Goal: Information Seeking & Learning: Learn about a topic

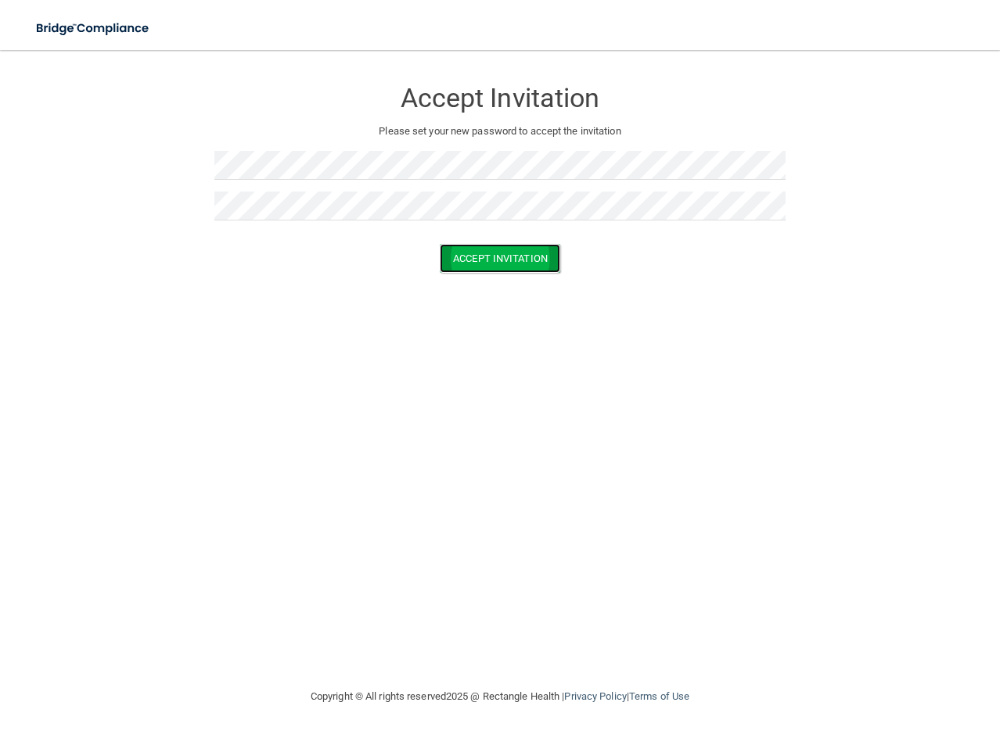
click at [522, 253] on button "Accept Invitation" at bounding box center [500, 258] width 120 height 29
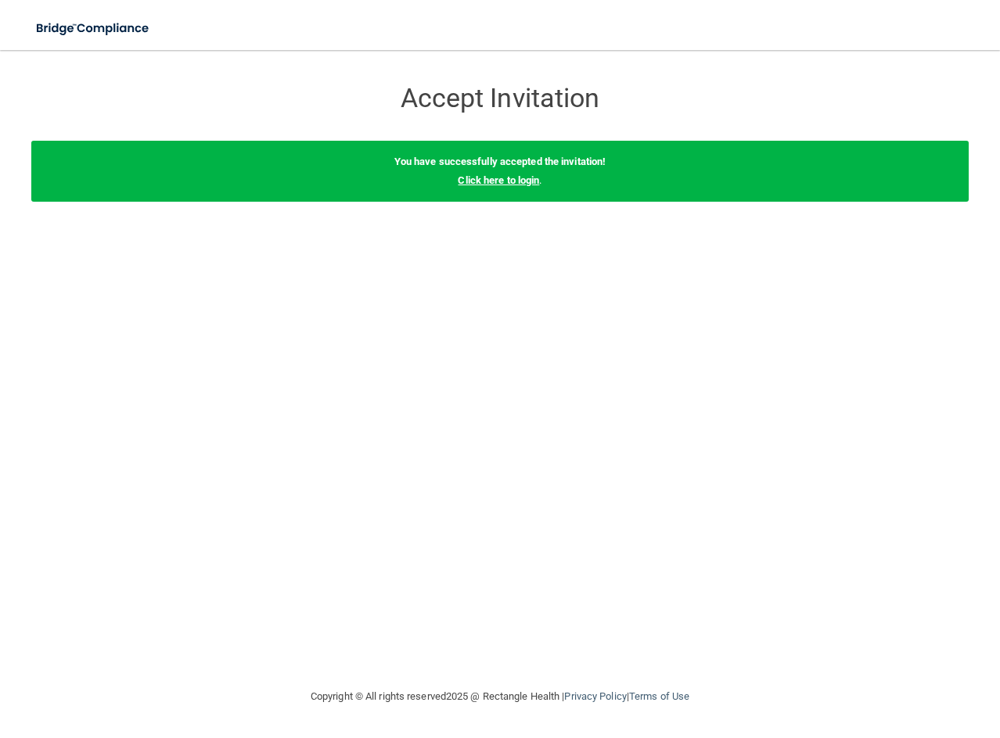
click at [521, 176] on link "Click here to login" at bounding box center [498, 180] width 81 height 12
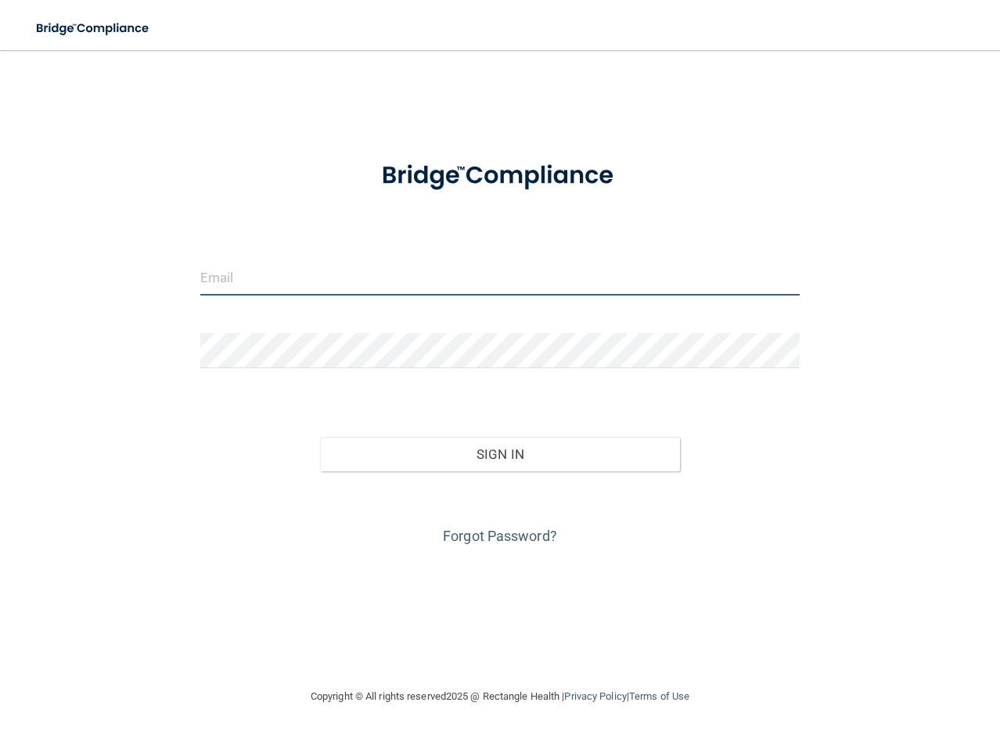
type input "Alissaroseheyer@gmail.com"
click at [356, 275] on input "Alissaroseheyer@gmail.com" at bounding box center [500, 277] width 600 height 35
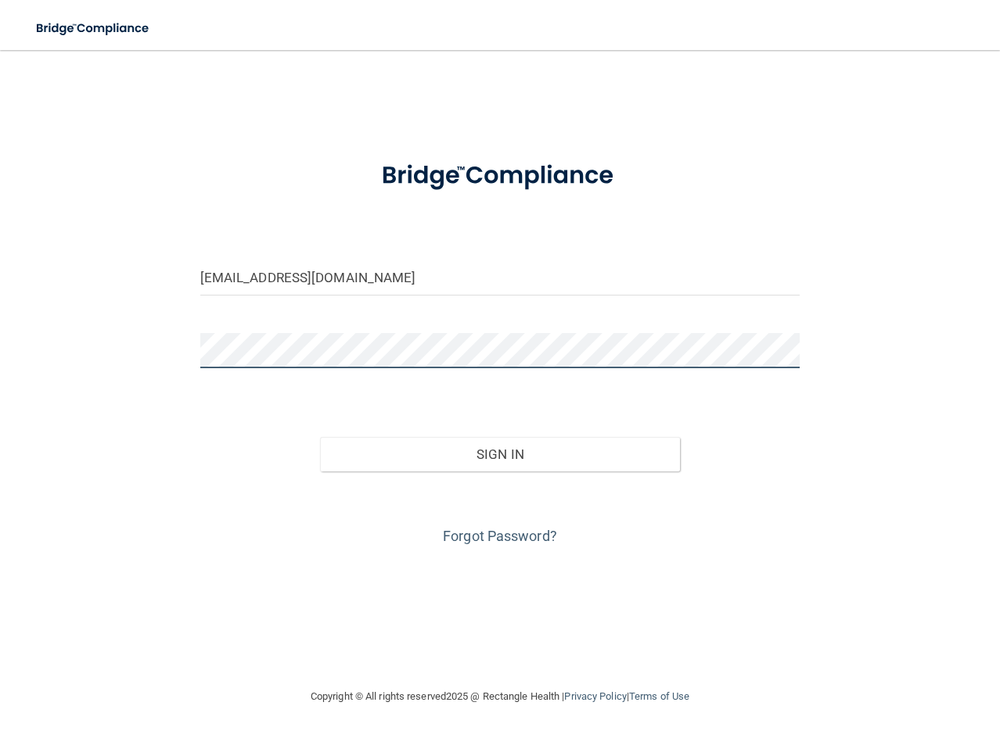
click at [188, 350] on div at bounding box center [499, 356] width 623 height 47
click at [320, 437] on button "Sign In" at bounding box center [500, 454] width 360 height 34
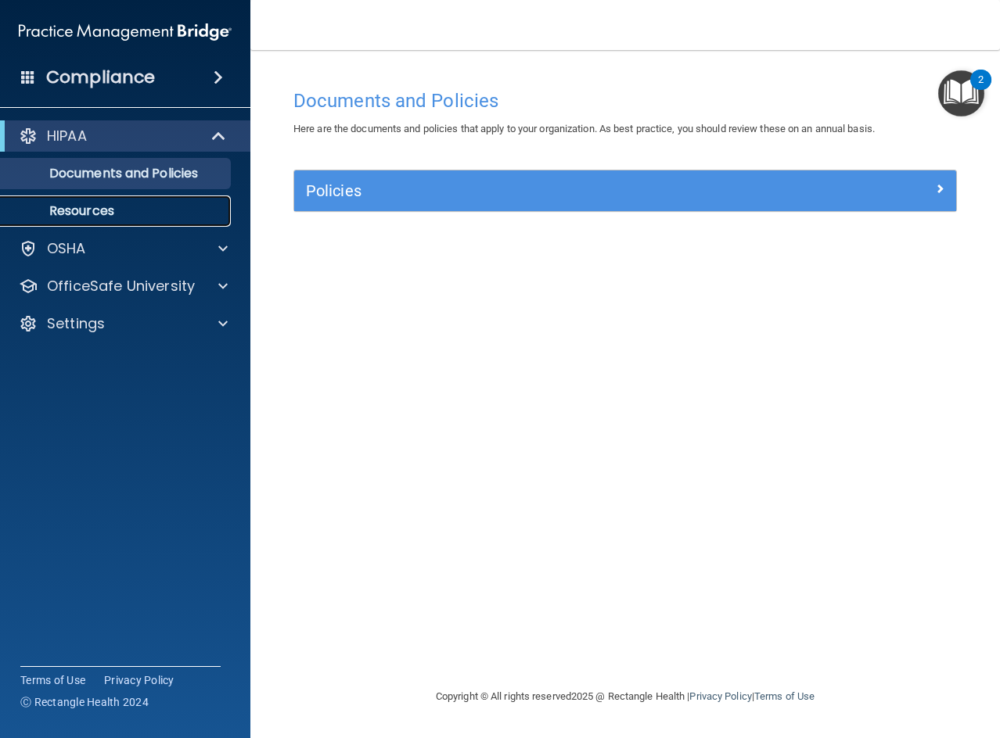
click at [118, 214] on p "Resources" at bounding box center [117, 211] width 214 height 16
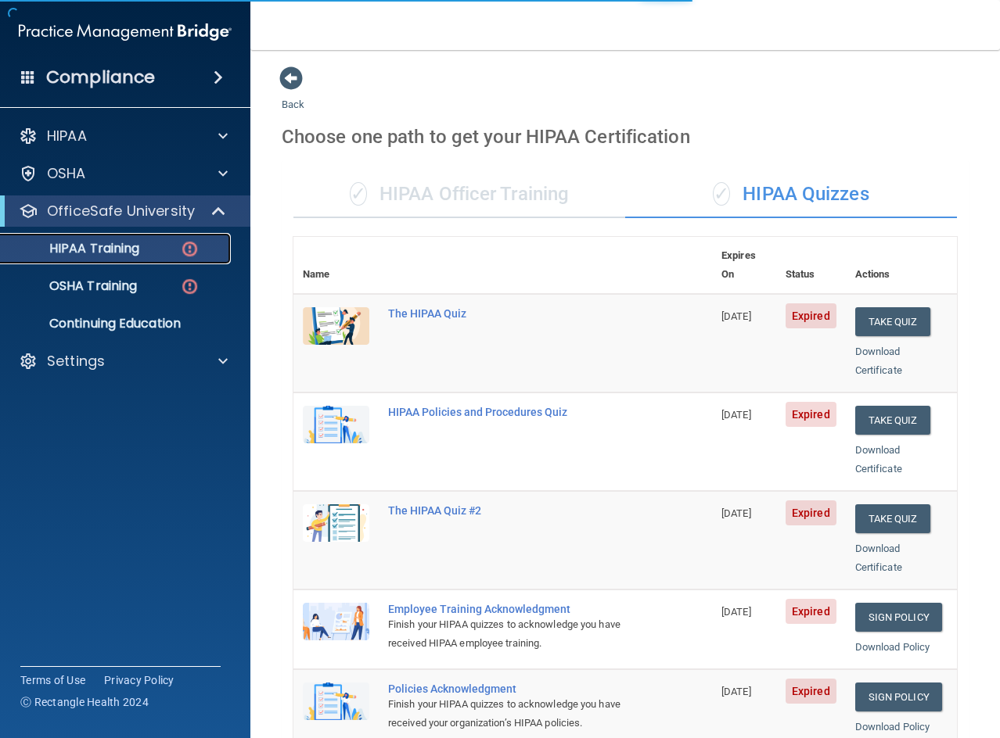
click at [110, 249] on p "HIPAA Training" at bounding box center [74, 249] width 129 height 16
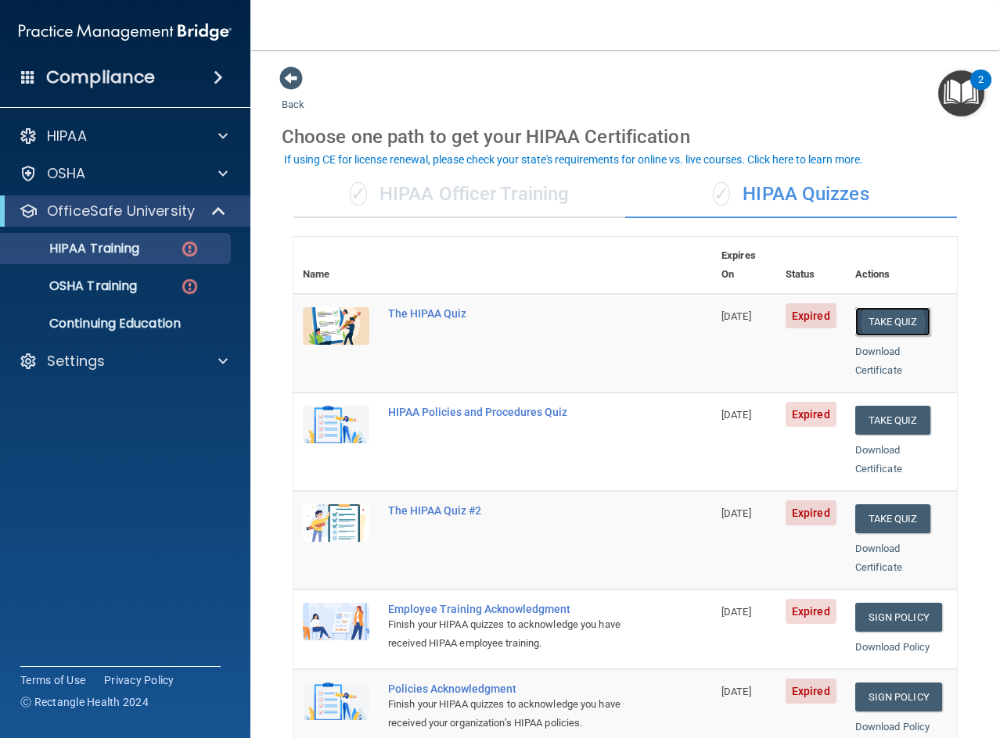
click at [889, 307] on button "Take Quiz" at bounding box center [892, 321] width 75 height 29
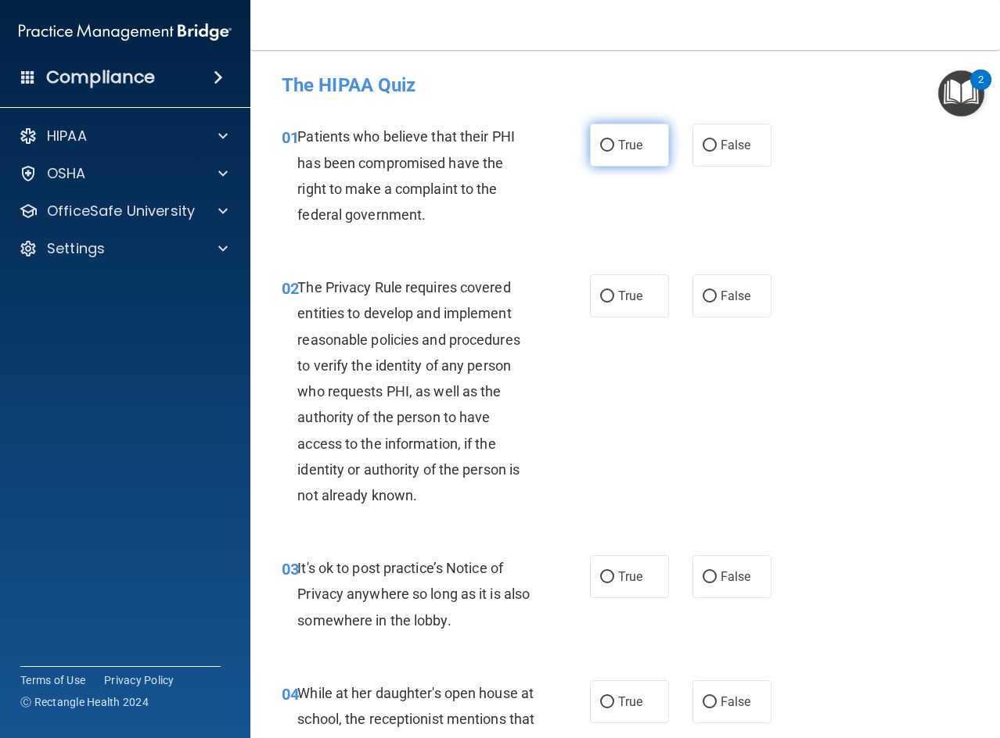
click at [646, 141] on label "True" at bounding box center [629, 145] width 79 height 43
click at [614, 141] on input "True" at bounding box center [607, 146] width 14 height 12
radio input "true"
click at [737, 289] on span "False" at bounding box center [735, 296] width 31 height 15
click at [716, 291] on input "False" at bounding box center [709, 297] width 14 height 12
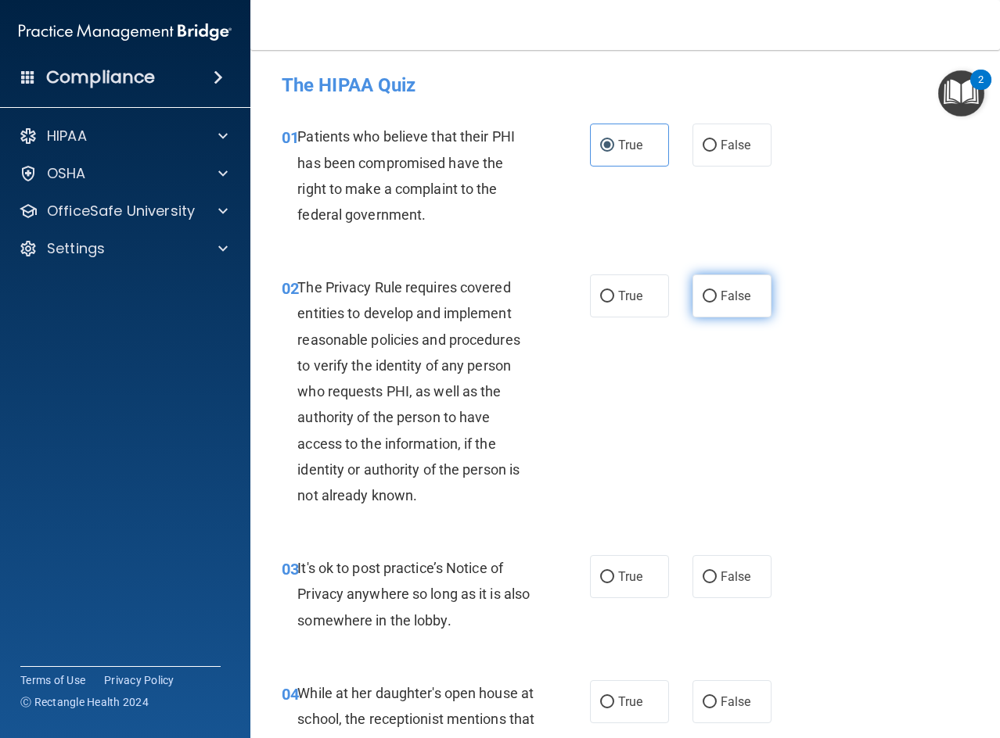
radio input "true"
click at [727, 562] on label "False" at bounding box center [731, 576] width 79 height 43
click at [716, 572] on input "False" at bounding box center [709, 578] width 14 height 12
radio input "true"
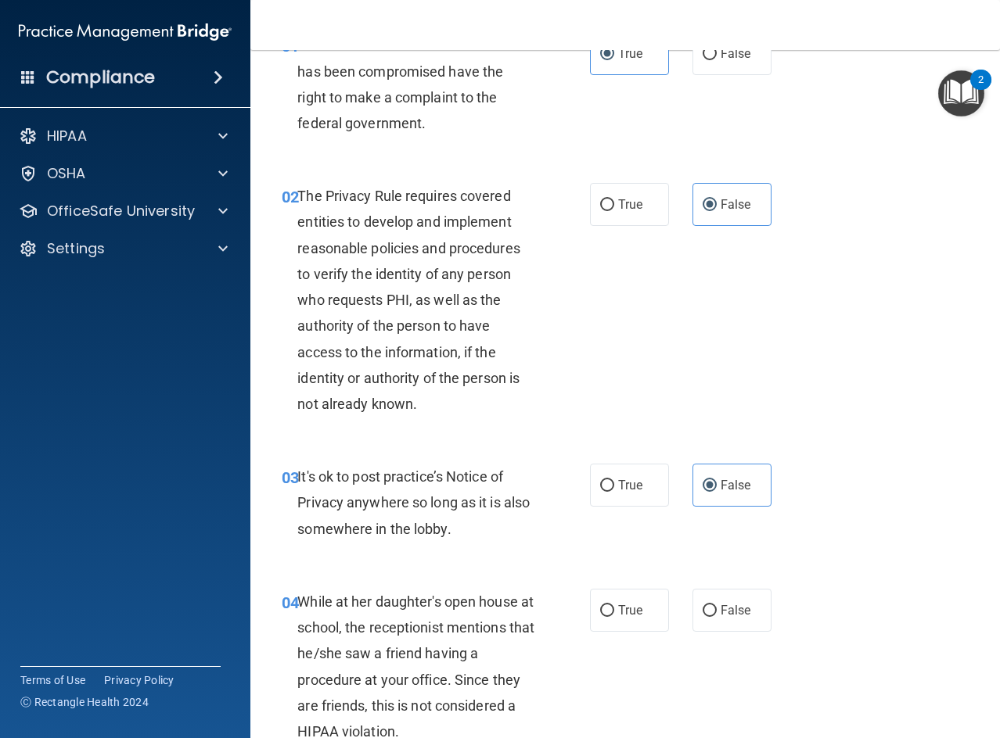
scroll to position [313, 0]
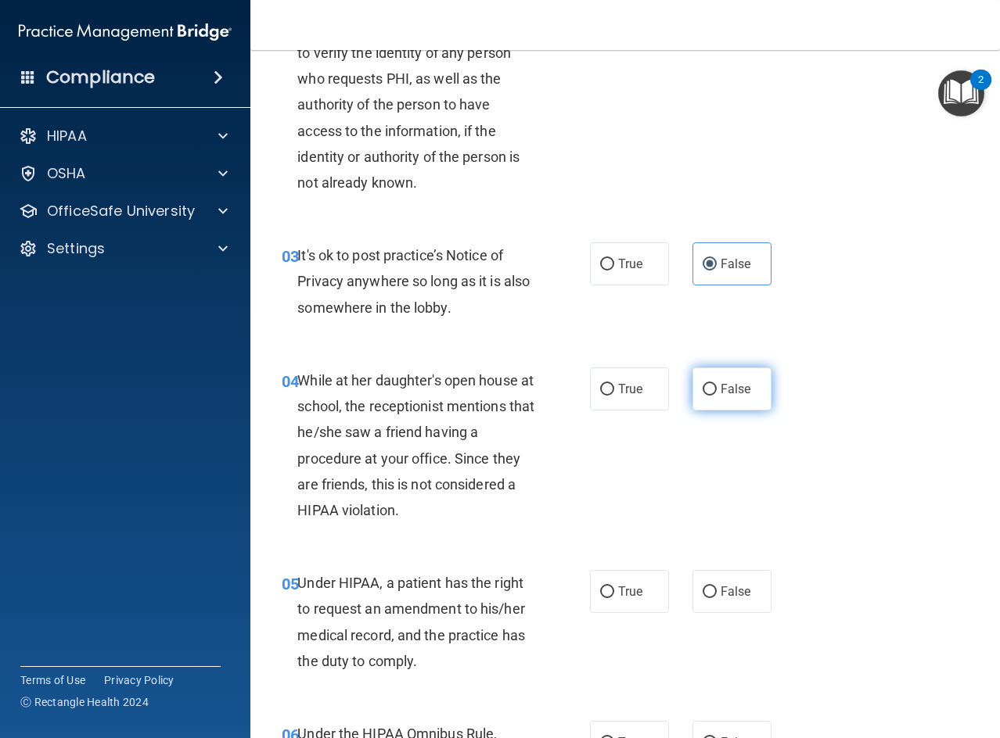
click at [701, 402] on label "False" at bounding box center [731, 389] width 79 height 43
click at [702, 396] on input "False" at bounding box center [709, 390] width 14 height 12
radio input "true"
click at [720, 592] on span "False" at bounding box center [735, 591] width 31 height 15
click at [716, 592] on input "False" at bounding box center [709, 593] width 14 height 12
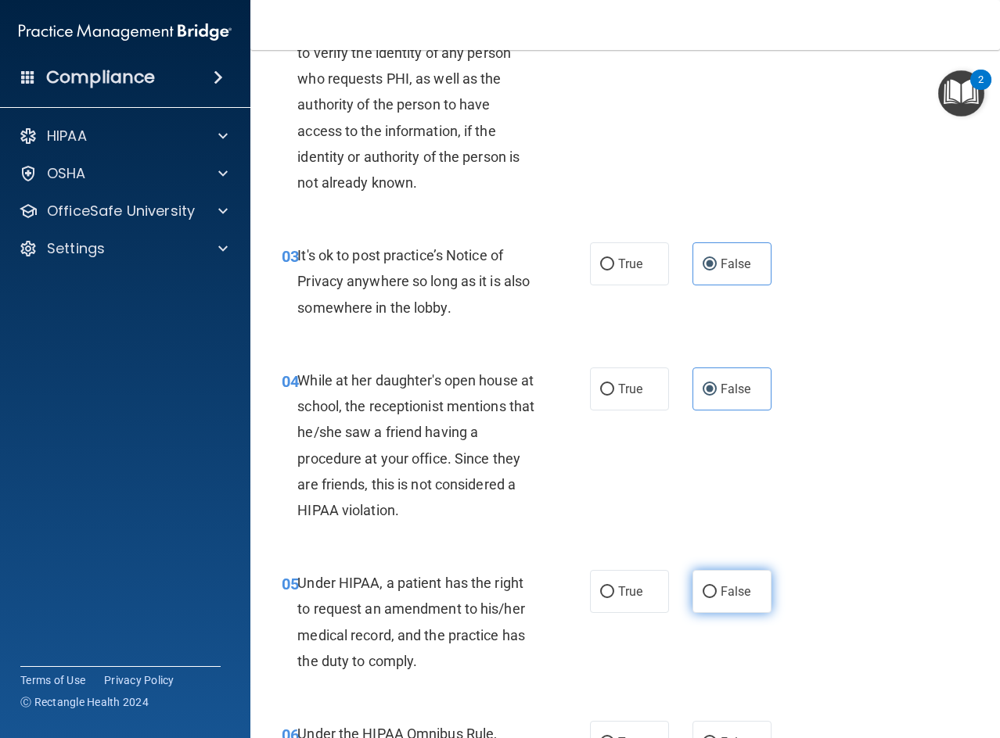
radio input "true"
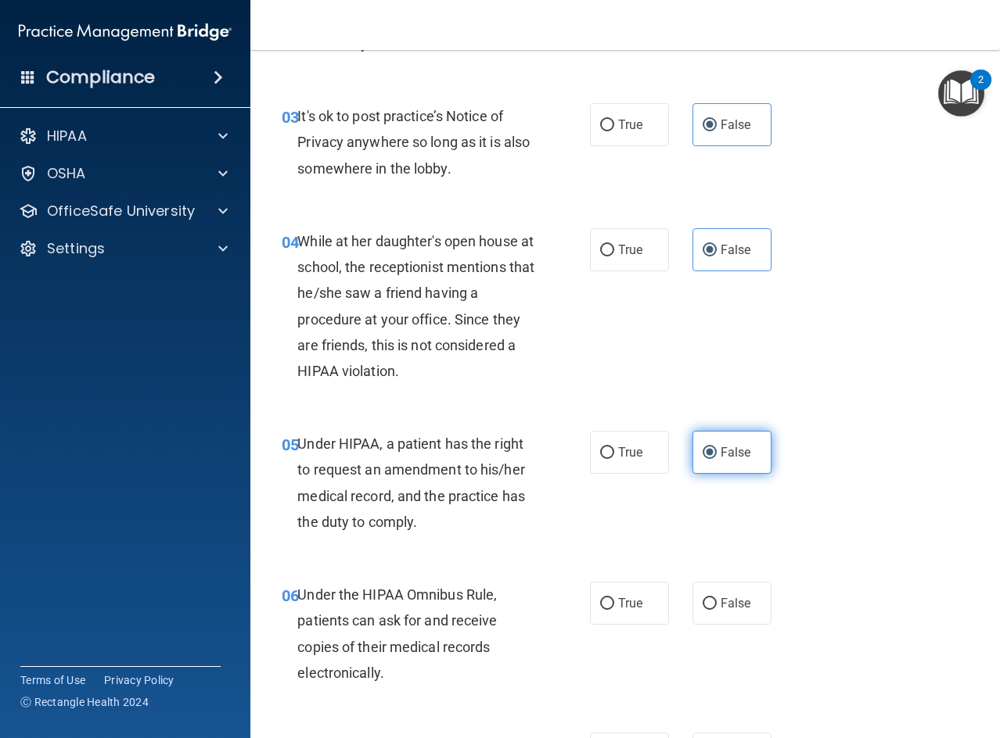
scroll to position [469, 0]
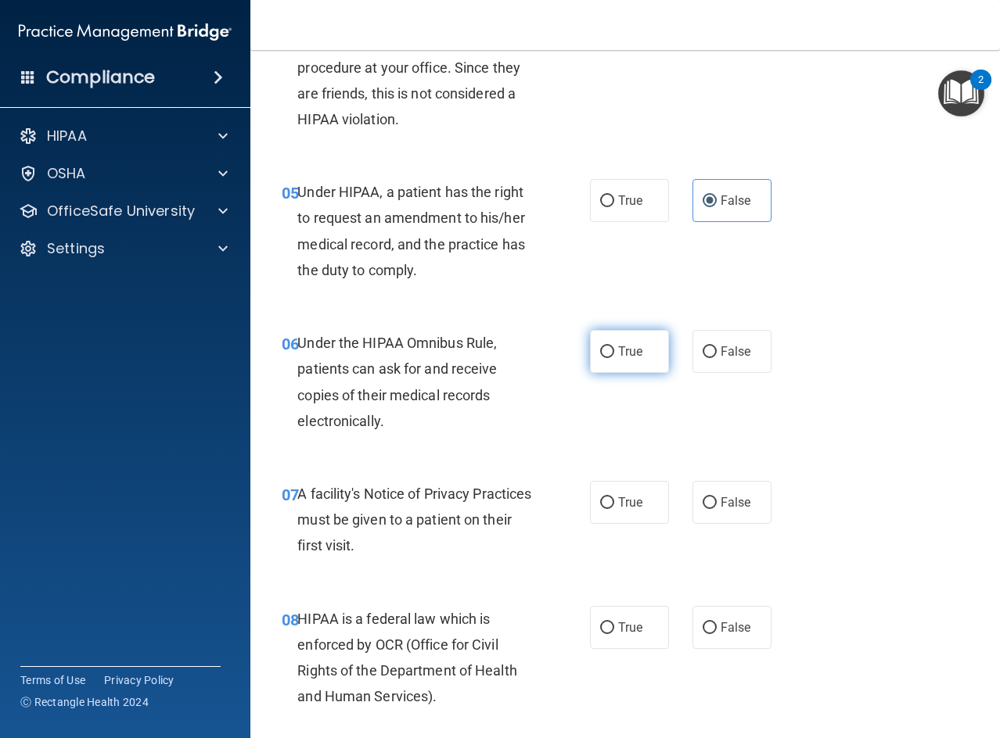
click at [610, 343] on label "True" at bounding box center [629, 351] width 79 height 43
click at [610, 346] on input "True" at bounding box center [607, 352] width 14 height 12
radio input "true"
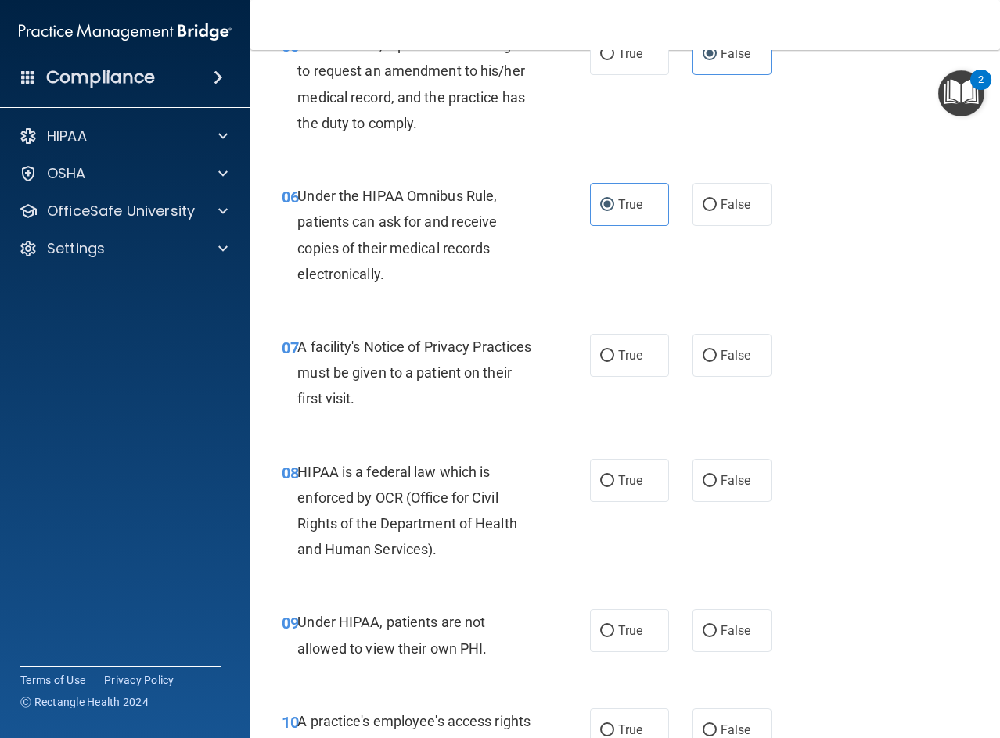
scroll to position [860, 0]
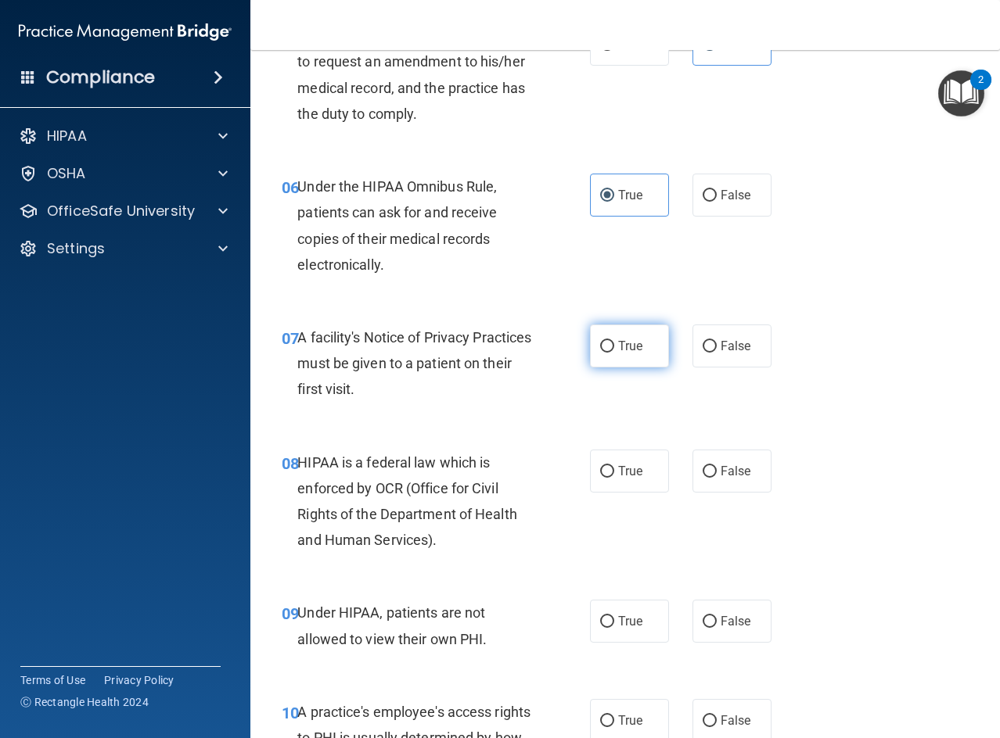
click at [619, 355] on label "True" at bounding box center [629, 346] width 79 height 43
click at [614, 353] on input "True" at bounding box center [607, 347] width 14 height 12
radio input "true"
click at [623, 468] on span "True" at bounding box center [630, 471] width 24 height 15
click at [614, 468] on input "True" at bounding box center [607, 472] width 14 height 12
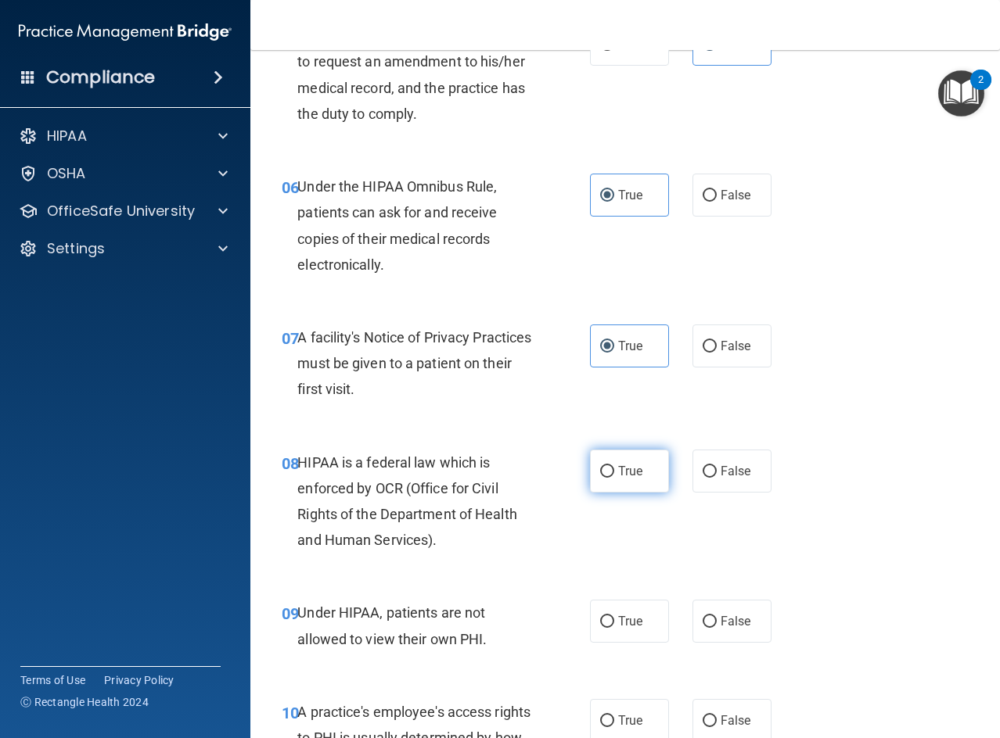
radio input "true"
click at [765, 477] on div "True False" at bounding box center [684, 471] width 189 height 43
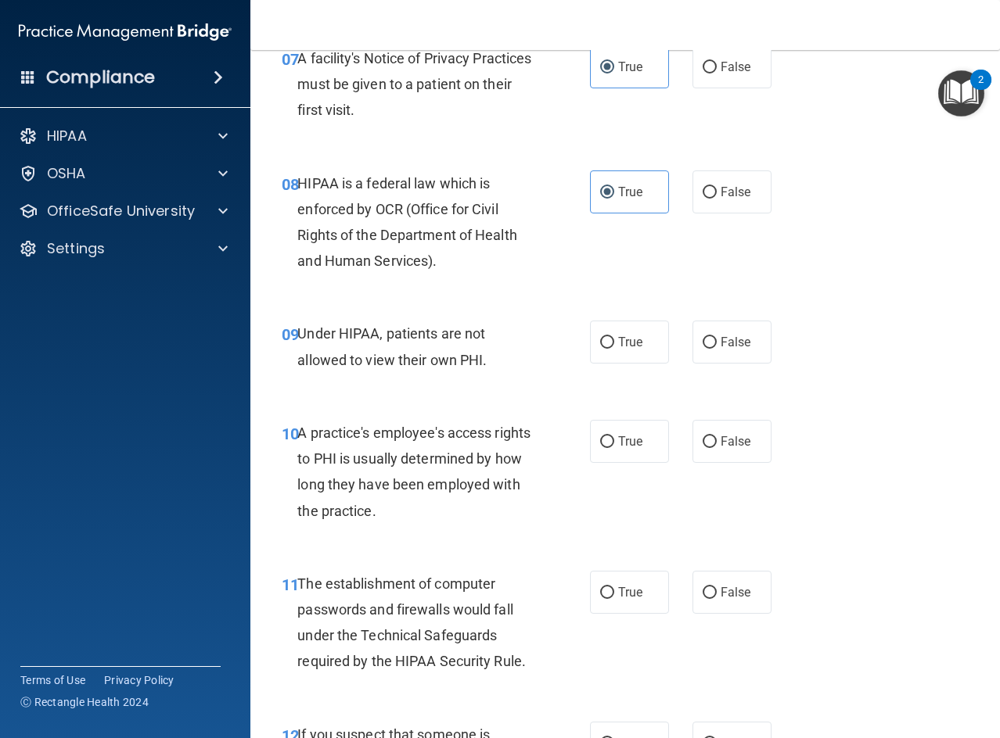
scroll to position [1173, 0]
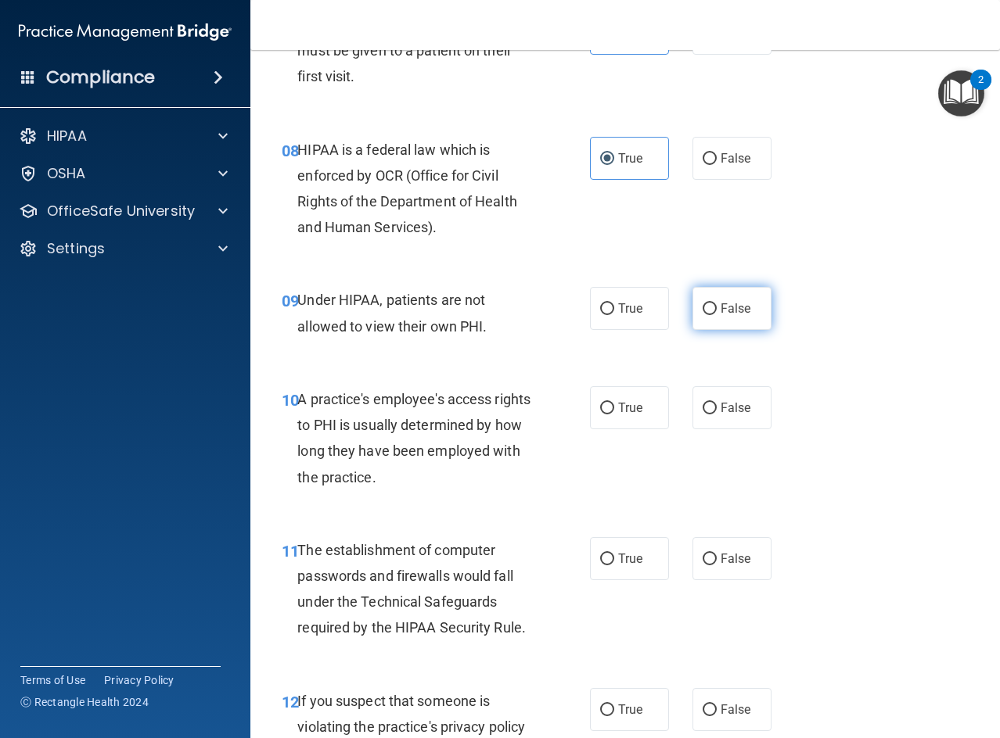
click at [738, 300] on label "False" at bounding box center [731, 308] width 79 height 43
click at [716, 303] on input "False" at bounding box center [709, 309] width 14 height 12
radio input "true"
click at [726, 417] on label "False" at bounding box center [731, 407] width 79 height 43
click at [716, 415] on input "False" at bounding box center [709, 409] width 14 height 12
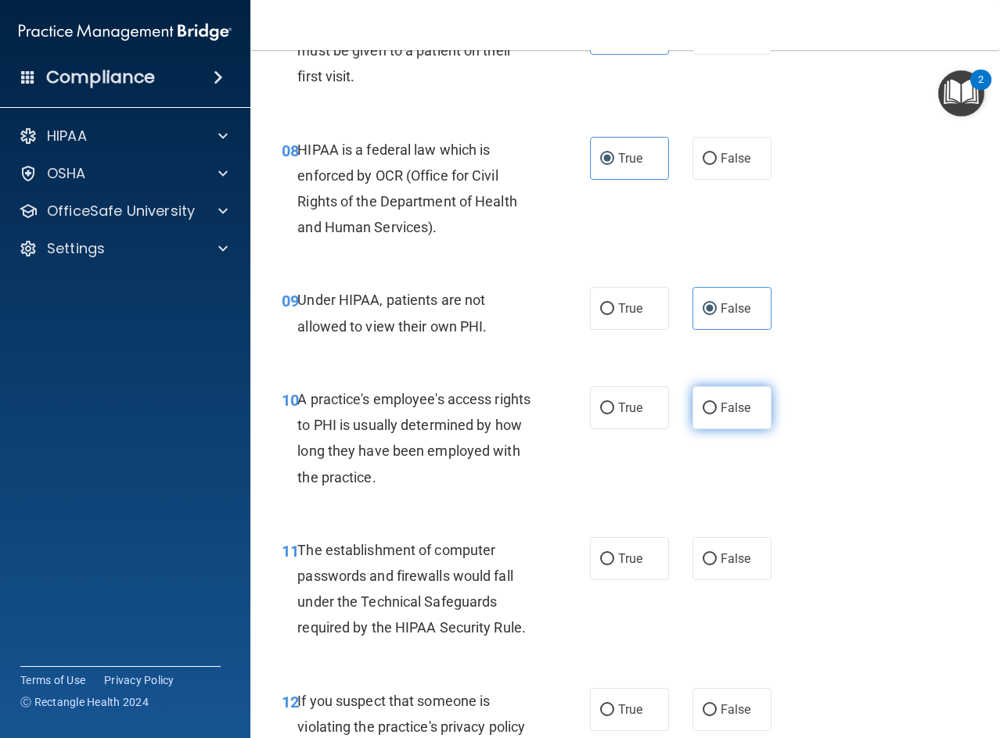
radio input "true"
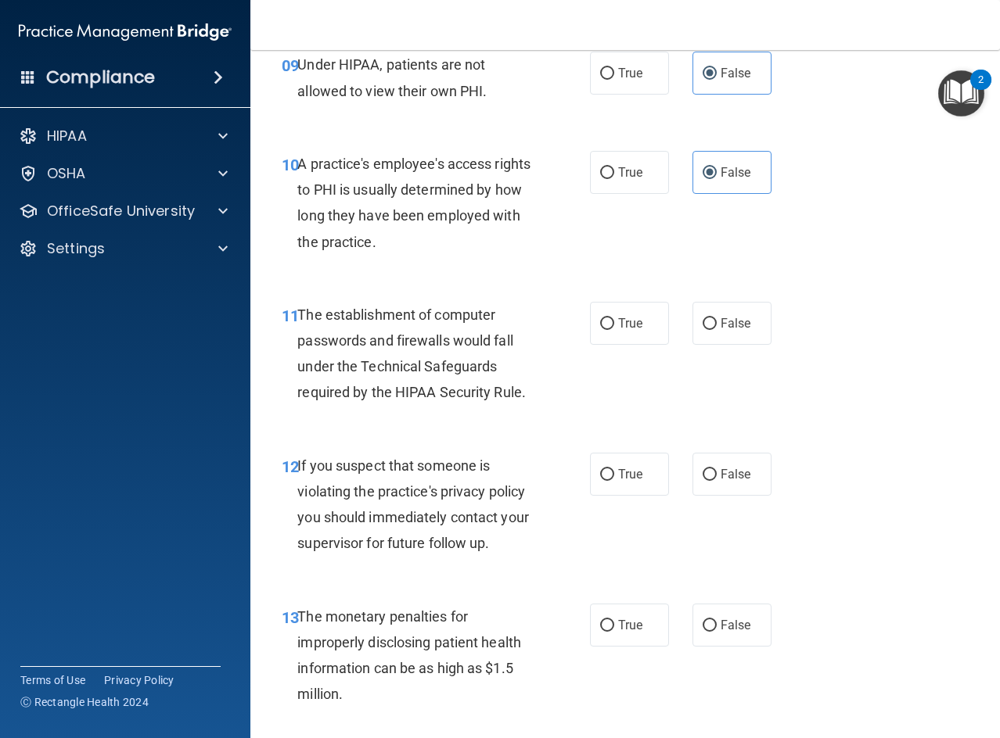
scroll to position [1408, 0]
click at [595, 339] on label "True" at bounding box center [629, 324] width 79 height 43
click at [600, 331] on input "True" at bounding box center [607, 325] width 14 height 12
radio input "true"
click at [634, 469] on span "True" at bounding box center [630, 475] width 24 height 15
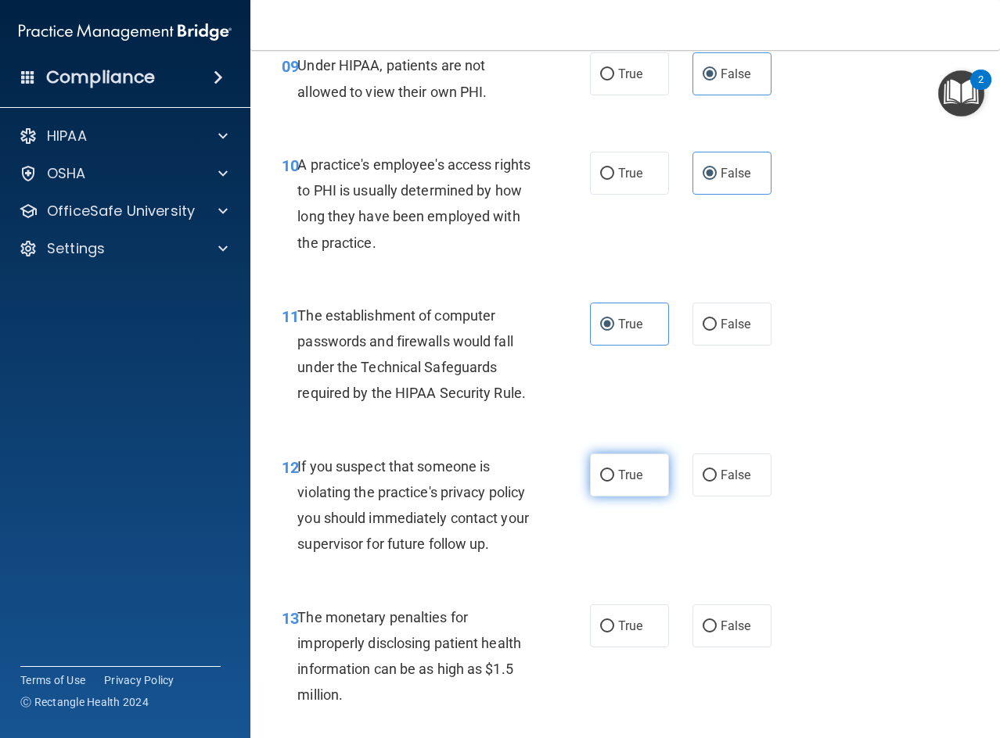
click at [614, 470] on input "True" at bounding box center [607, 476] width 14 height 12
radio input "true"
drag, startPoint x: 625, startPoint y: 621, endPoint x: 635, endPoint y: 596, distance: 27.0
click at [624, 621] on span "True" at bounding box center [630, 626] width 24 height 15
click at [614, 621] on input "True" at bounding box center [607, 627] width 14 height 12
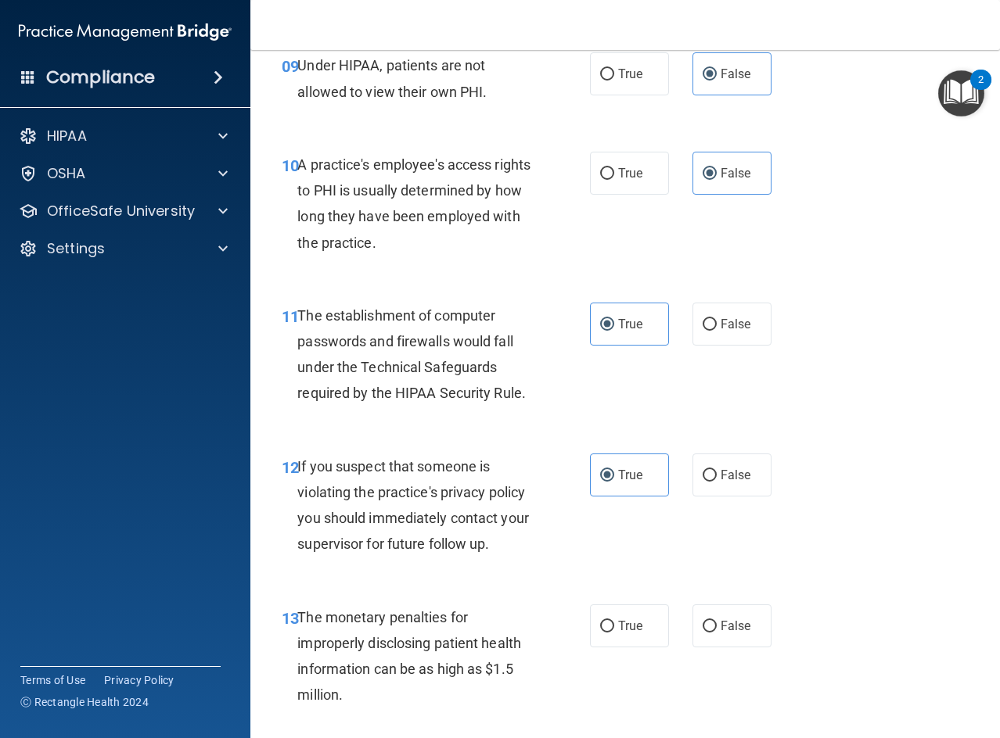
radio input "true"
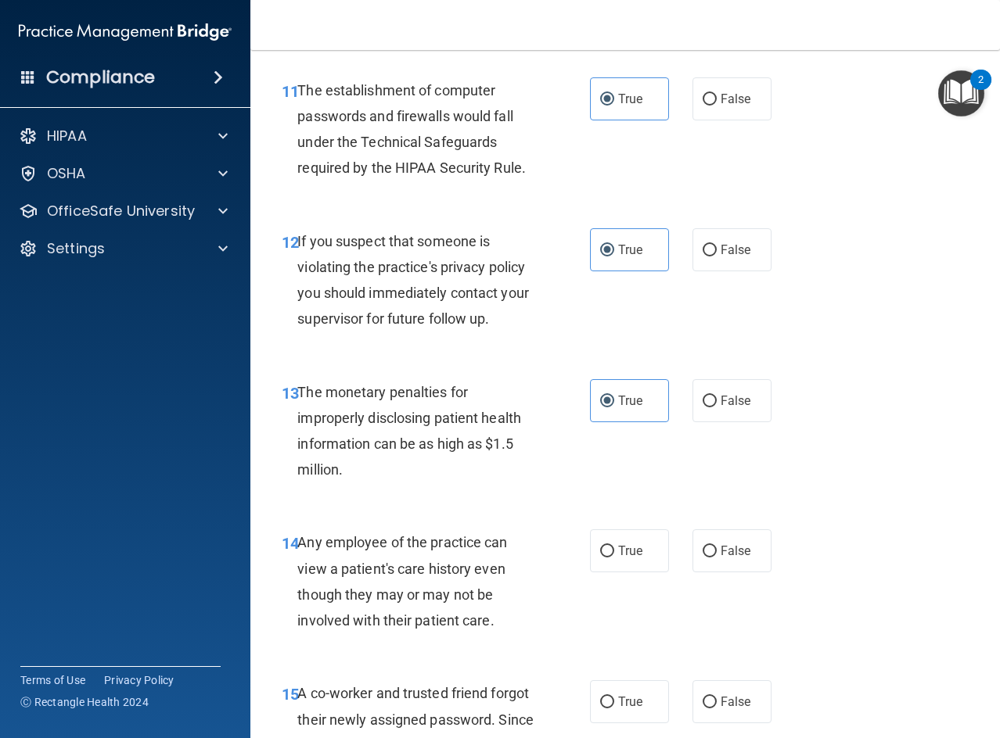
scroll to position [1877, 0]
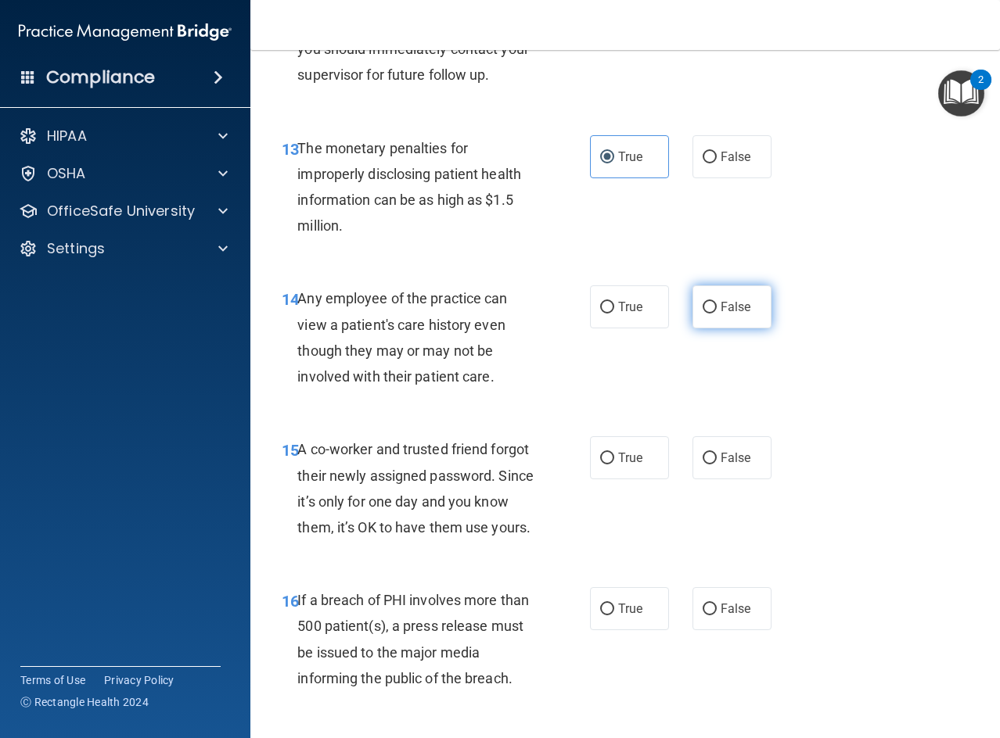
click at [713, 321] on label "False" at bounding box center [731, 306] width 79 height 43
click at [713, 314] on input "False" at bounding box center [709, 308] width 14 height 12
radio input "true"
click at [734, 458] on span "False" at bounding box center [735, 457] width 31 height 15
click at [716, 458] on input "False" at bounding box center [709, 459] width 14 height 12
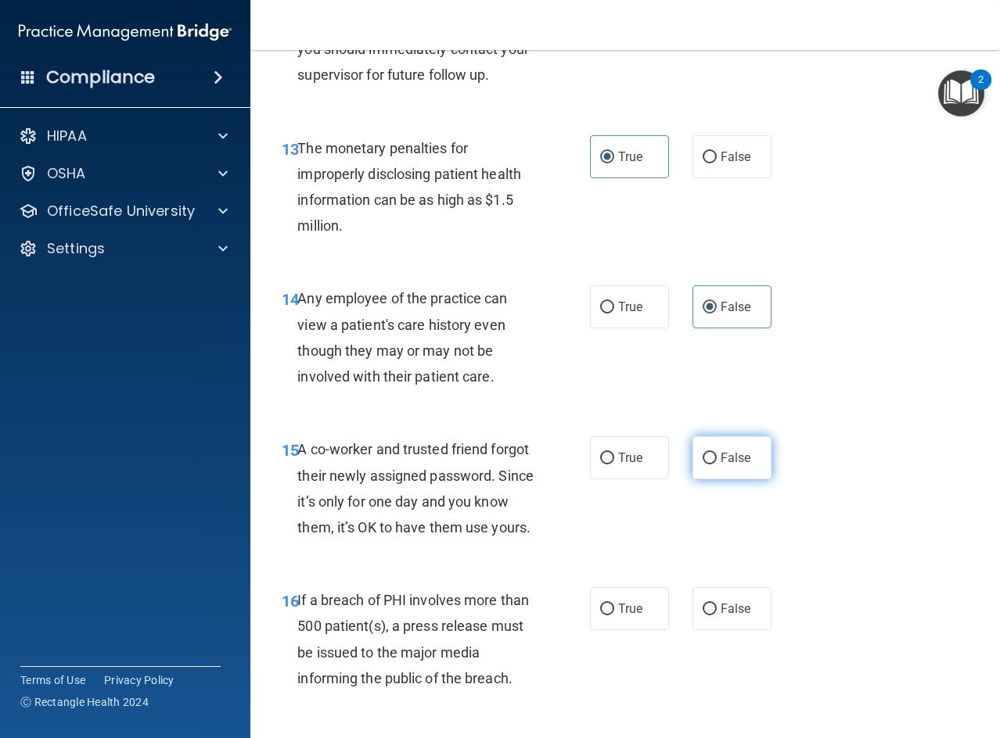
radio input "true"
click at [618, 616] on span "True" at bounding box center [630, 608] width 24 height 15
click at [614, 616] on input "True" at bounding box center [607, 610] width 14 height 12
radio input "true"
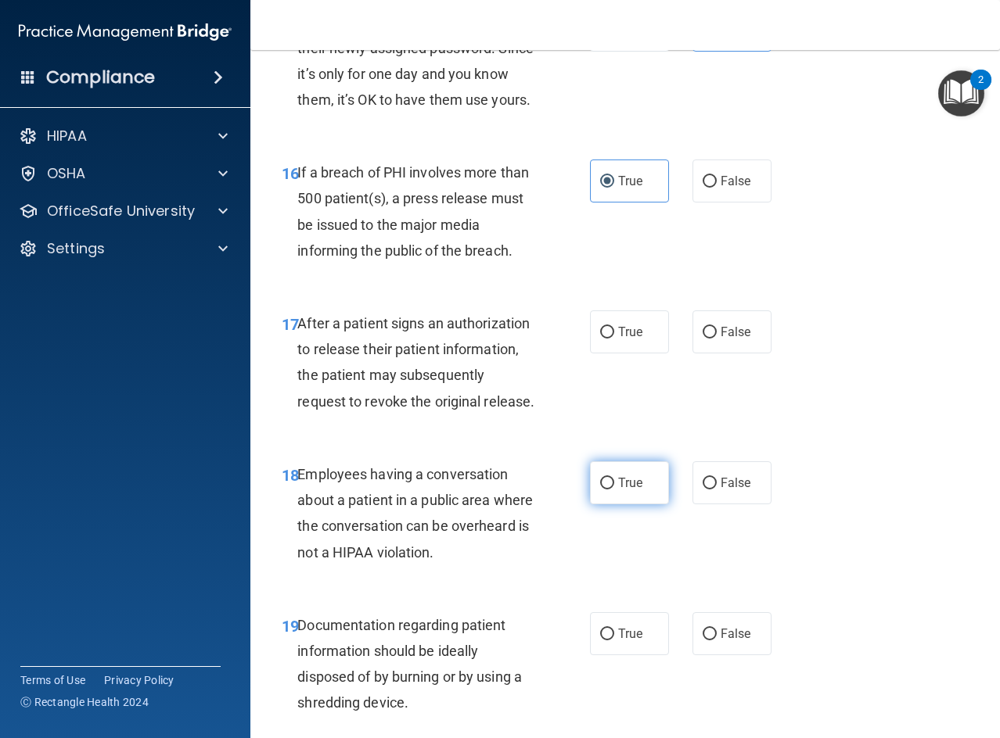
scroll to position [2268, 0]
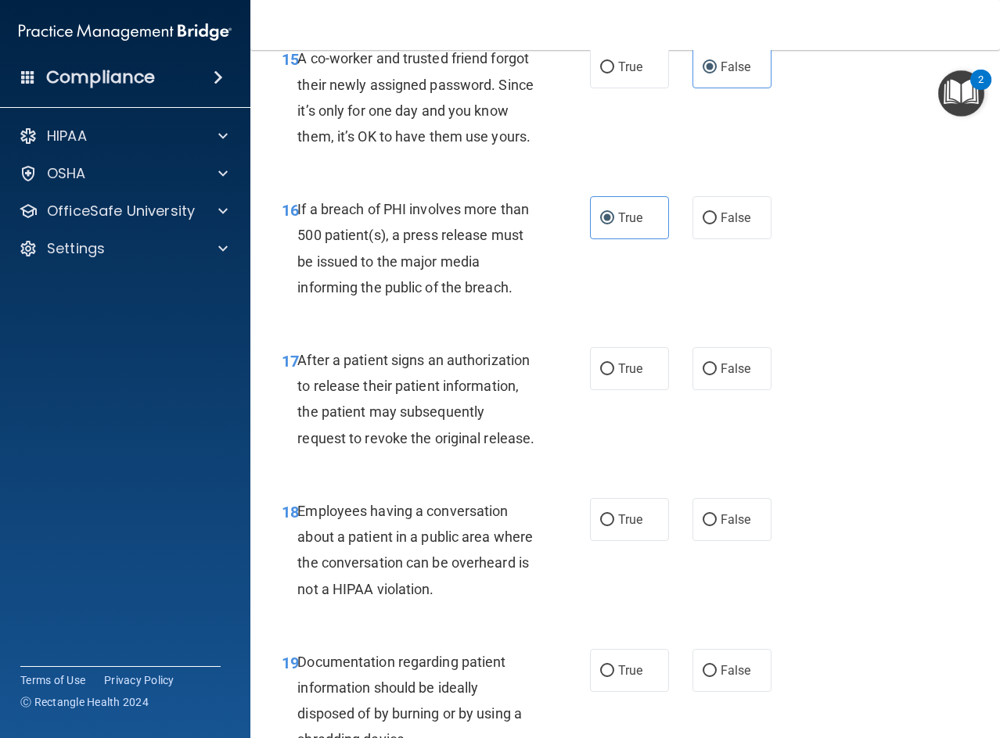
click at [633, 418] on div "17 After a patient signs an authorization to release their patient information,…" at bounding box center [625, 403] width 710 height 151
click at [628, 376] on span "True" at bounding box center [630, 368] width 24 height 15
click at [614, 375] on input "True" at bounding box center [607, 370] width 14 height 12
radio input "true"
click at [752, 541] on label "False" at bounding box center [731, 519] width 79 height 43
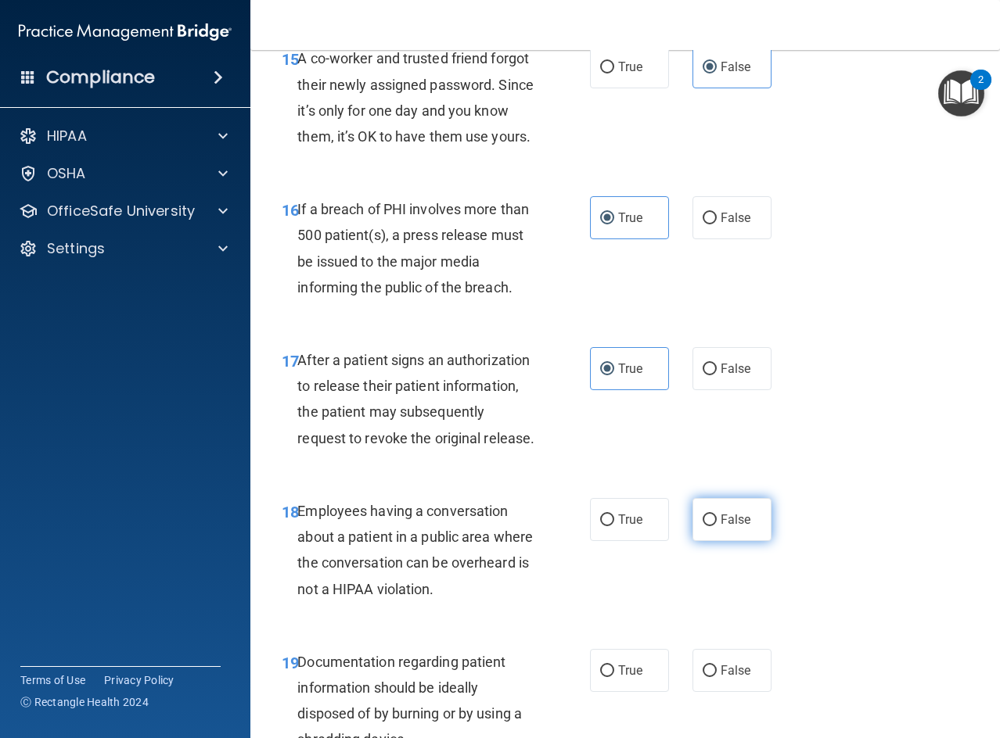
click at [716, 526] on input "False" at bounding box center [709, 521] width 14 height 12
radio input "true"
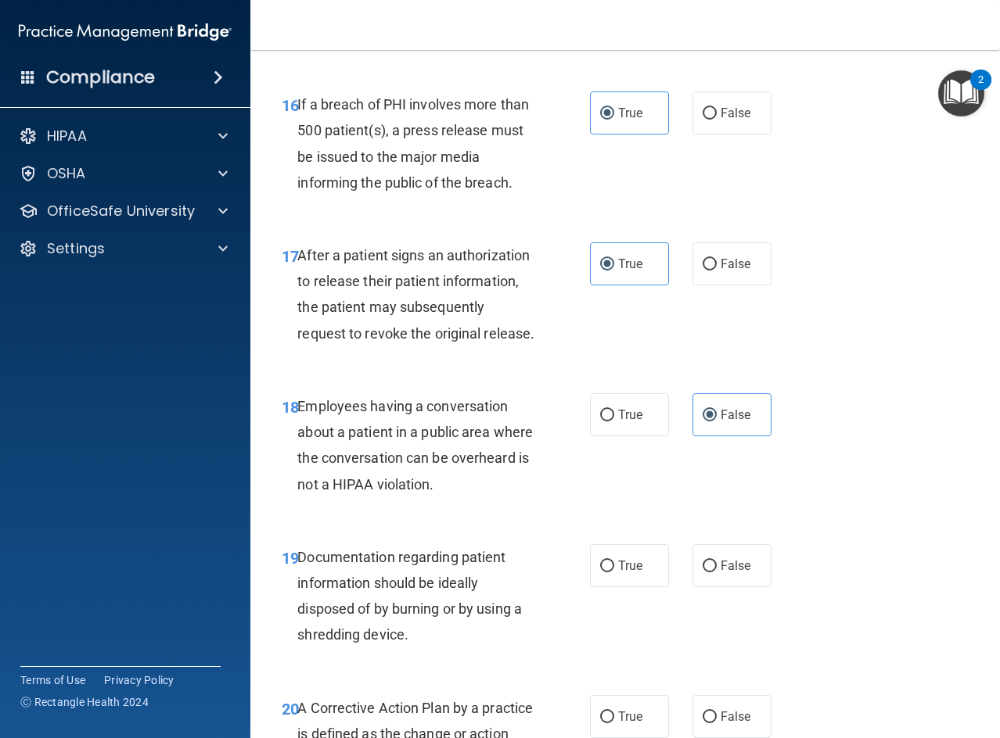
scroll to position [2581, 0]
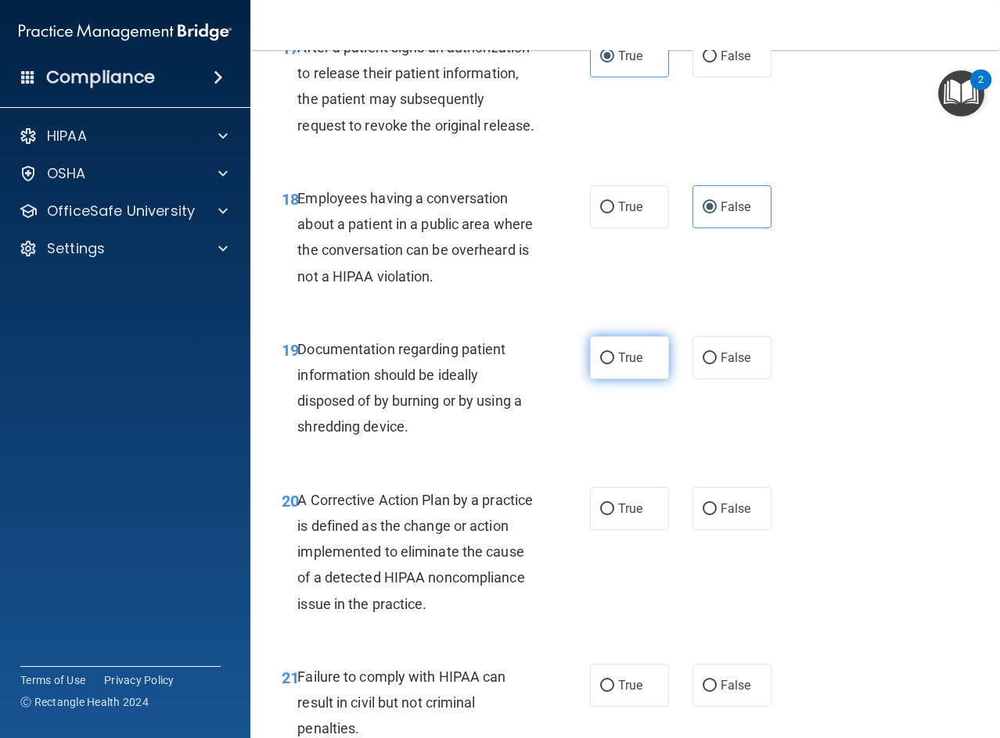
click at [659, 379] on label "True" at bounding box center [629, 357] width 79 height 43
click at [614, 364] on input "True" at bounding box center [607, 359] width 14 height 12
radio input "true"
click at [616, 530] on label "True" at bounding box center [629, 508] width 79 height 43
click at [614, 515] on input "True" at bounding box center [607, 510] width 14 height 12
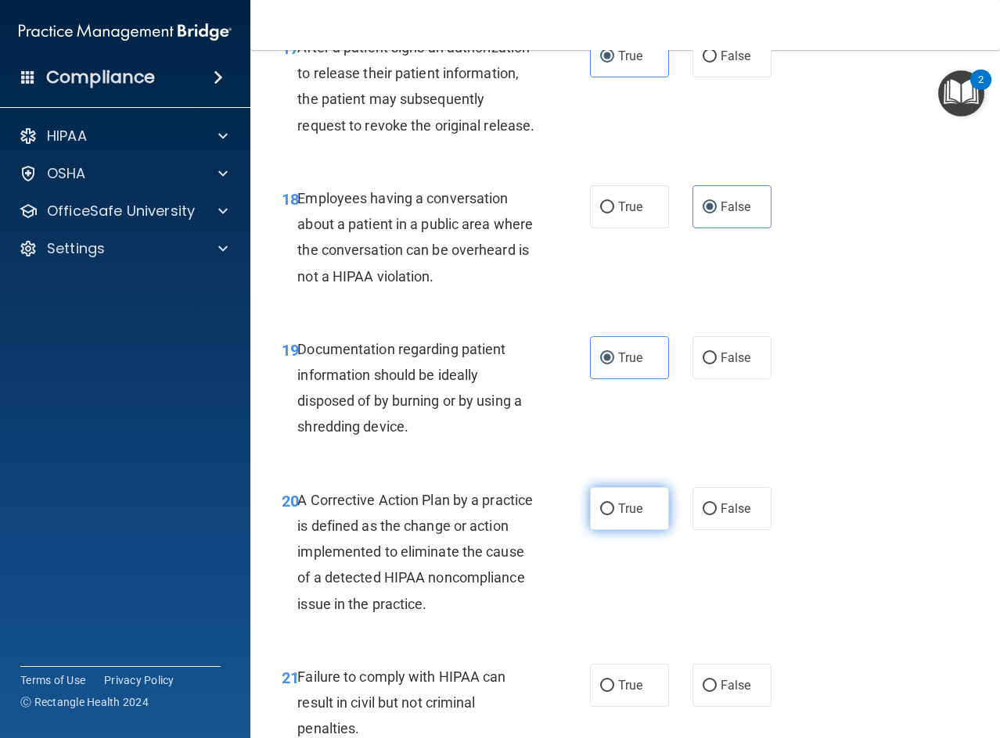
radio input "true"
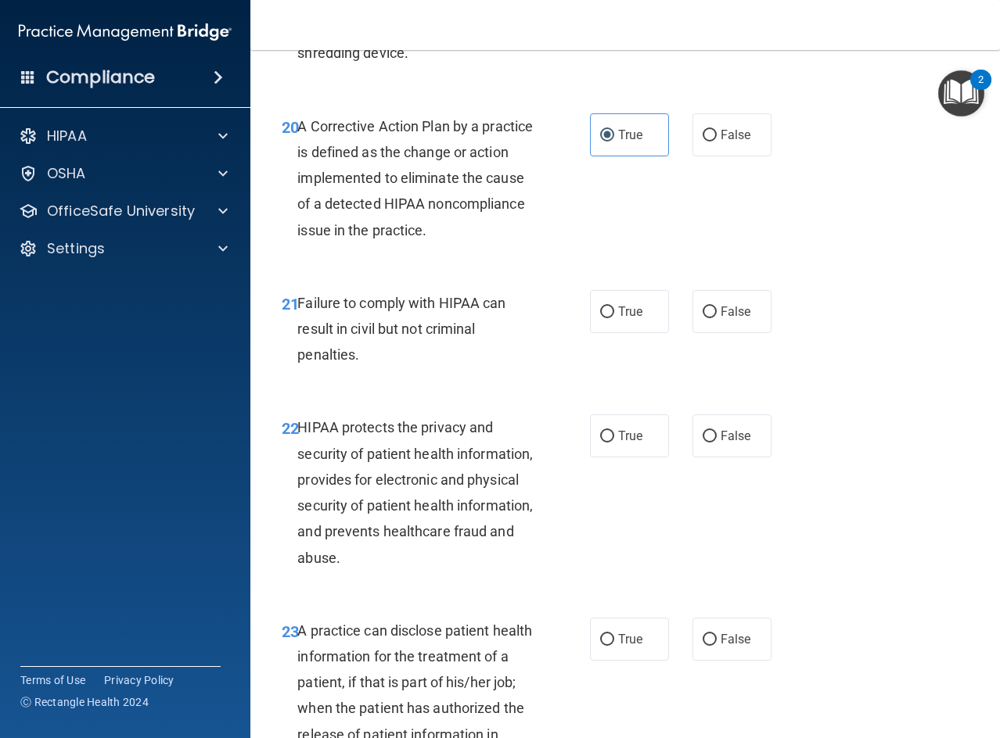
scroll to position [2972, 0]
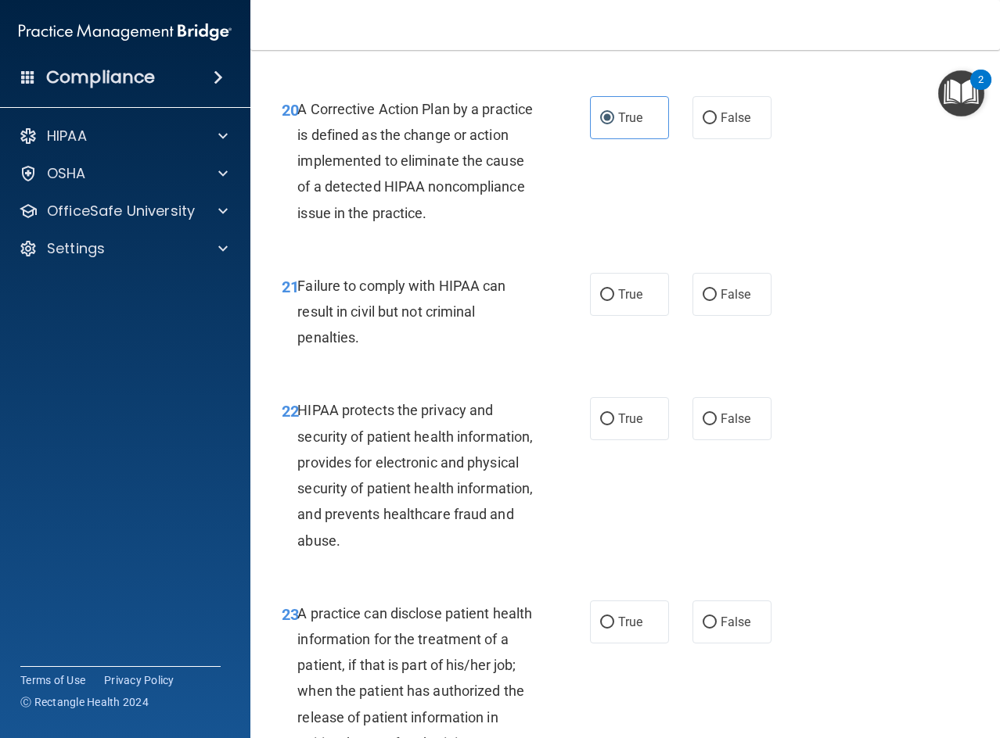
click at [723, 379] on div "21 Failure to comply with HIPAA can result in civil but not criminal penalties.…" at bounding box center [625, 315] width 710 height 125
click at [705, 316] on label "False" at bounding box center [731, 294] width 79 height 43
click at [705, 301] on input "False" at bounding box center [709, 295] width 14 height 12
radio input "true"
click at [605, 440] on label "True" at bounding box center [629, 418] width 79 height 43
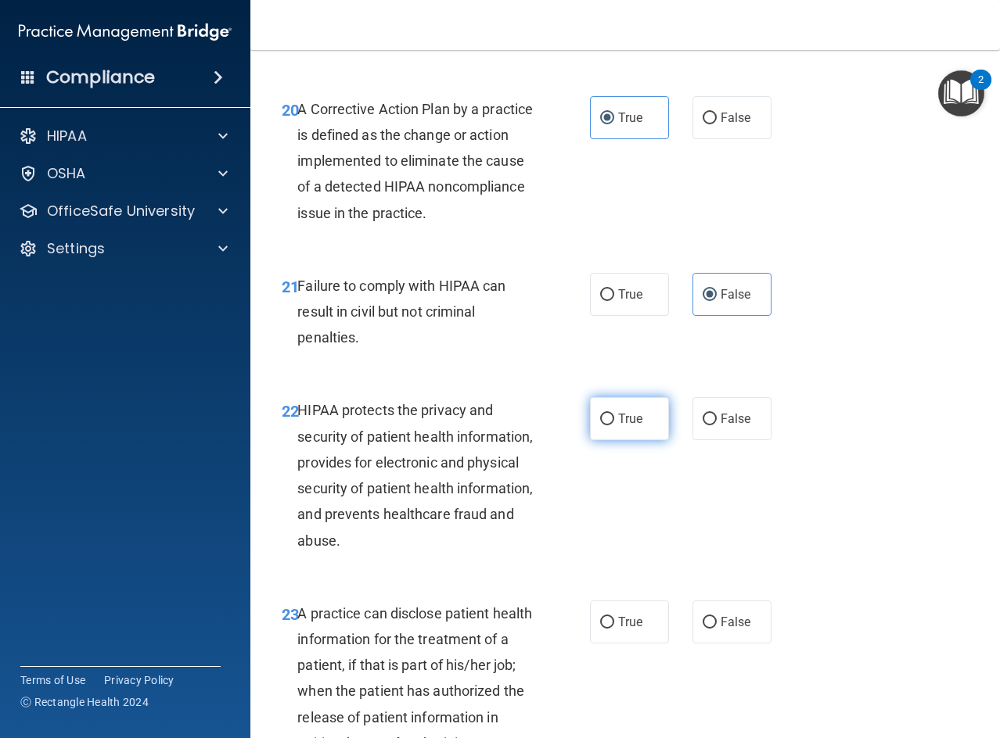
click at [605, 425] on input "True" at bounding box center [607, 420] width 14 height 12
radio input "true"
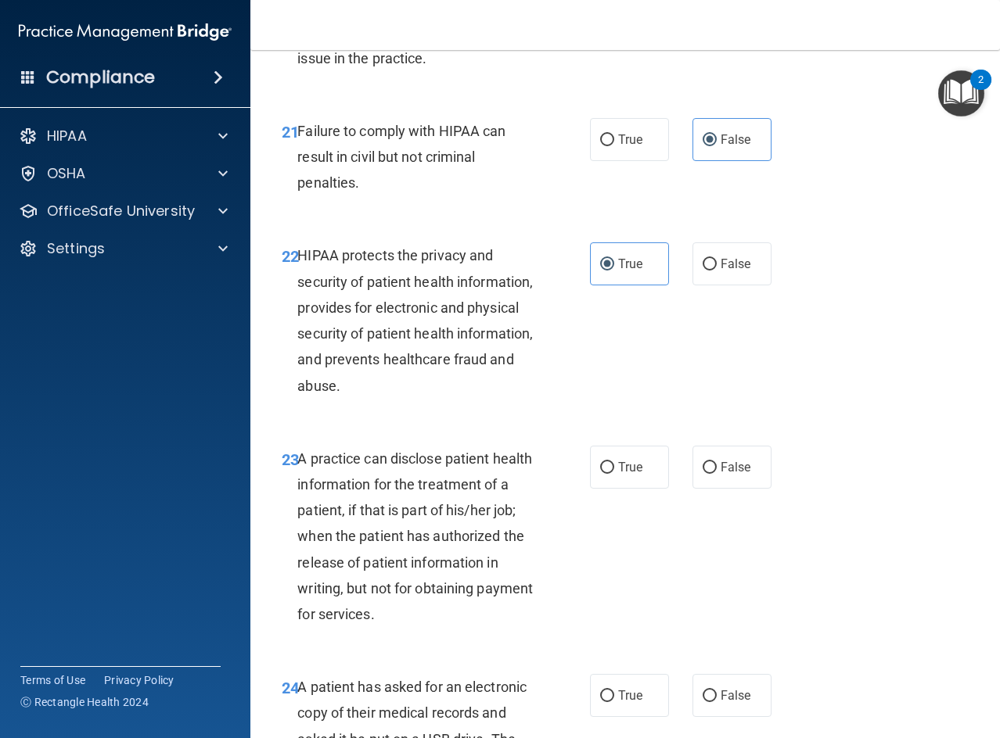
scroll to position [3128, 0]
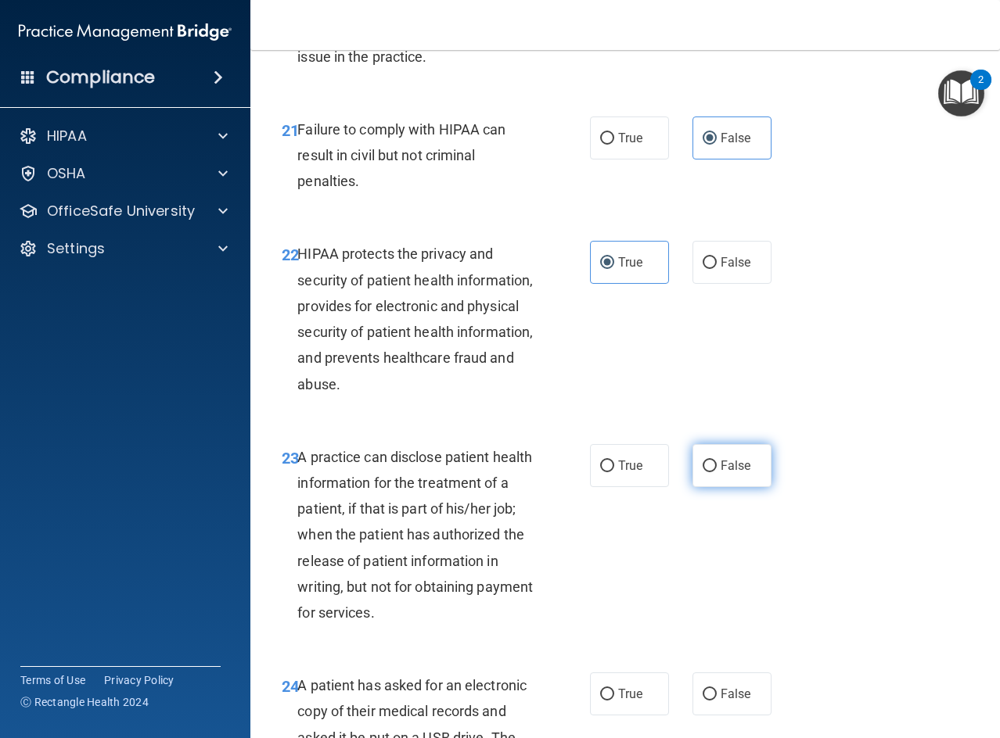
click at [705, 472] on input "False" at bounding box center [709, 467] width 14 height 12
radio input "true"
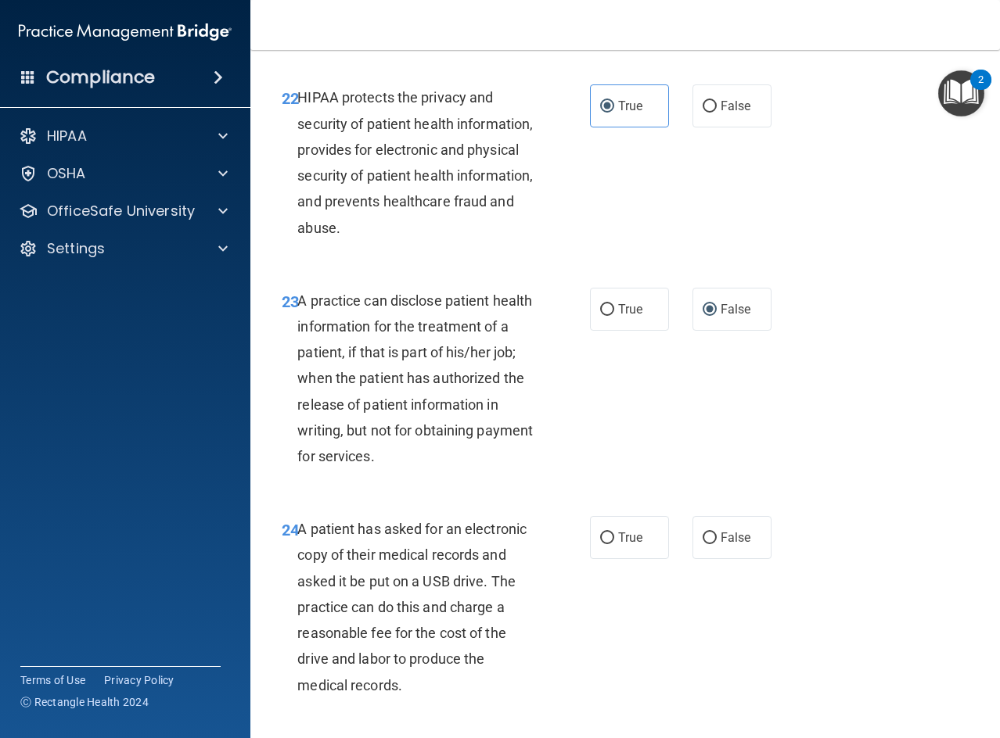
scroll to position [3363, 0]
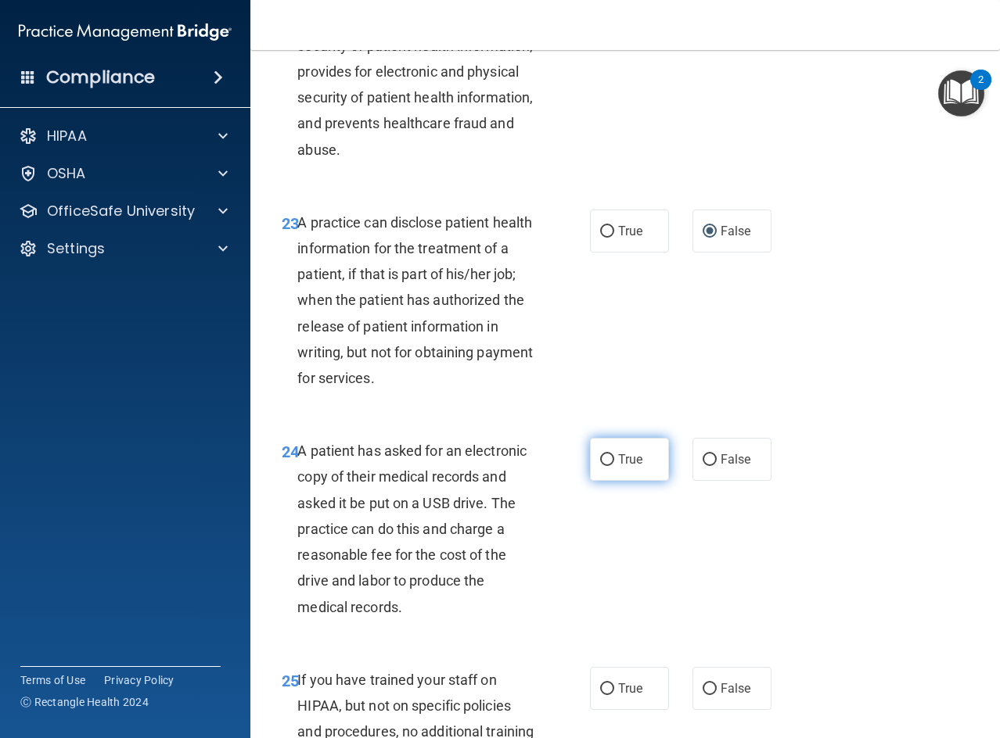
click at [618, 467] on span "True" at bounding box center [630, 459] width 24 height 15
click at [614, 466] on input "True" at bounding box center [607, 460] width 14 height 12
radio input "true"
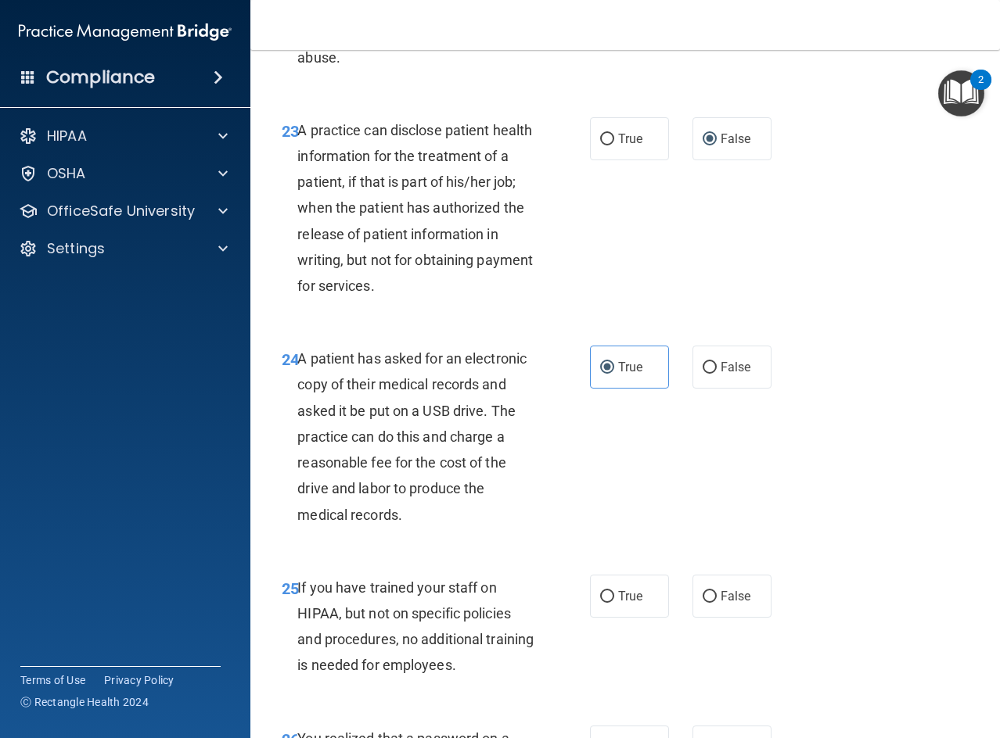
scroll to position [3598, 0]
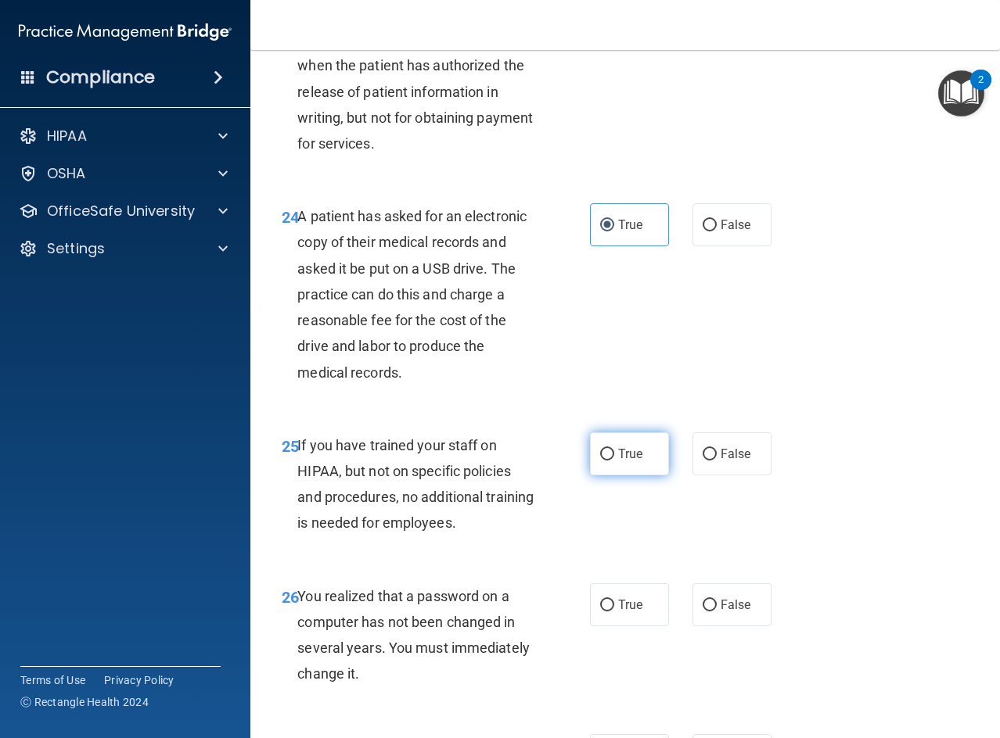
click at [619, 476] on label "True" at bounding box center [629, 453] width 79 height 43
click at [614, 461] on input "True" at bounding box center [607, 455] width 14 height 12
radio input "true"
click at [622, 612] on span "True" at bounding box center [630, 605] width 24 height 15
click at [614, 612] on input "True" at bounding box center [607, 606] width 14 height 12
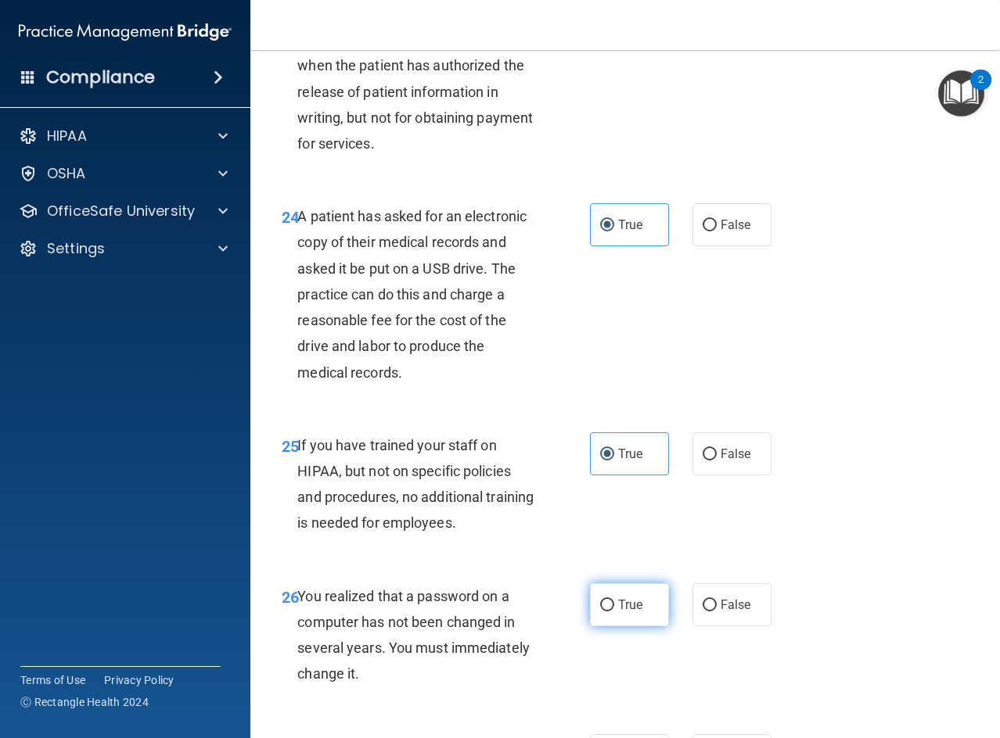
radio input "true"
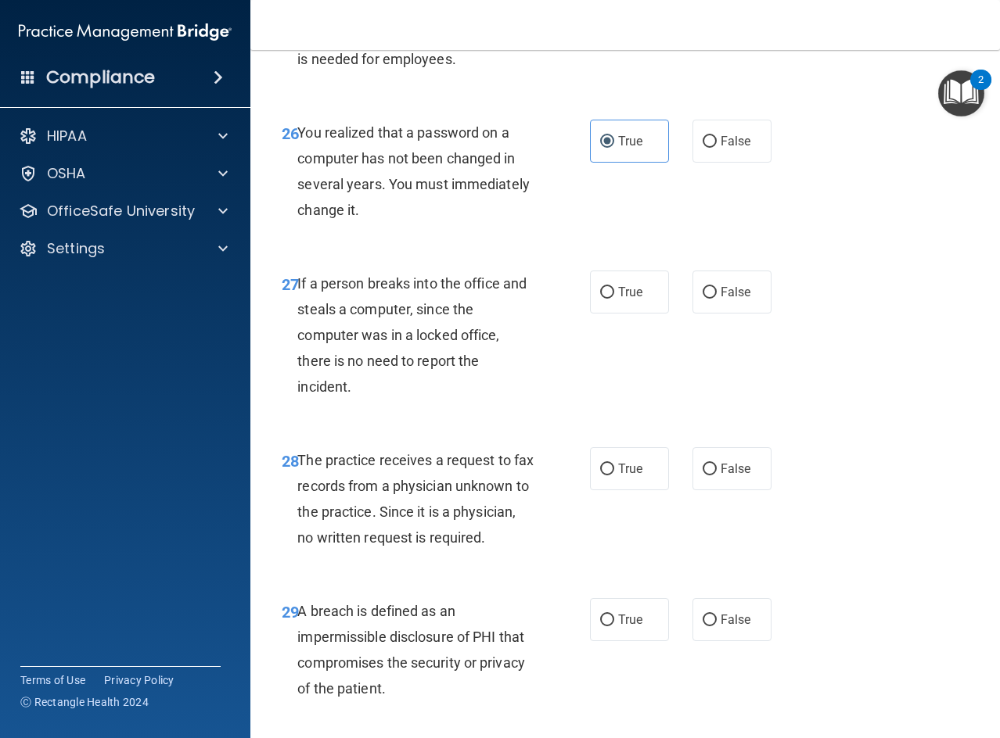
scroll to position [4067, 0]
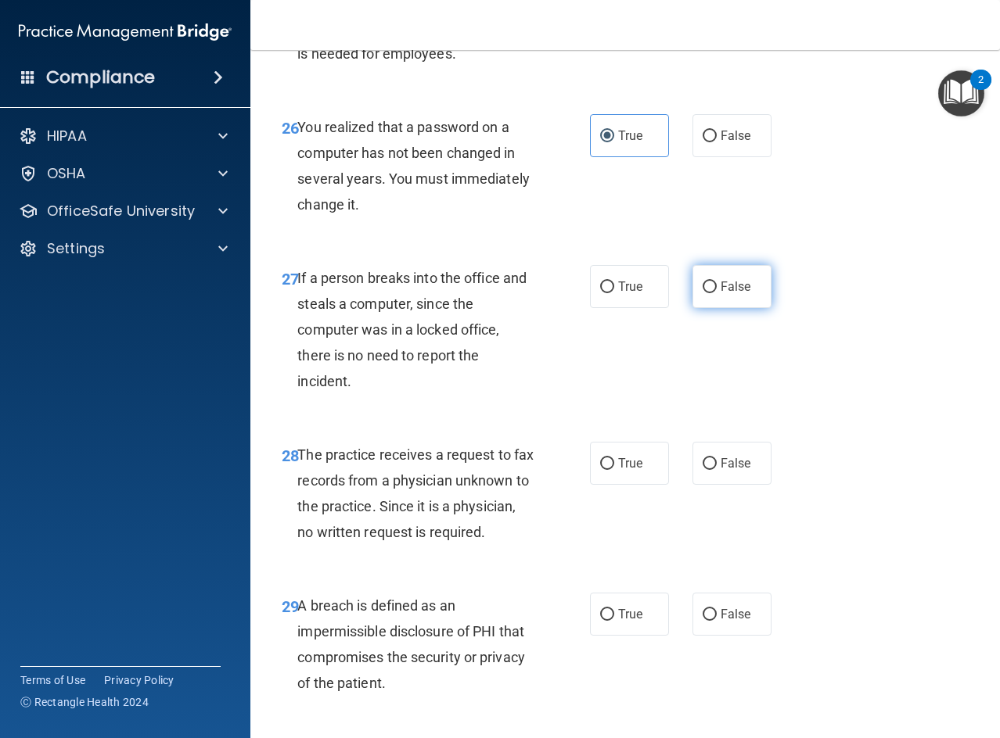
click at [709, 293] on input "False" at bounding box center [709, 288] width 14 height 12
radio input "true"
click at [715, 485] on label "False" at bounding box center [731, 463] width 79 height 43
click at [715, 470] on input "False" at bounding box center [709, 464] width 14 height 12
radio input "true"
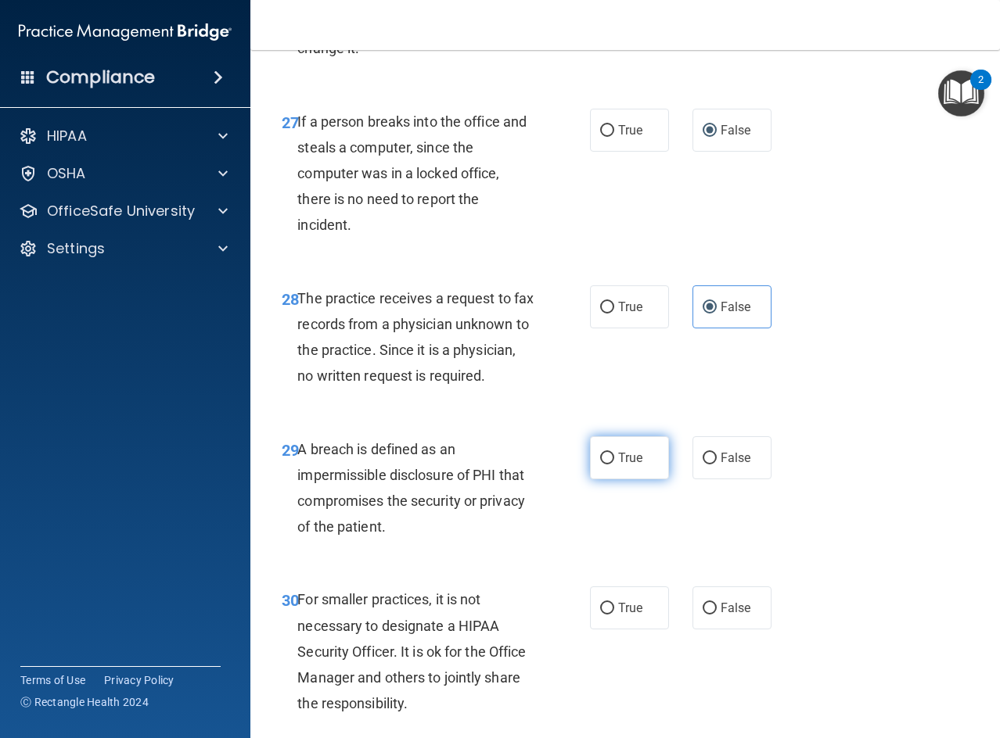
click at [654, 479] on label "True" at bounding box center [629, 457] width 79 height 43
click at [614, 465] on input "True" at bounding box center [607, 459] width 14 height 12
radio input "true"
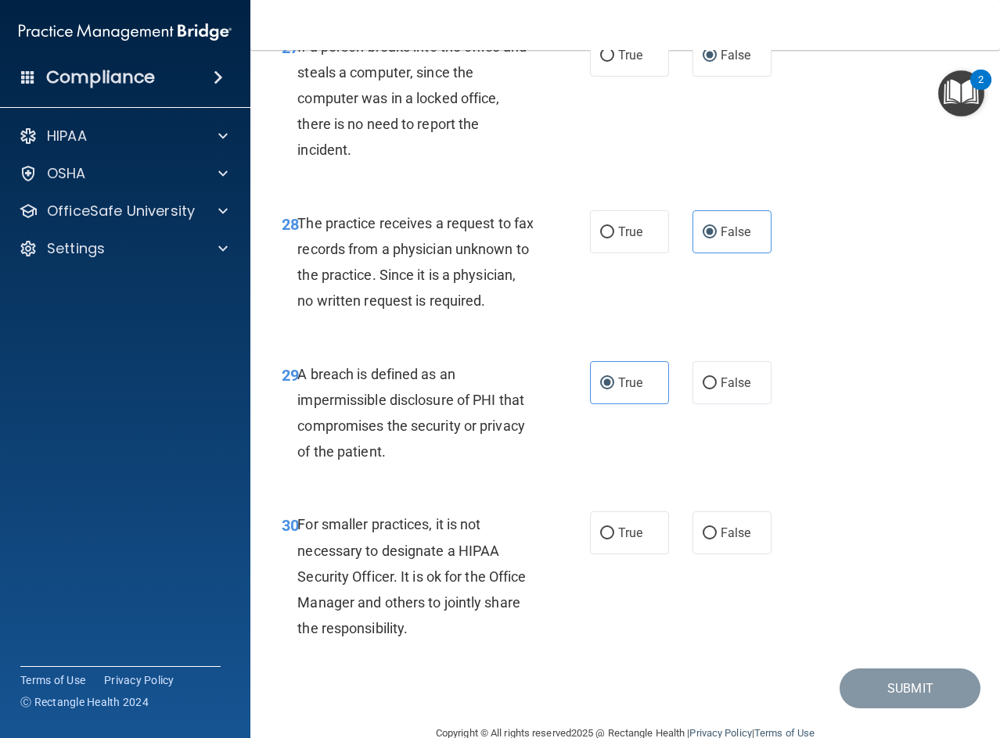
scroll to position [4409, 0]
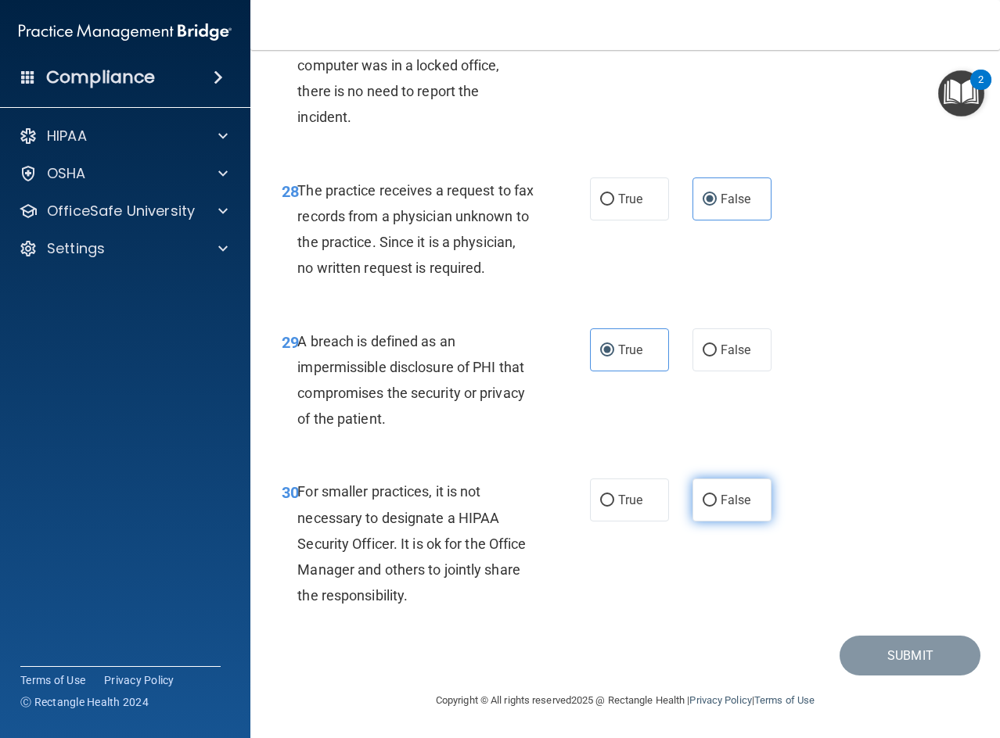
click at [720, 495] on span "False" at bounding box center [735, 500] width 31 height 15
click at [714, 495] on input "False" at bounding box center [709, 501] width 14 height 12
radio input "true"
click at [883, 649] on button "Submit" at bounding box center [909, 656] width 141 height 40
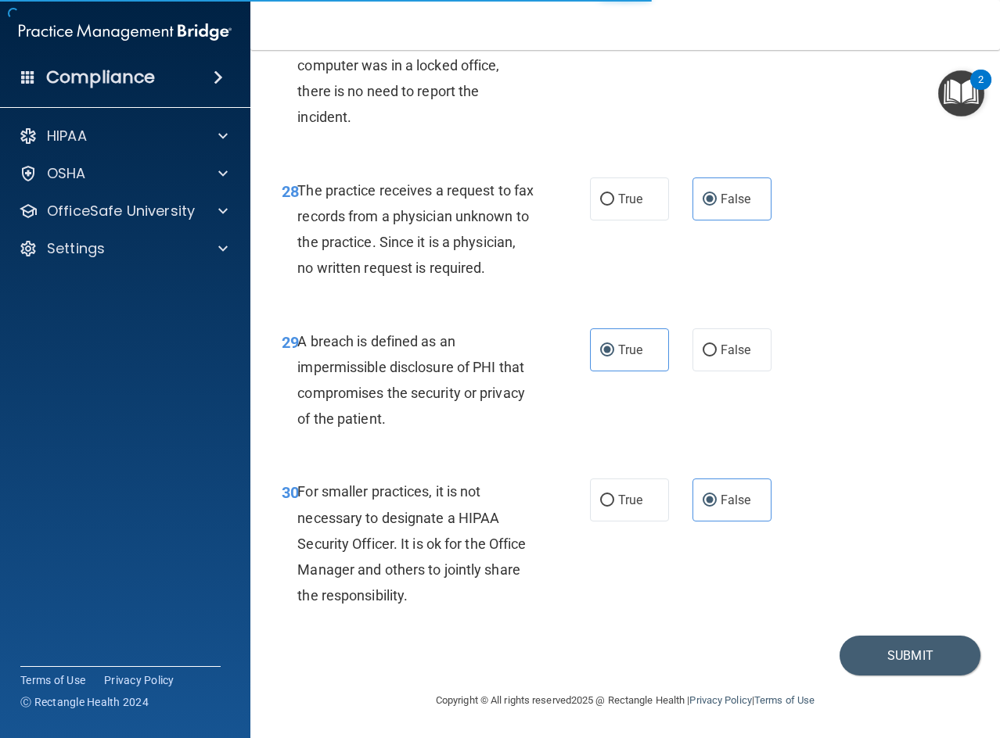
click at [965, 84] on img "Open Resource Center, 2 new notifications" at bounding box center [961, 93] width 46 height 46
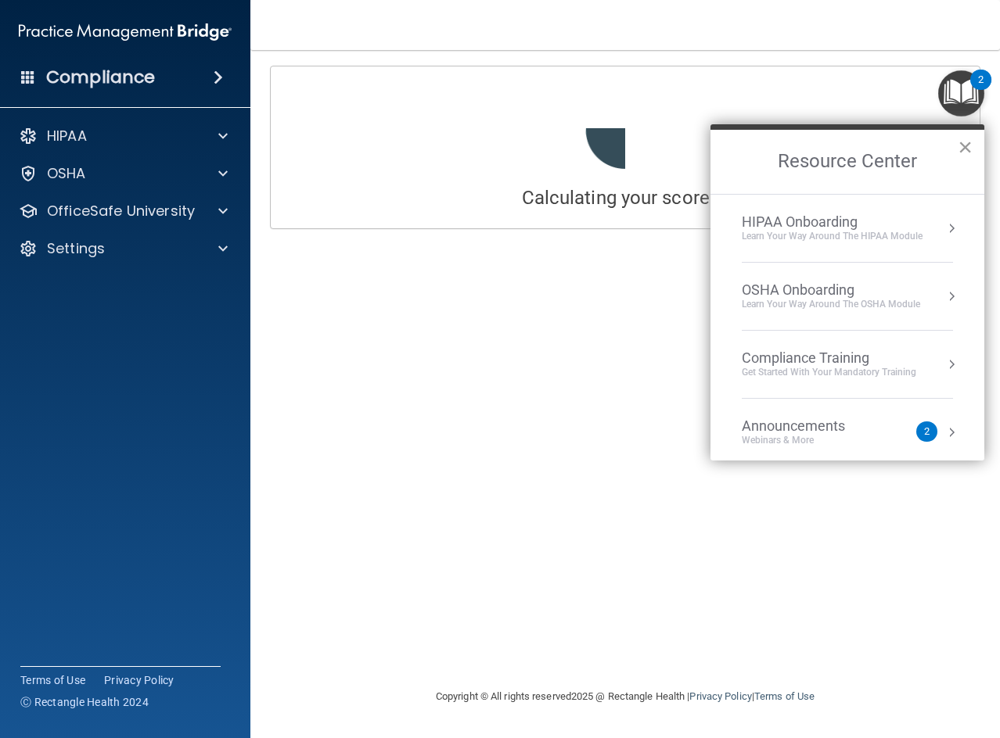
click at [967, 147] on button "×" at bounding box center [964, 147] width 15 height 25
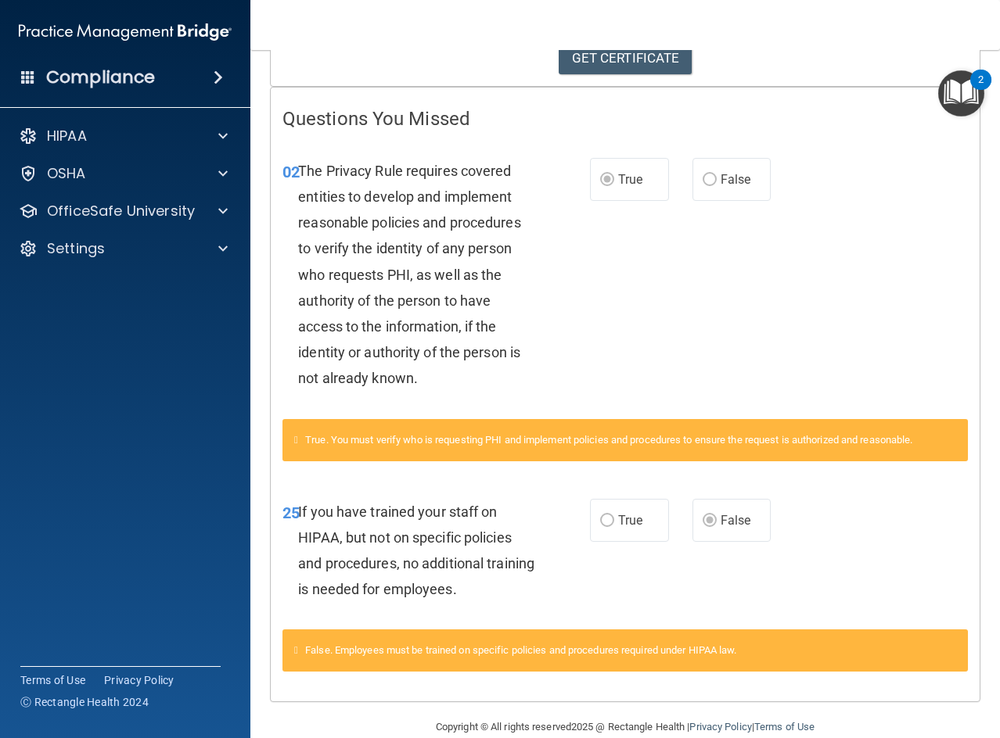
scroll to position [308, 0]
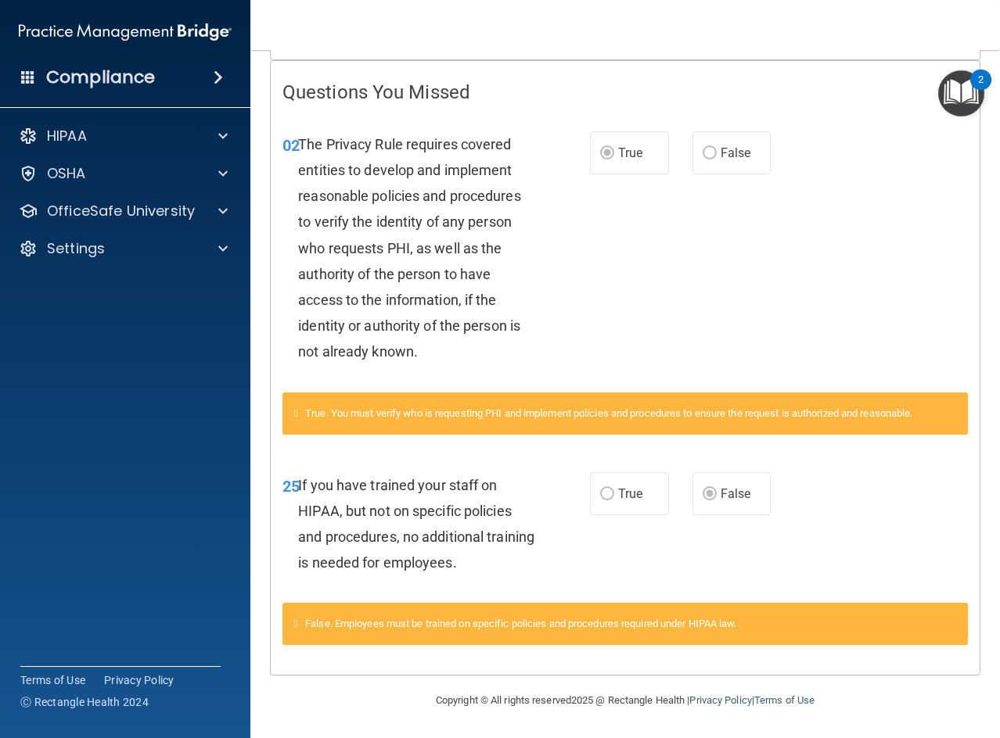
click at [597, 501] on label "True" at bounding box center [629, 493] width 79 height 43
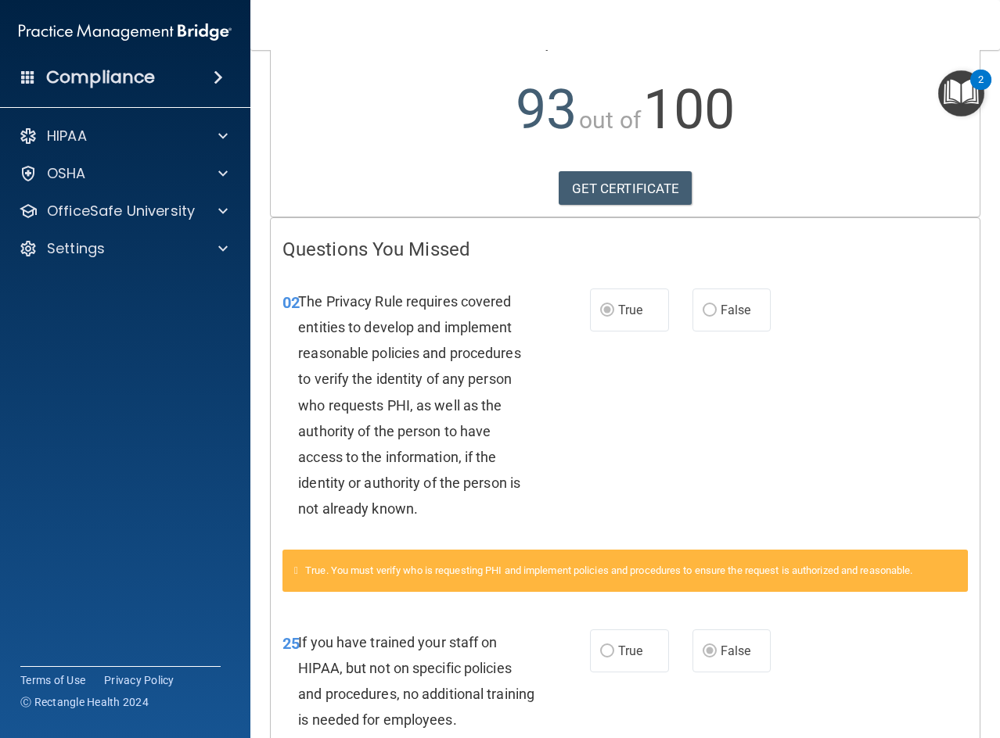
scroll to position [0, 0]
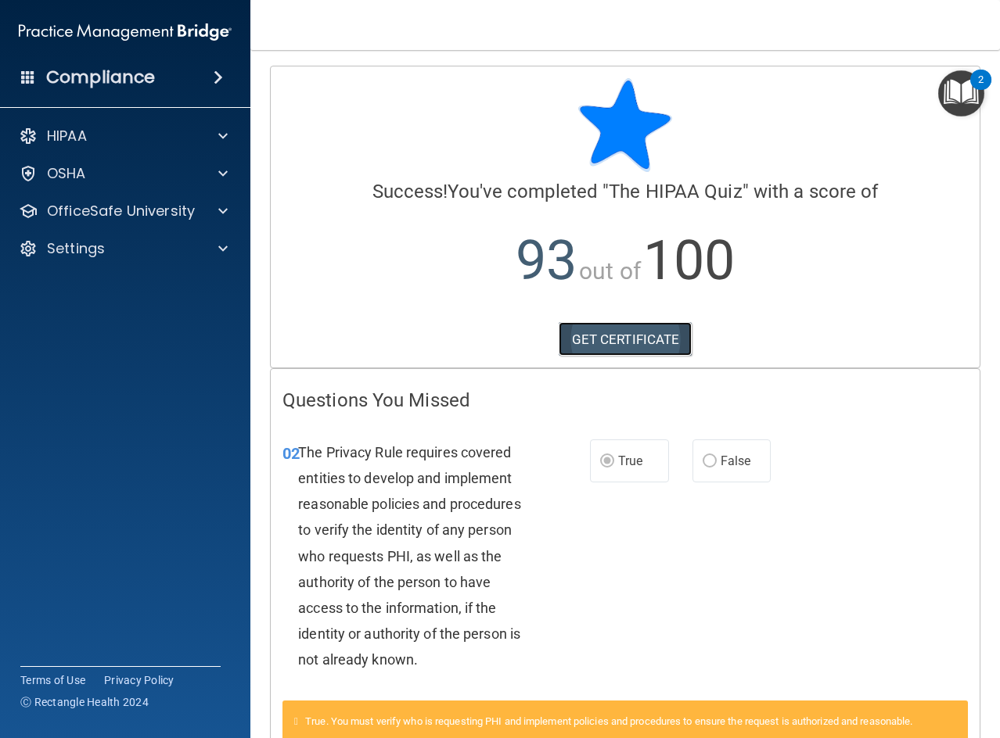
click at [612, 343] on link "GET CERTIFICATE" at bounding box center [625, 339] width 134 height 34
click at [221, 216] on span at bounding box center [222, 211] width 9 height 19
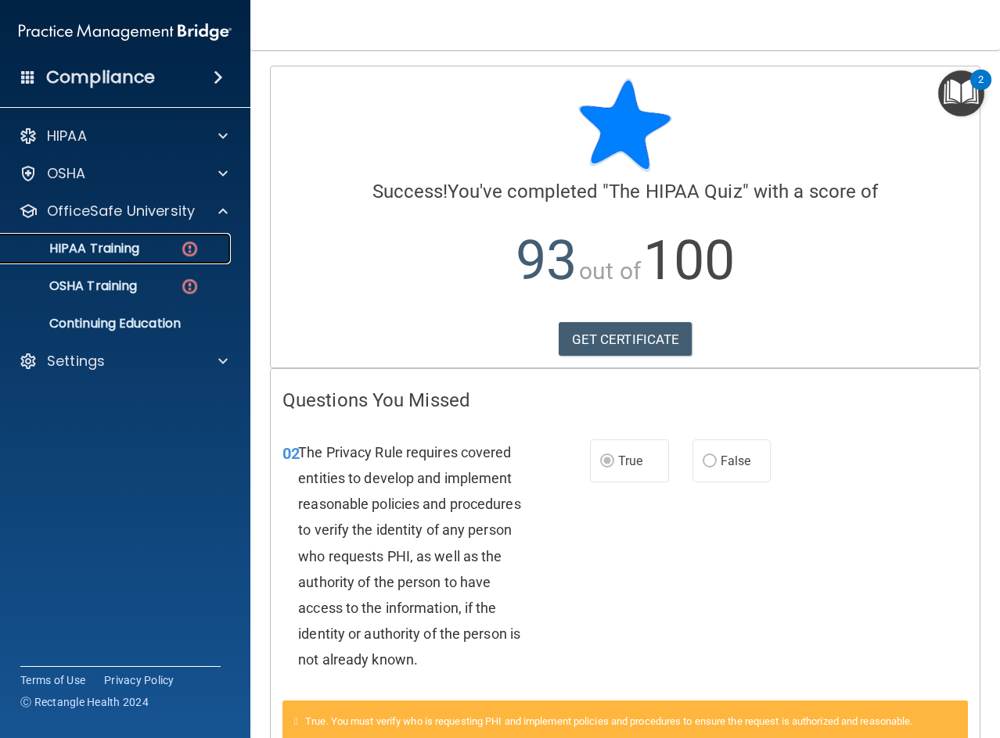
click at [120, 260] on link "HIPAA Training" at bounding box center [107, 248] width 246 height 31
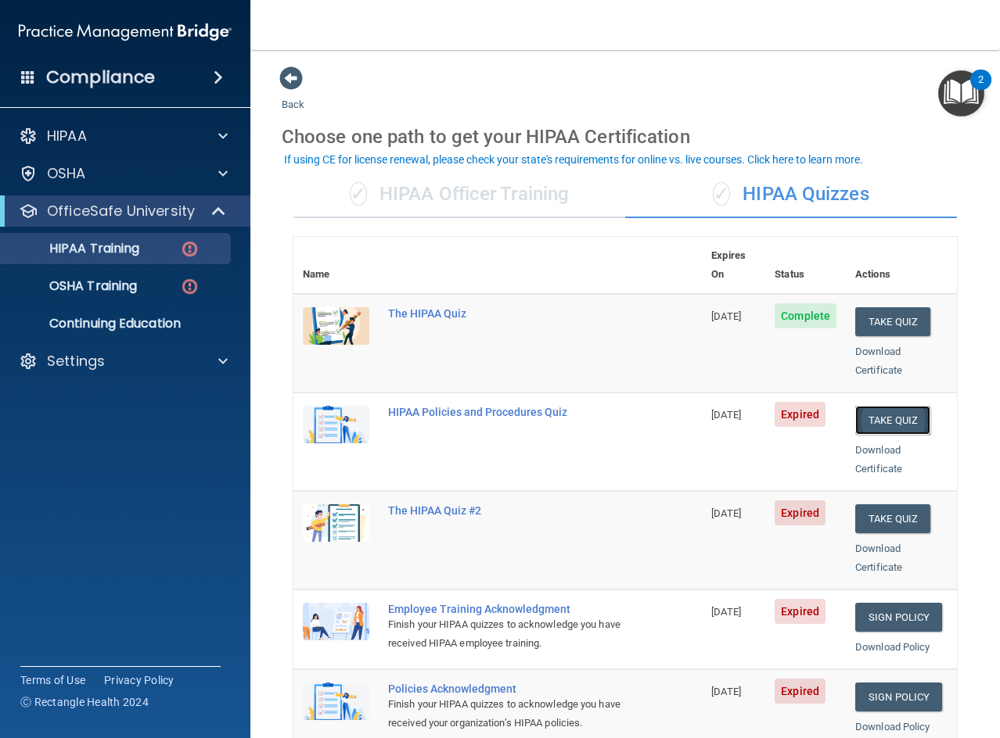
click at [863, 406] on button "Take Quiz" at bounding box center [892, 420] width 75 height 29
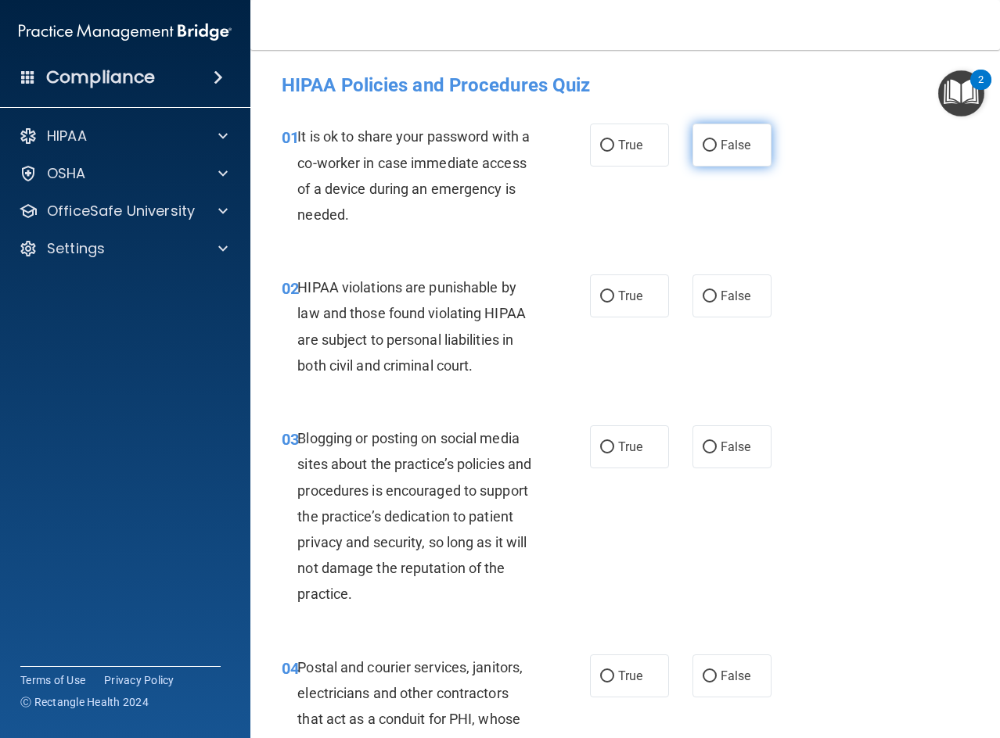
click at [730, 154] on label "False" at bounding box center [731, 145] width 79 height 43
click at [716, 152] on input "False" at bounding box center [709, 146] width 14 height 12
radio input "true"
click at [639, 299] on label "True" at bounding box center [629, 296] width 79 height 43
click at [614, 299] on input "True" at bounding box center [607, 297] width 14 height 12
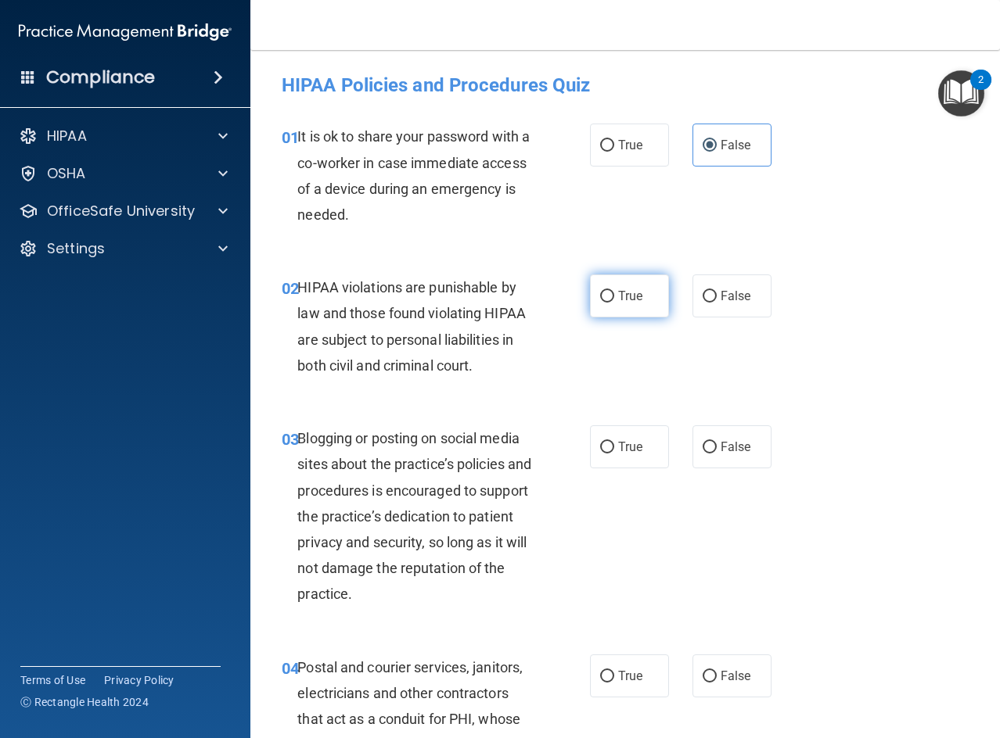
radio input "true"
click at [753, 454] on label "False" at bounding box center [731, 446] width 79 height 43
click at [716, 454] on input "False" at bounding box center [709, 448] width 14 height 12
radio input "true"
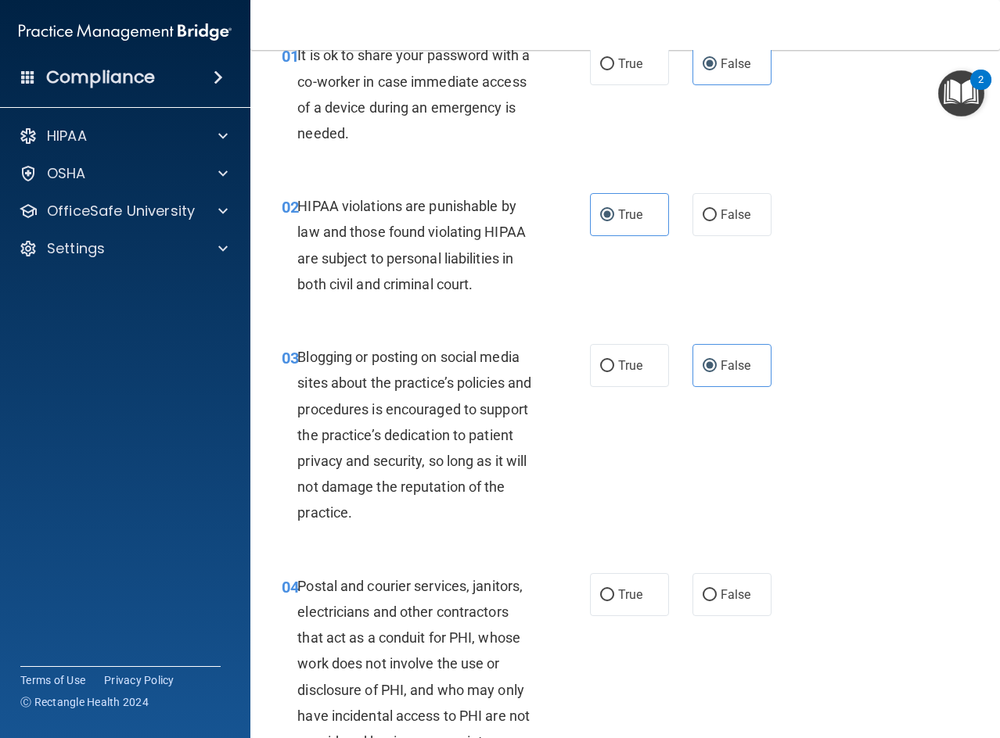
scroll to position [313, 0]
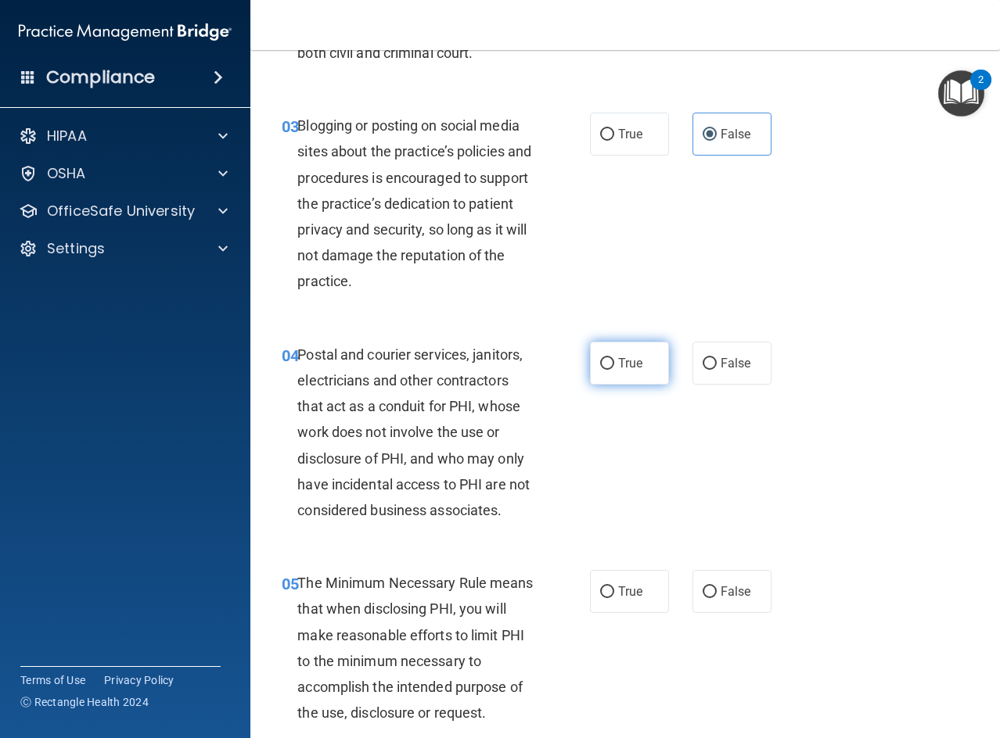
click at [637, 361] on label "True" at bounding box center [629, 363] width 79 height 43
click at [614, 361] on input "True" at bounding box center [607, 364] width 14 height 12
radio input "true"
click at [627, 593] on span "True" at bounding box center [630, 591] width 24 height 15
click at [614, 593] on input "True" at bounding box center [607, 593] width 14 height 12
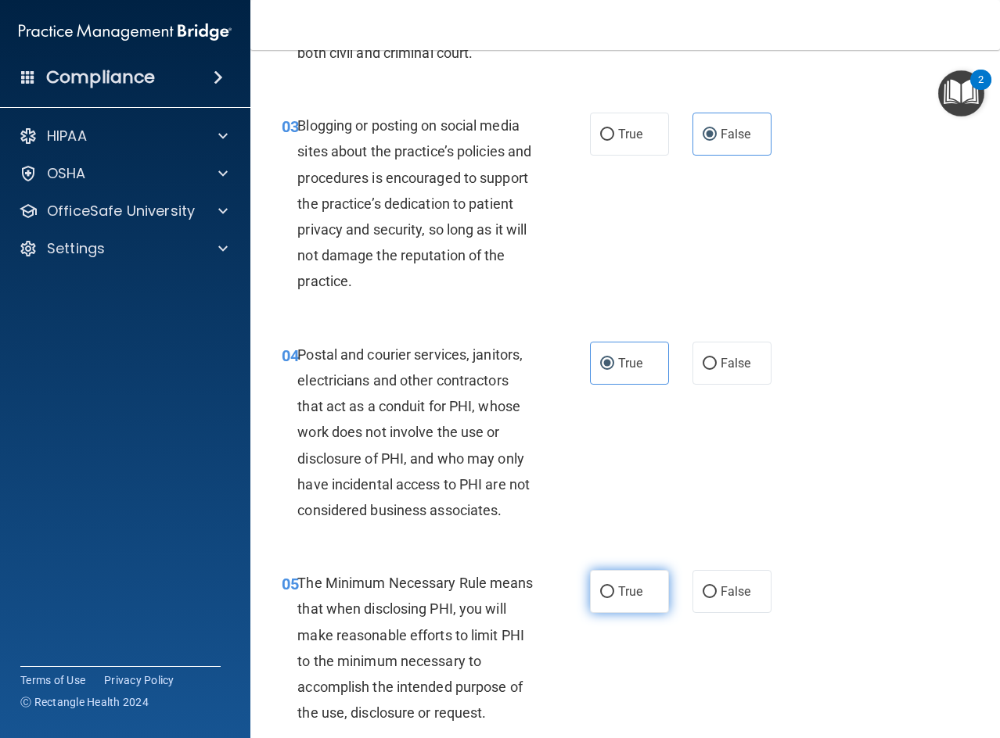
radio input "true"
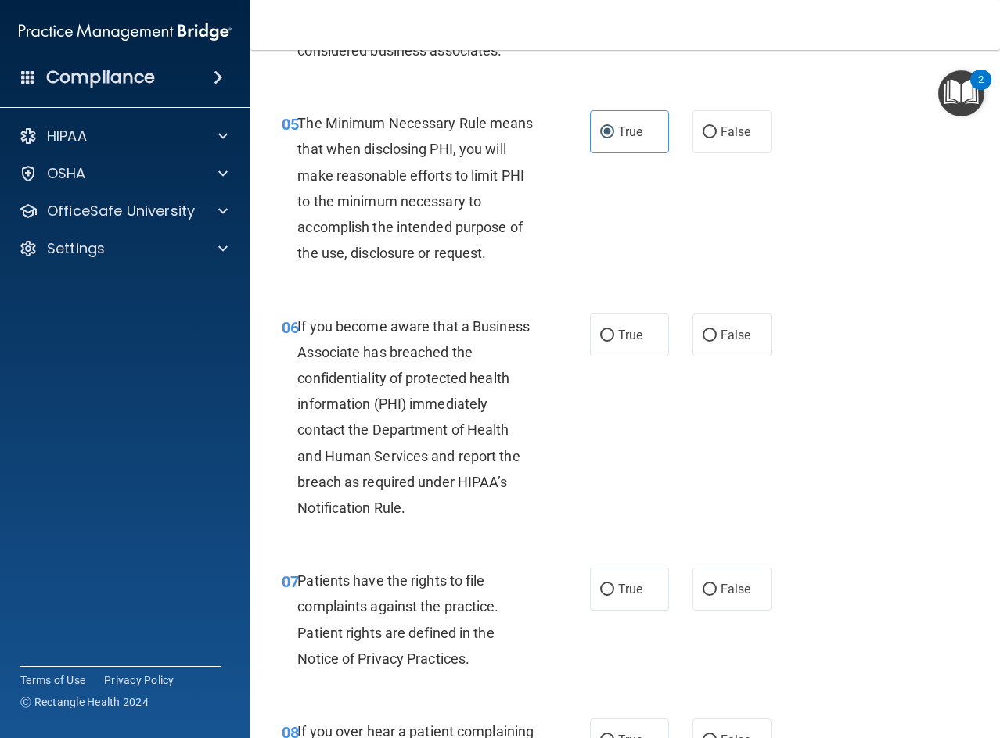
scroll to position [860, 0]
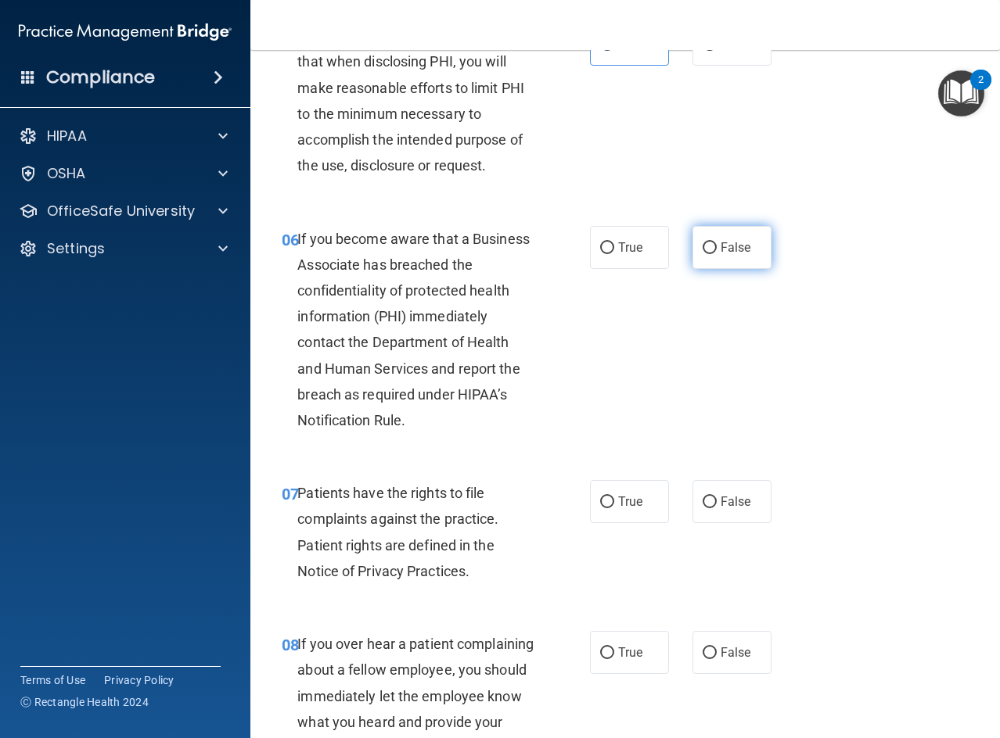
click at [712, 252] on label "False" at bounding box center [731, 247] width 79 height 43
click at [712, 252] on input "False" at bounding box center [709, 248] width 14 height 12
radio input "true"
click at [619, 497] on span "True" at bounding box center [630, 501] width 24 height 15
click at [614, 497] on input "True" at bounding box center [607, 503] width 14 height 12
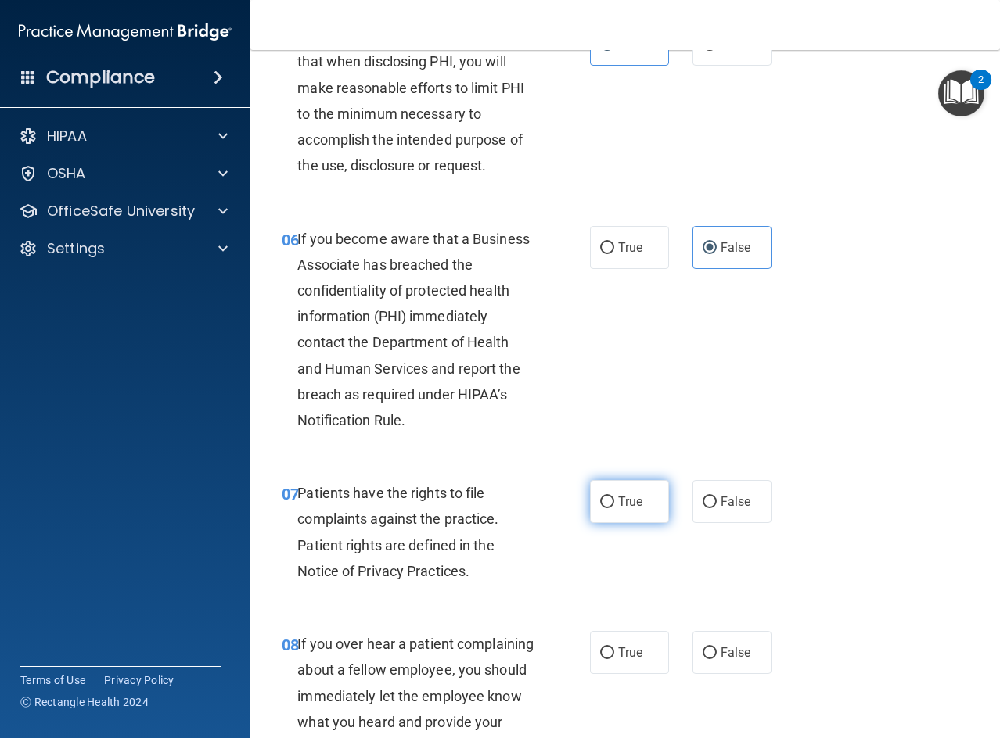
radio input "true"
click at [712, 663] on label "False" at bounding box center [731, 652] width 79 height 43
click at [712, 659] on input "False" at bounding box center [709, 654] width 14 height 12
radio input "true"
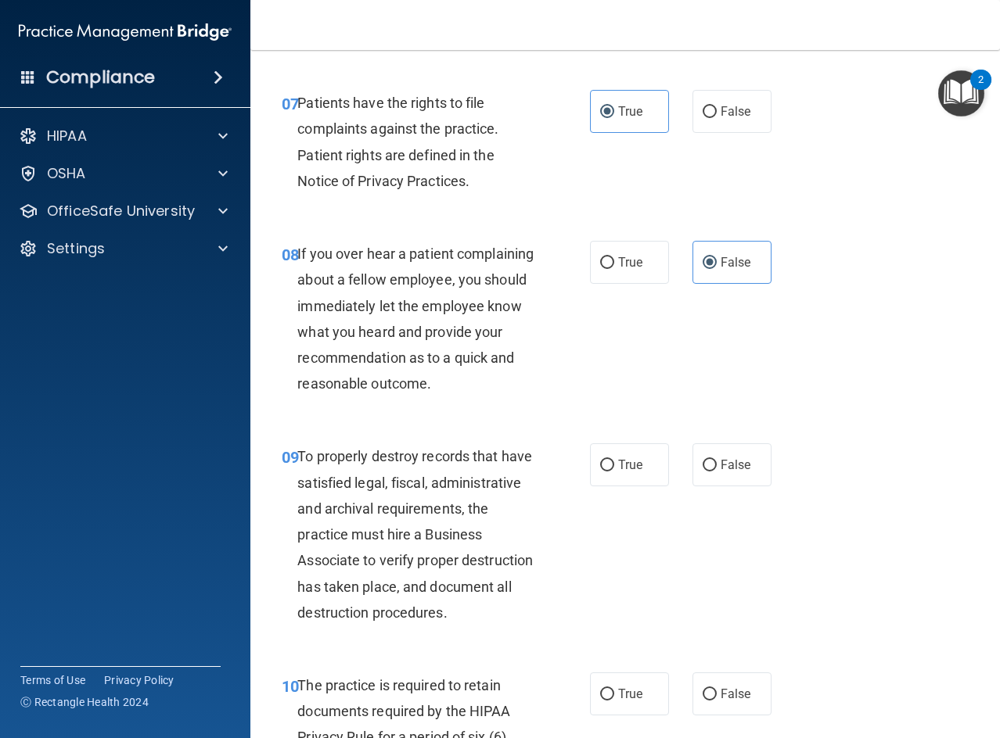
scroll to position [1251, 0]
click at [712, 468] on label "False" at bounding box center [731, 464] width 79 height 43
click at [712, 468] on input "False" at bounding box center [709, 465] width 14 height 12
radio input "true"
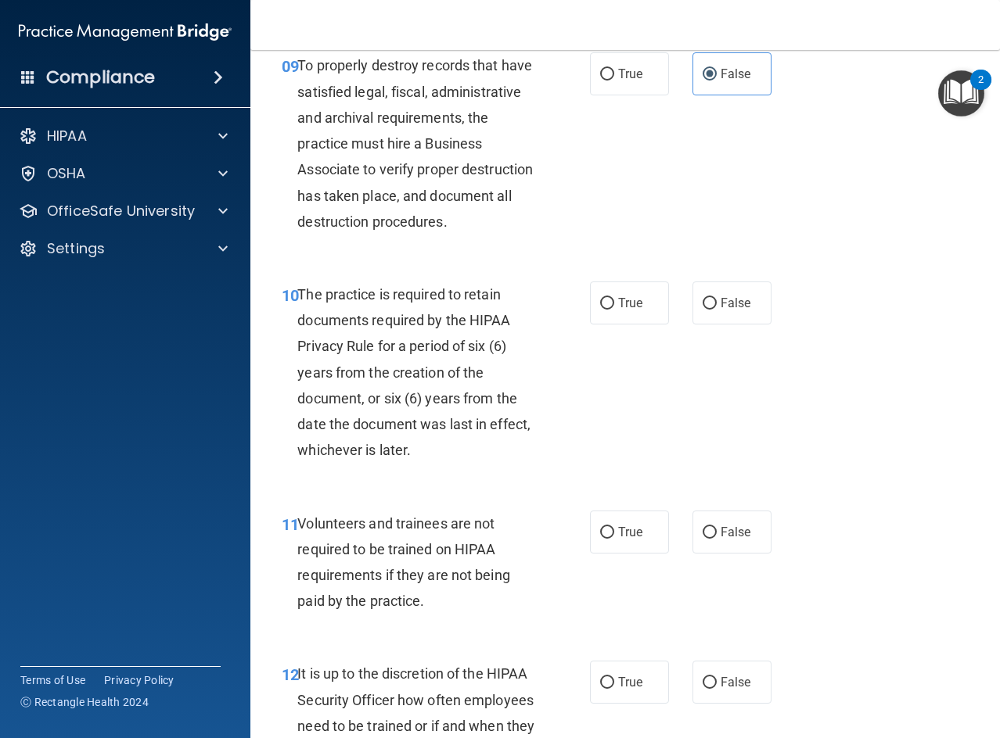
scroll to position [1642, 0]
click at [622, 324] on label "True" at bounding box center [629, 302] width 79 height 43
click at [614, 309] on input "True" at bounding box center [607, 303] width 14 height 12
radio input "true"
click at [754, 553] on label "False" at bounding box center [731, 531] width 79 height 43
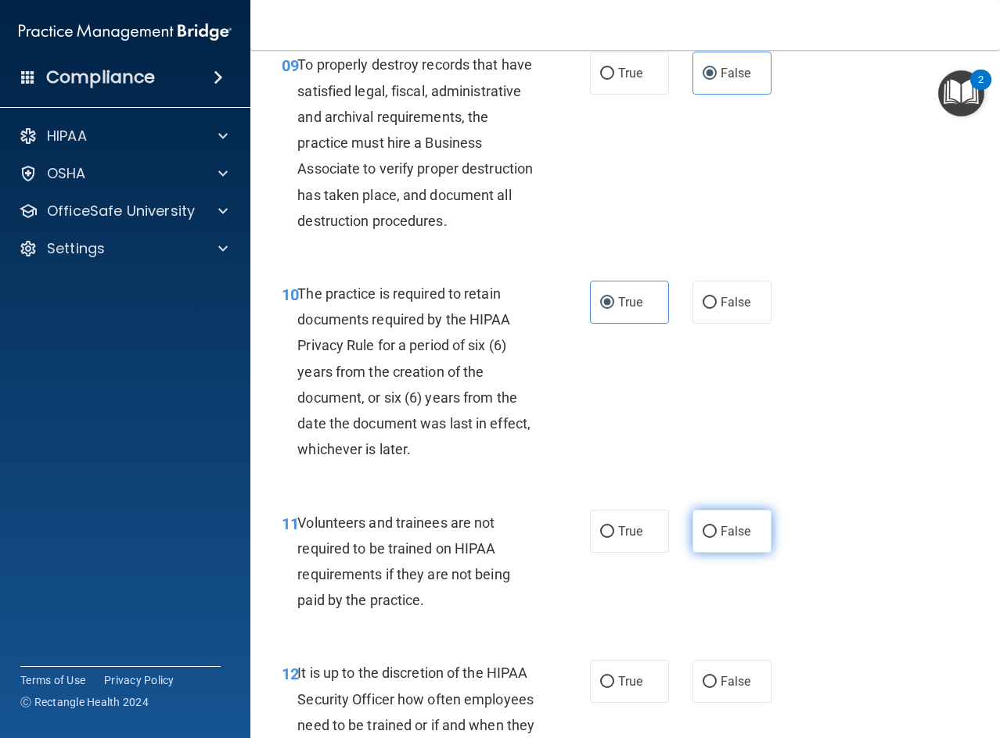
click at [716, 538] on input "False" at bounding box center [709, 532] width 14 height 12
radio input "true"
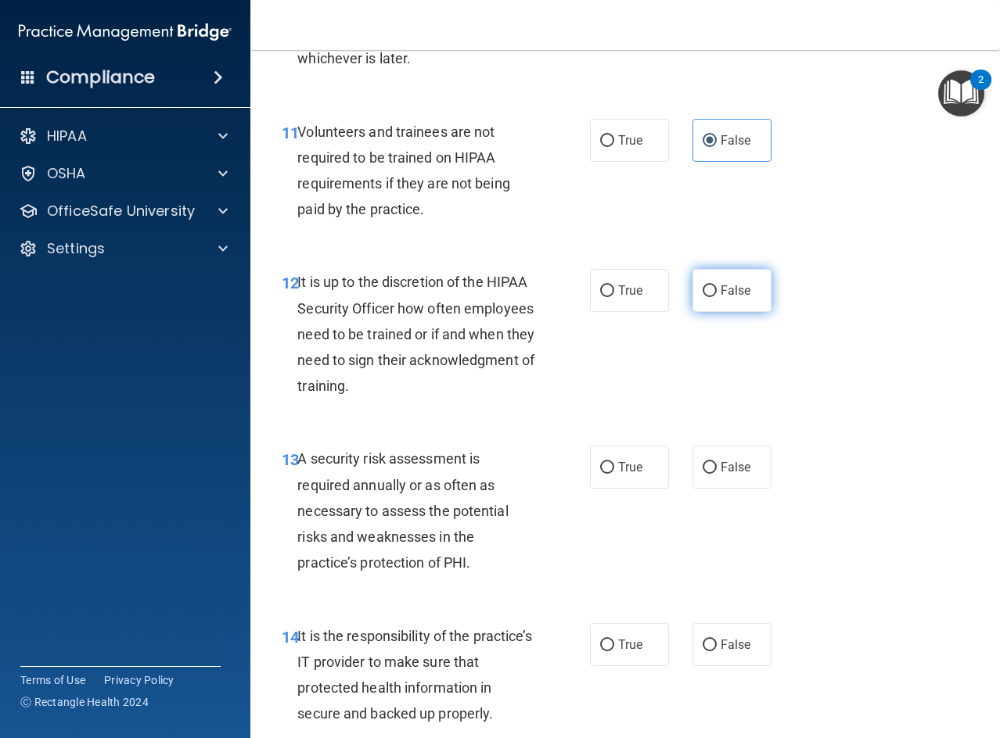
click at [706, 297] on input "False" at bounding box center [709, 291] width 14 height 12
radio input "true"
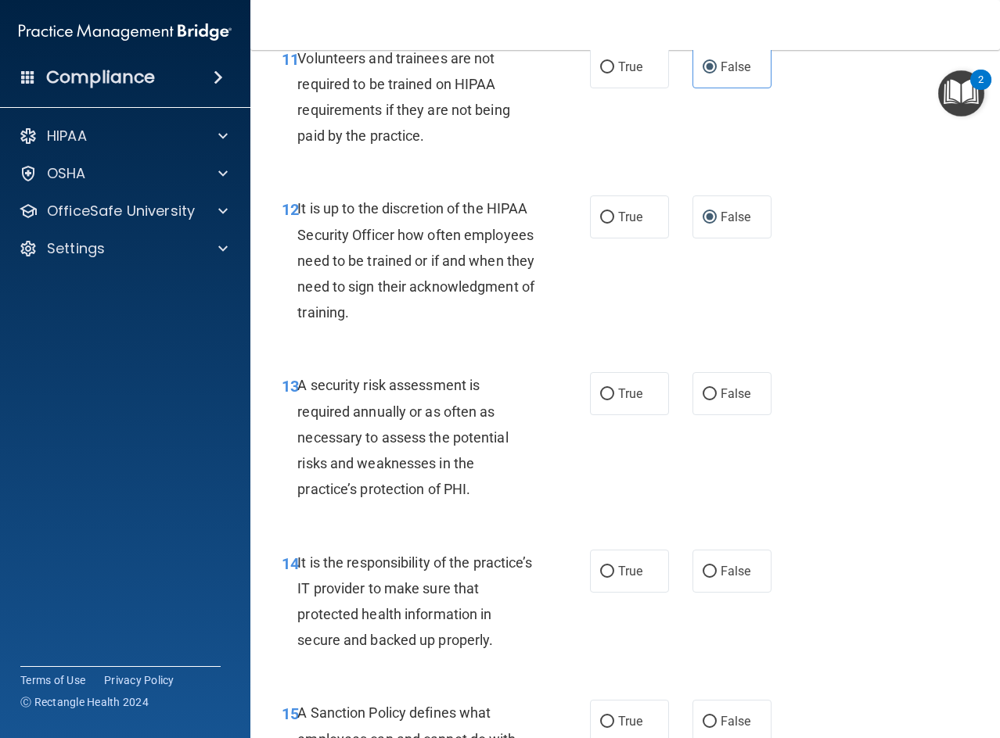
scroll to position [2190, 0]
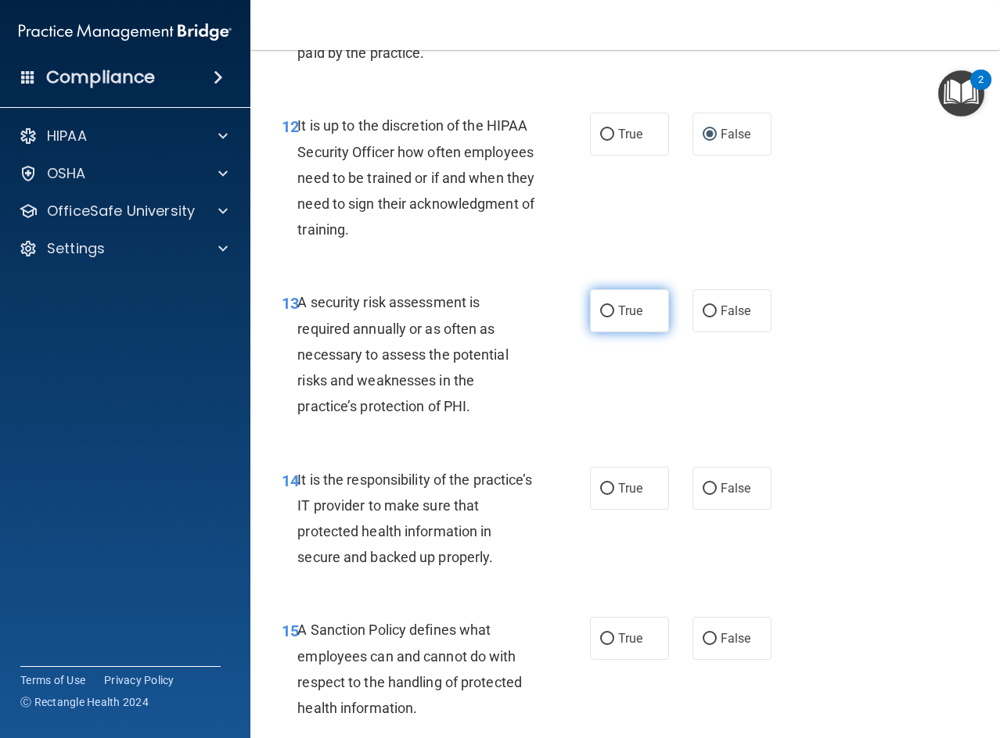
click at [624, 332] on label "True" at bounding box center [629, 310] width 79 height 43
click at [614, 318] on input "True" at bounding box center [607, 312] width 14 height 12
radio input "true"
click at [727, 496] on span "False" at bounding box center [735, 488] width 31 height 15
click at [716, 495] on input "False" at bounding box center [709, 489] width 14 height 12
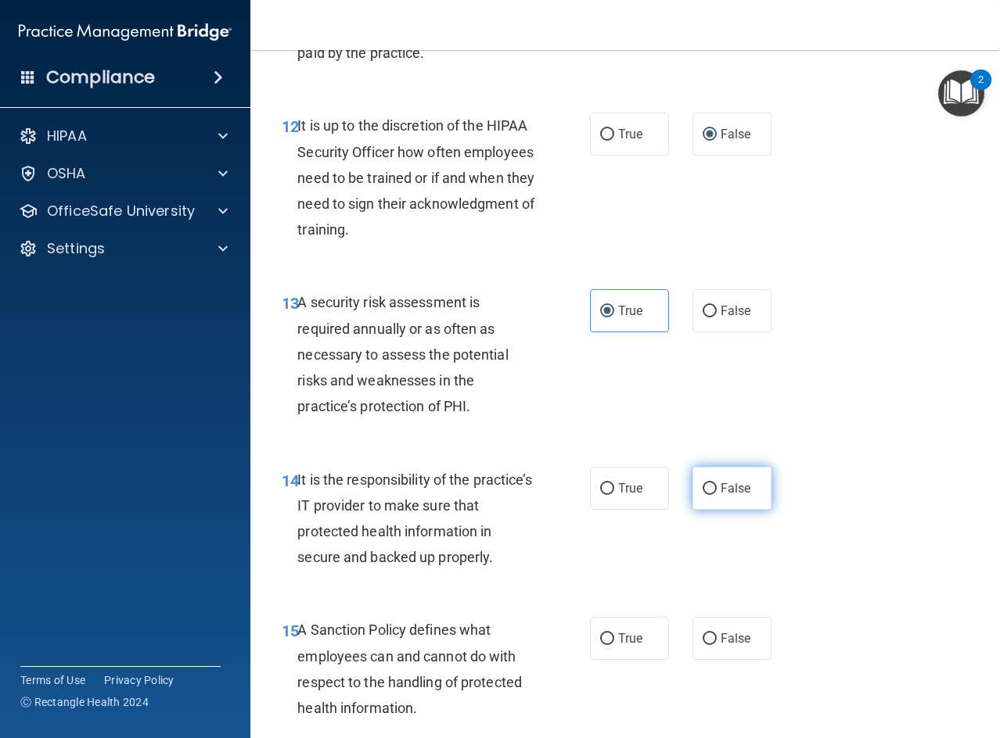
radio input "true"
click at [728, 646] on span "False" at bounding box center [735, 638] width 31 height 15
click at [716, 645] on input "False" at bounding box center [709, 639] width 14 height 12
radio input "true"
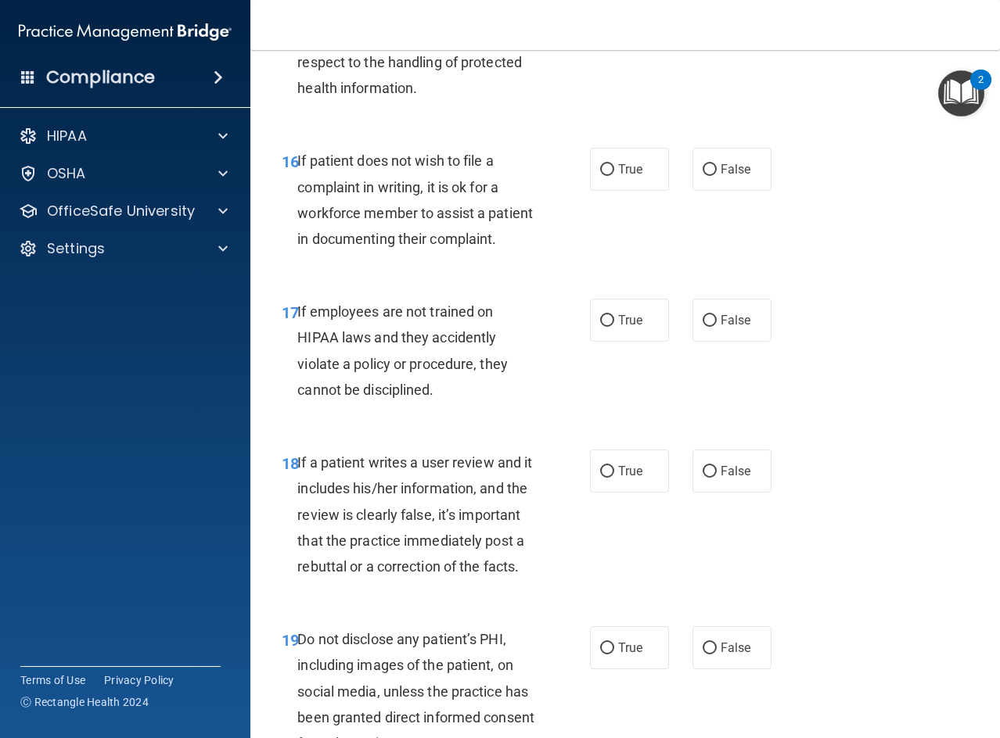
scroll to position [2816, 0]
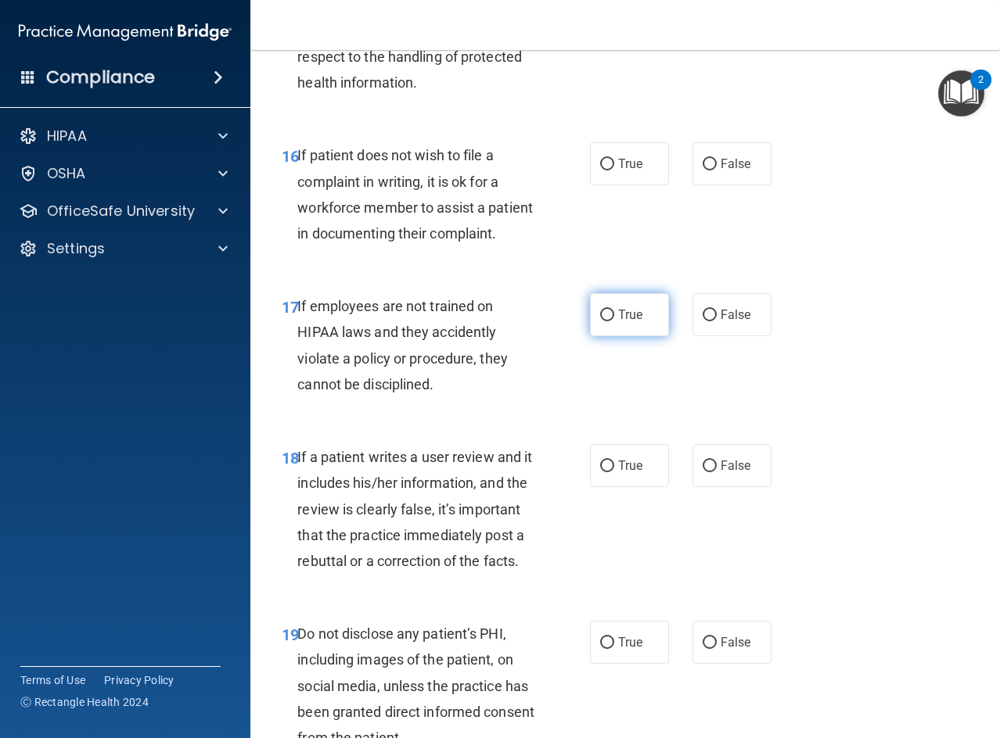
click at [635, 336] on label "True" at bounding box center [629, 314] width 79 height 43
click at [614, 321] on input "True" at bounding box center [607, 316] width 14 height 12
radio input "true"
click at [715, 487] on label "False" at bounding box center [731, 465] width 79 height 43
click at [715, 472] on input "False" at bounding box center [709, 467] width 14 height 12
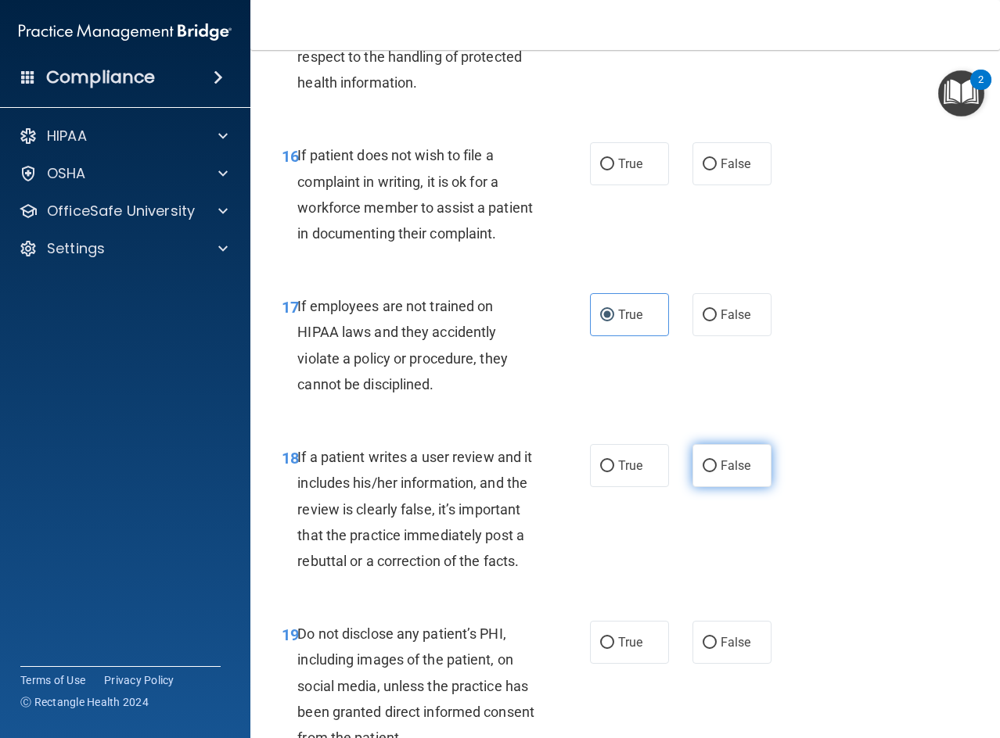
radio input "true"
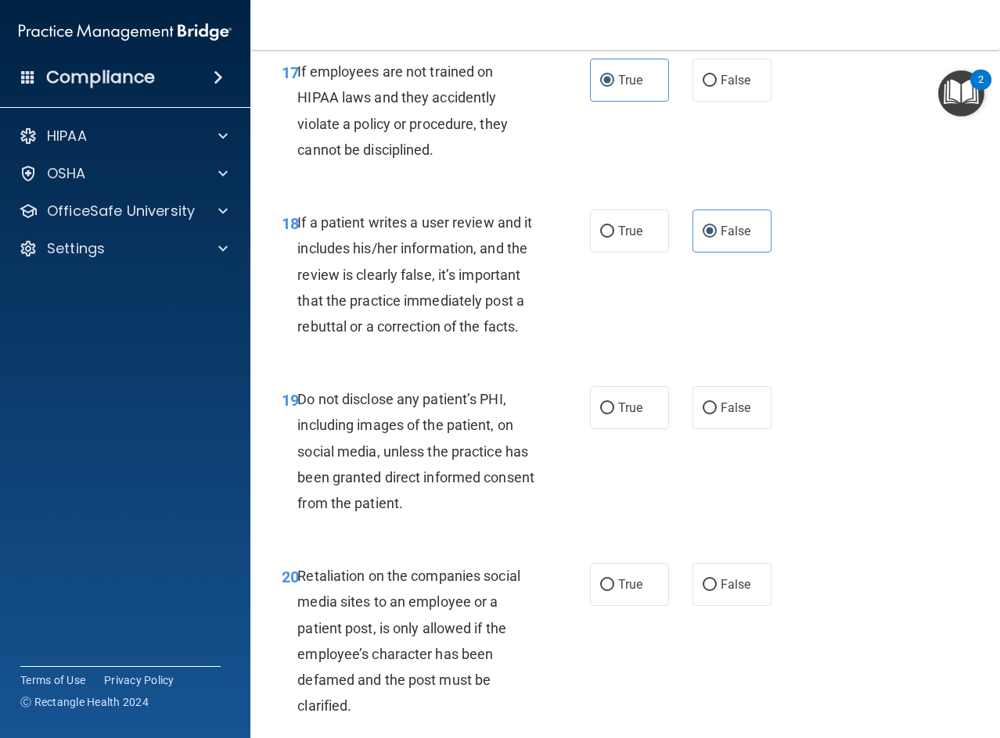
scroll to position [3207, 0]
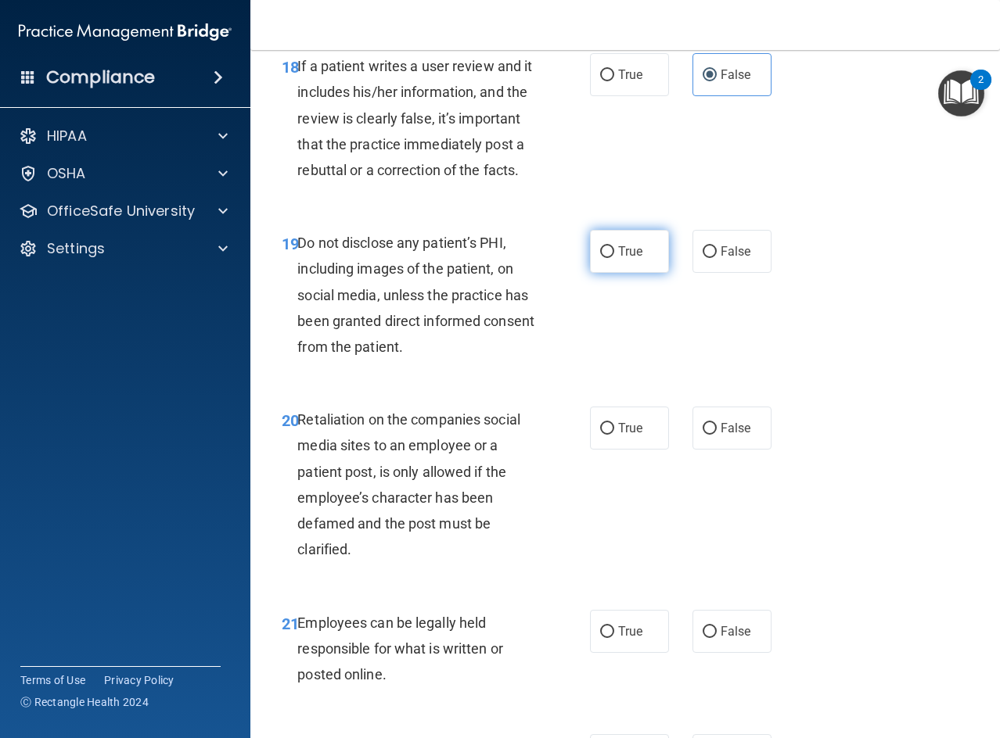
click at [629, 259] on span "True" at bounding box center [630, 251] width 24 height 15
click at [614, 258] on input "True" at bounding box center [607, 252] width 14 height 12
radio input "true"
click at [721, 450] on label "False" at bounding box center [731, 428] width 79 height 43
click at [716, 435] on input "False" at bounding box center [709, 429] width 14 height 12
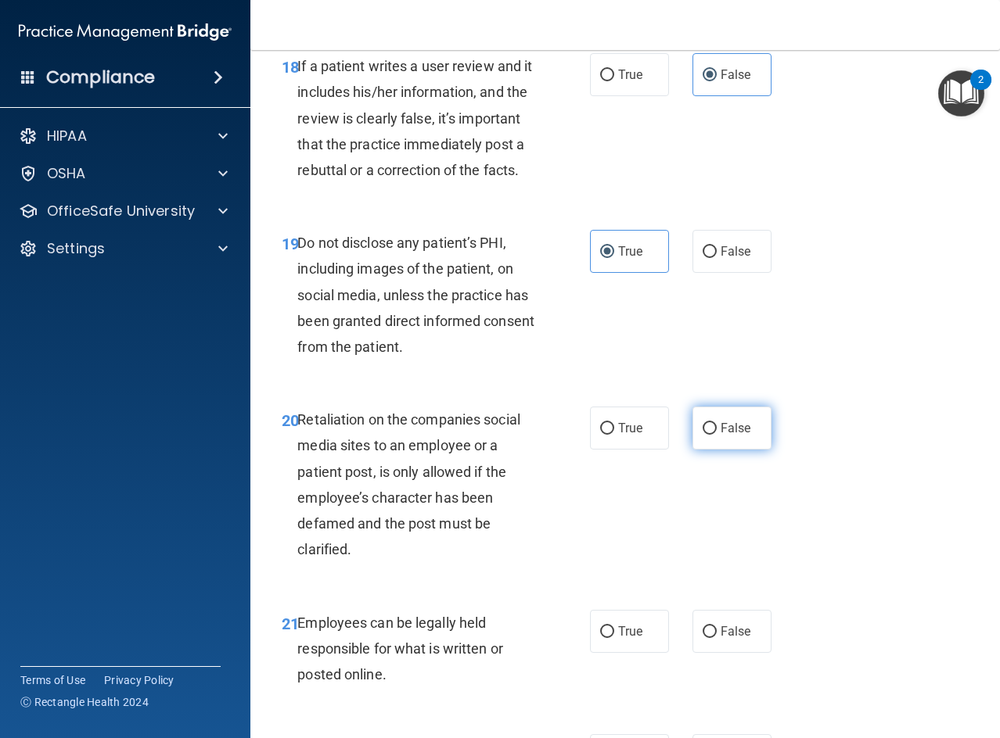
radio input "true"
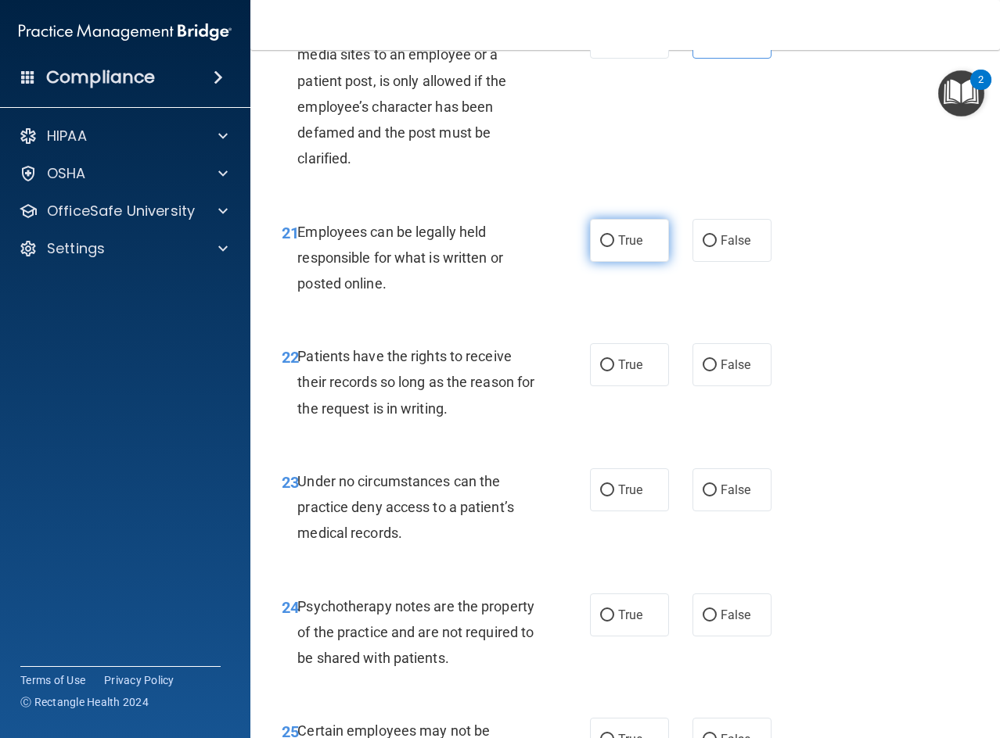
click at [606, 247] on input "True" at bounding box center [607, 241] width 14 height 12
radio input "true"
click at [725, 372] on span "False" at bounding box center [735, 364] width 31 height 15
click at [716, 371] on input "False" at bounding box center [709, 366] width 14 height 12
radio input "true"
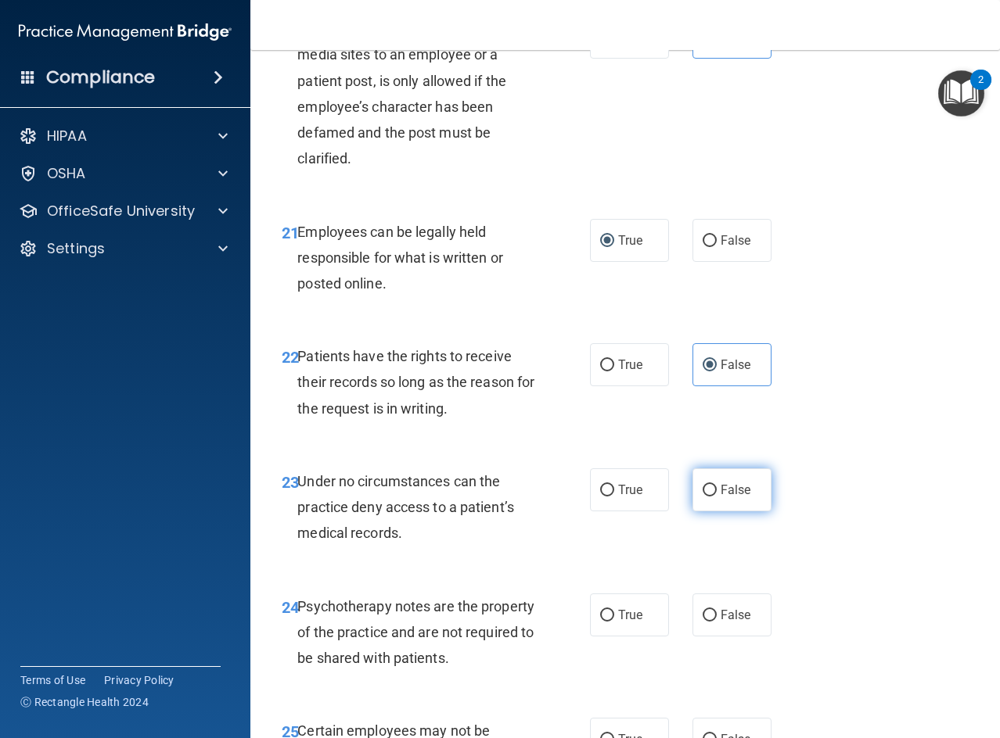
click at [723, 511] on label "False" at bounding box center [731, 489] width 79 height 43
click at [716, 497] on input "False" at bounding box center [709, 491] width 14 height 12
radio input "true"
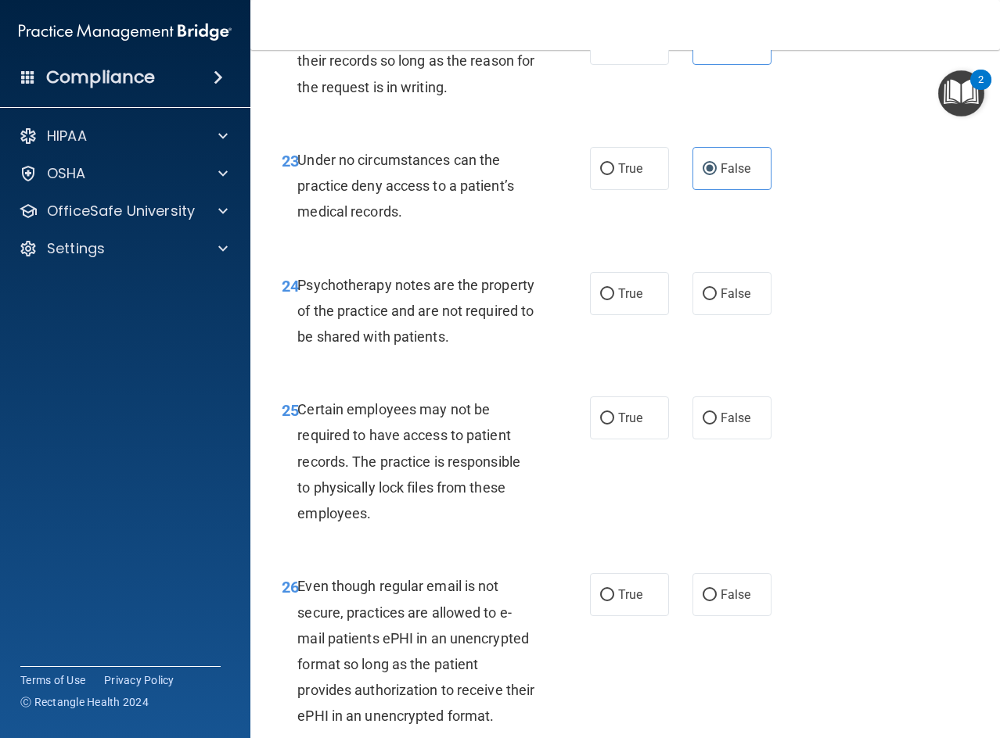
scroll to position [3989, 0]
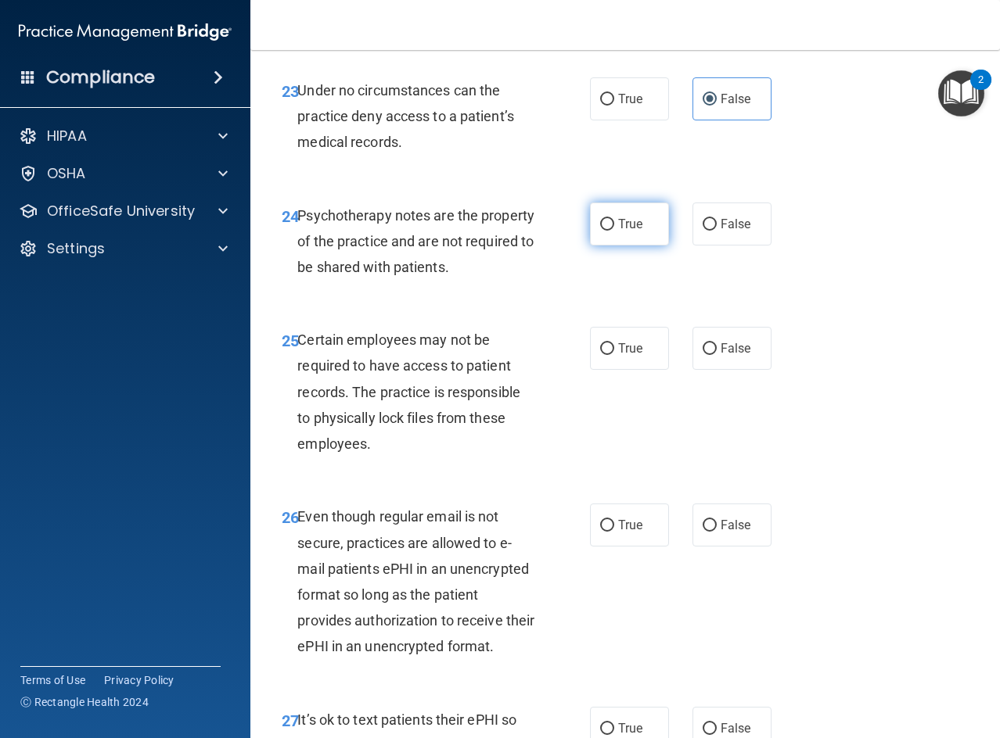
click at [615, 246] on label "True" at bounding box center [629, 224] width 79 height 43
click at [614, 231] on input "True" at bounding box center [607, 225] width 14 height 12
radio input "true"
click at [715, 370] on label "False" at bounding box center [731, 348] width 79 height 43
click at [715, 355] on input "False" at bounding box center [709, 349] width 14 height 12
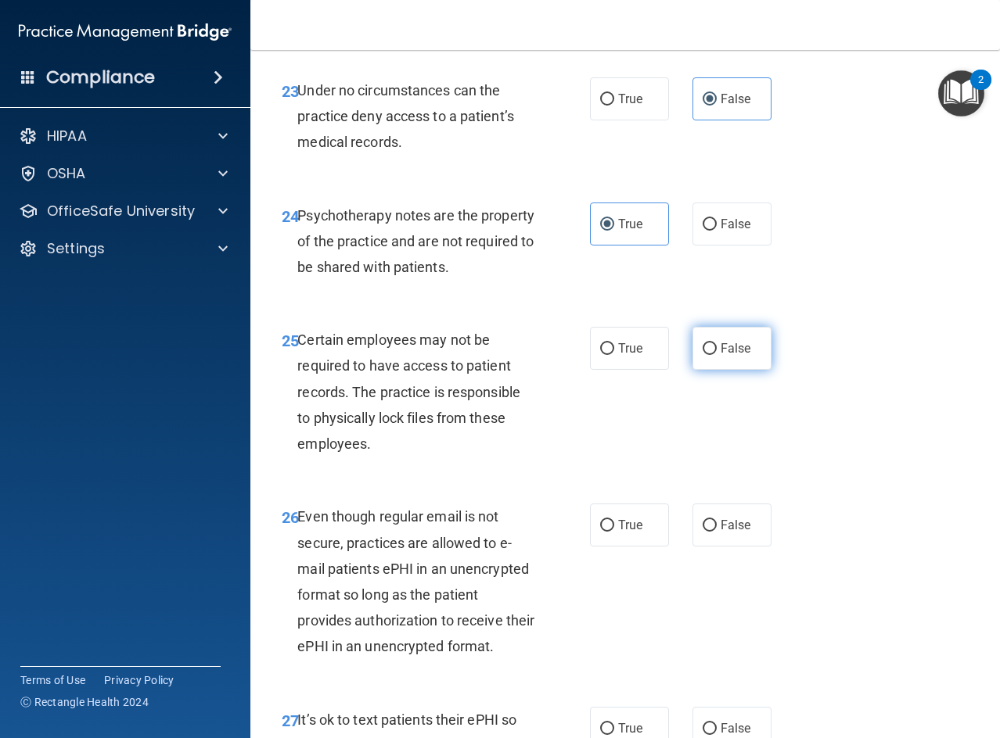
radio input "true"
click at [613, 370] on label "True" at bounding box center [629, 348] width 79 height 43
click at [613, 355] on input "True" at bounding box center [607, 349] width 14 height 12
radio input "true"
radio input "false"
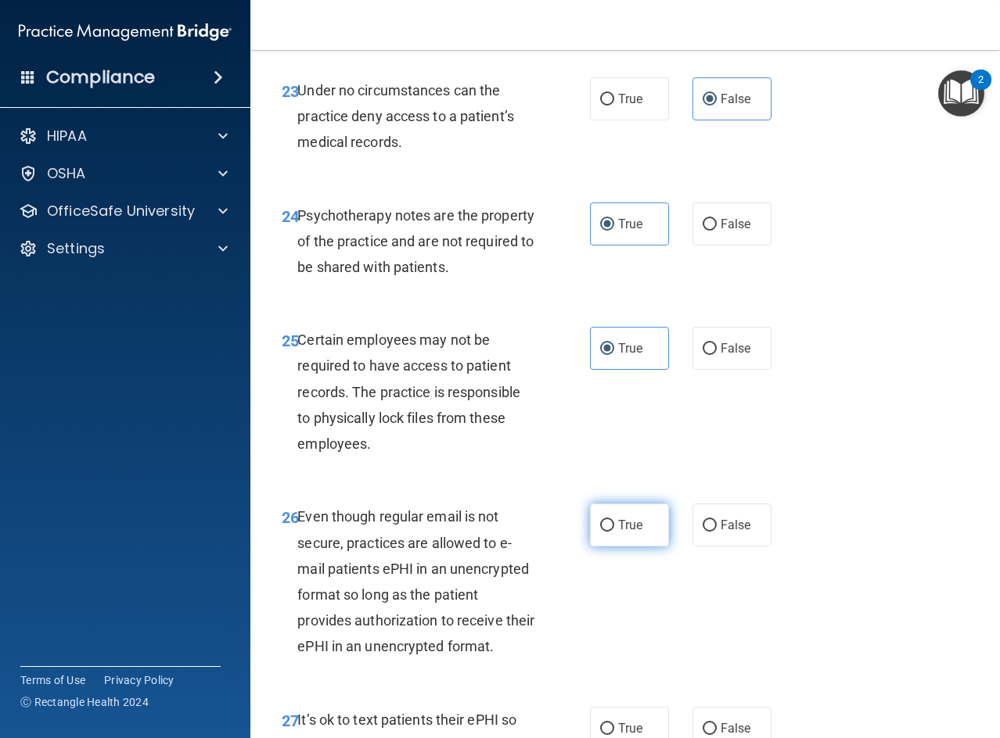
click at [611, 547] on label "True" at bounding box center [629, 525] width 79 height 43
click at [611, 532] on input "True" at bounding box center [607, 526] width 14 height 12
radio input "true"
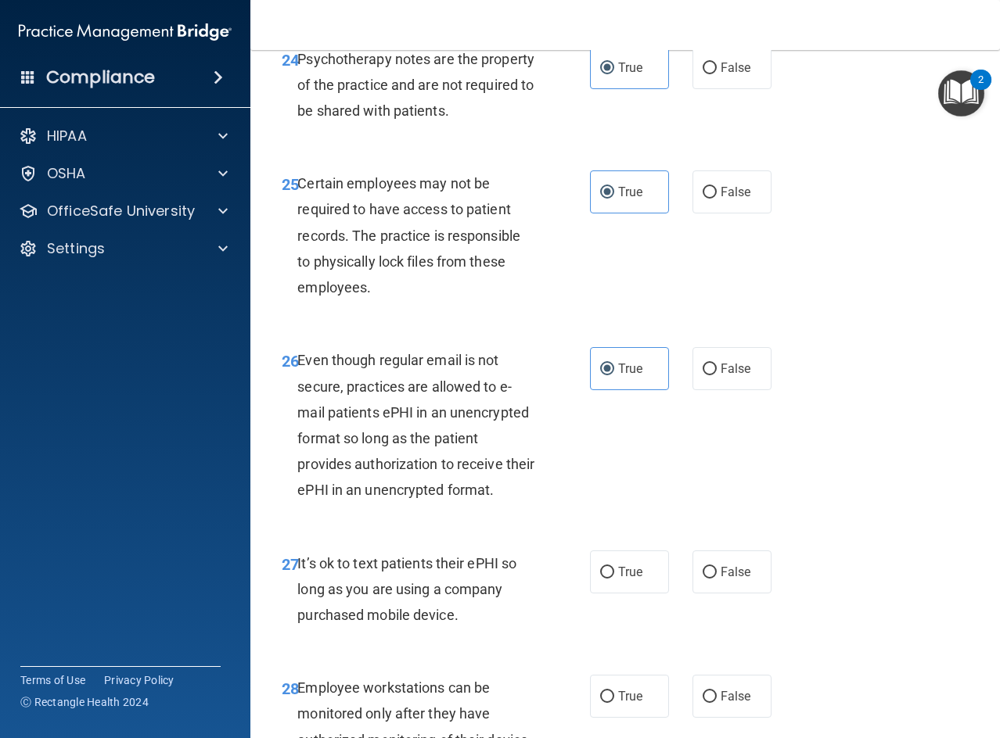
drag, startPoint x: 611, startPoint y: 636, endPoint x: 566, endPoint y: 560, distance: 88.0
click at [566, 511] on div "26 Even though regular email is not secure, practices are allowed to e-mail pat…" at bounding box center [435, 428] width 355 height 163
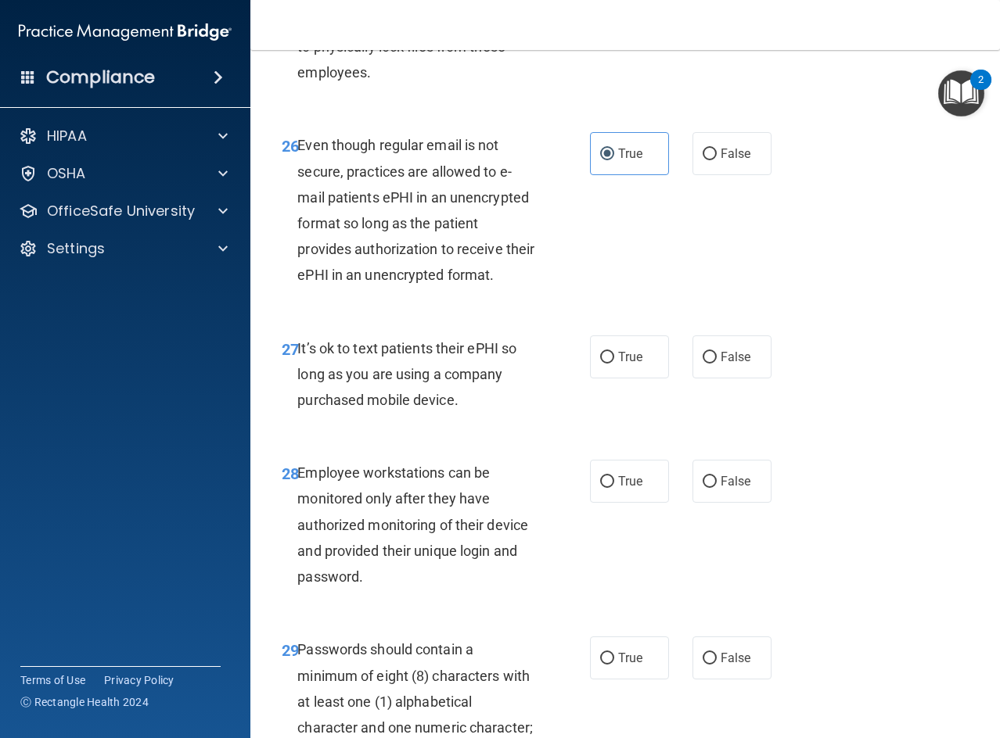
scroll to position [4614, 0]
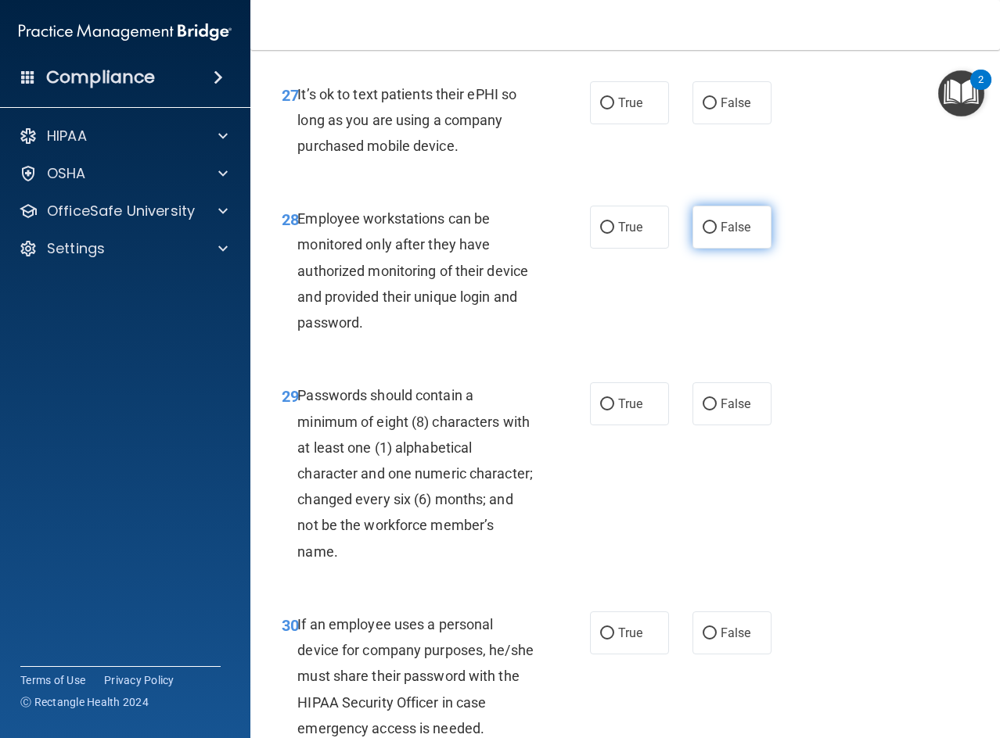
click at [734, 249] on label "False" at bounding box center [731, 227] width 79 height 43
click at [716, 234] on input "False" at bounding box center [709, 228] width 14 height 12
radio input "true"
click at [714, 124] on label "False" at bounding box center [731, 102] width 79 height 43
click at [714, 109] on input "False" at bounding box center [709, 104] width 14 height 12
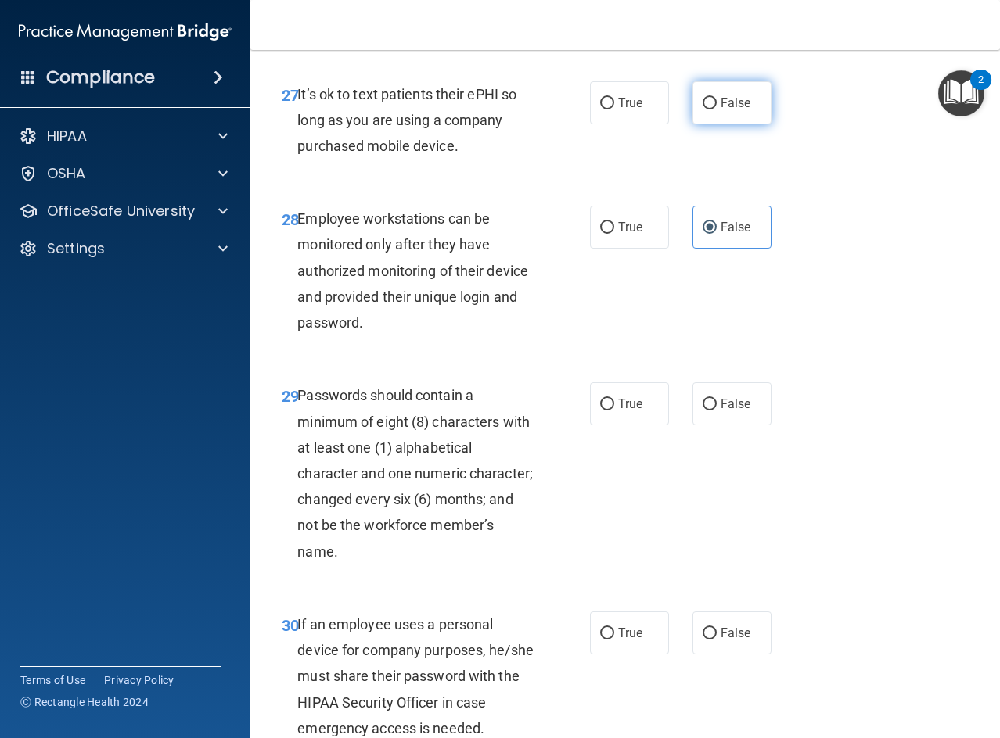
radio input "true"
click at [600, 411] on input "True" at bounding box center [607, 405] width 14 height 12
radio input "true"
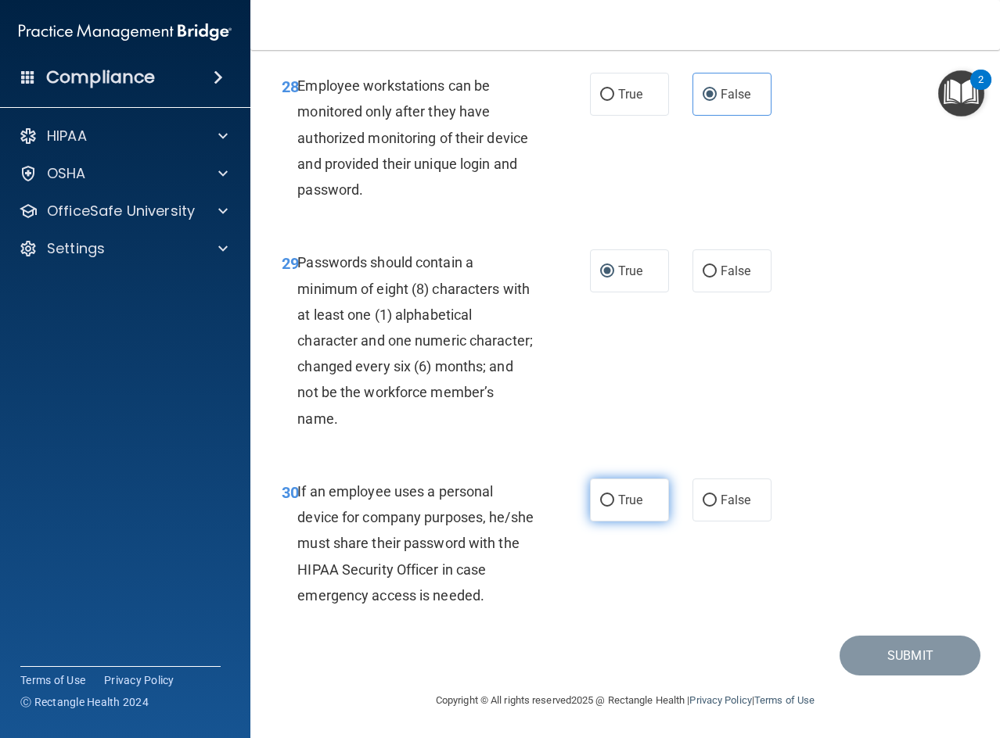
scroll to position [4849, 0]
click at [719, 491] on label "False" at bounding box center [731, 500] width 79 height 43
click at [716, 495] on input "False" at bounding box center [709, 501] width 14 height 12
radio input "true"
click at [906, 677] on main "- HIPAA Policies and Procedures Quiz This quiz doesn’t expire until 09/30/2025.…" at bounding box center [624, 394] width 749 height 688
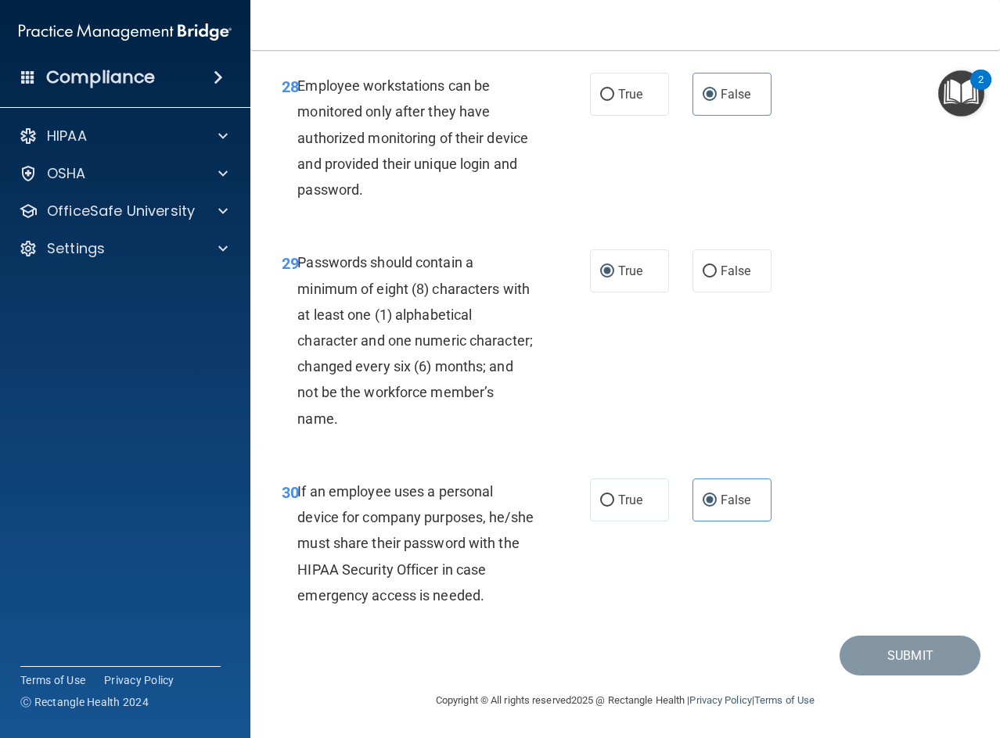
click at [839, 563] on div "30 If an employee uses a personal device for company purposes, he/she must shar…" at bounding box center [625, 547] width 710 height 177
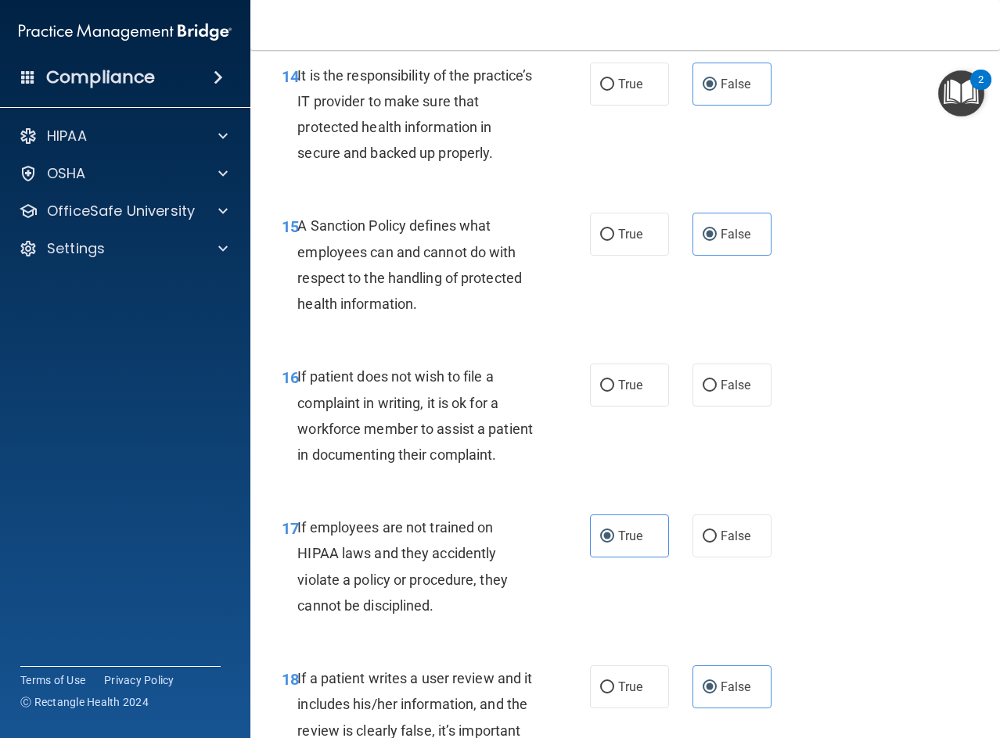
scroll to position [2581, 0]
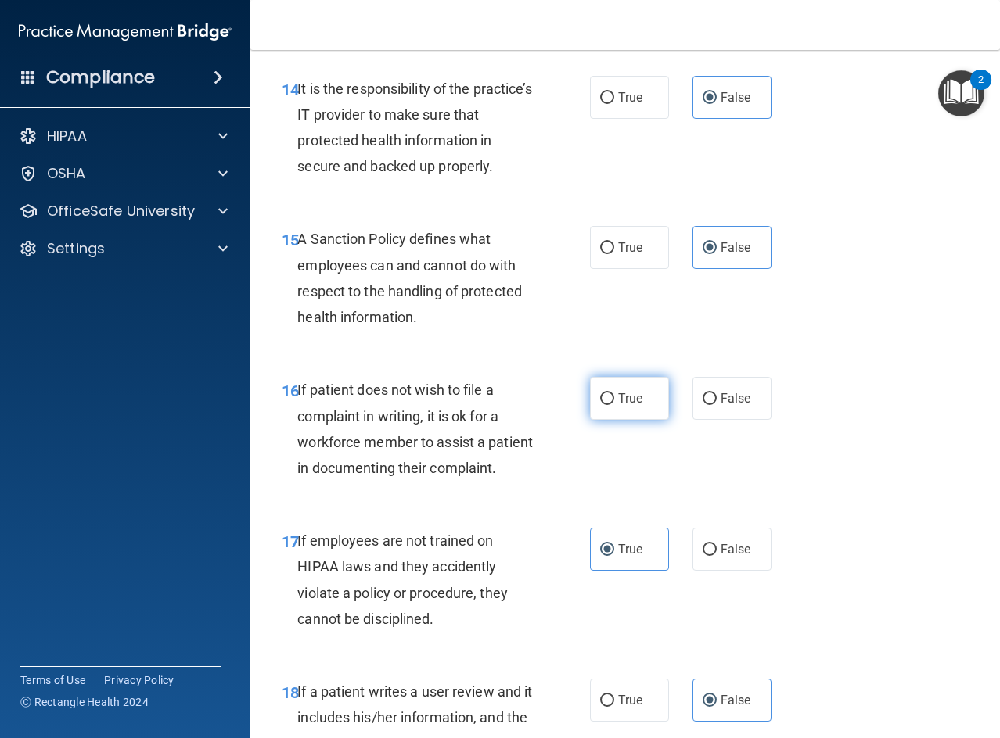
click at [600, 405] on input "True" at bounding box center [607, 399] width 14 height 12
radio input "true"
click at [719, 571] on label "False" at bounding box center [731, 549] width 79 height 43
click at [716, 556] on input "False" at bounding box center [709, 550] width 14 height 12
radio input "true"
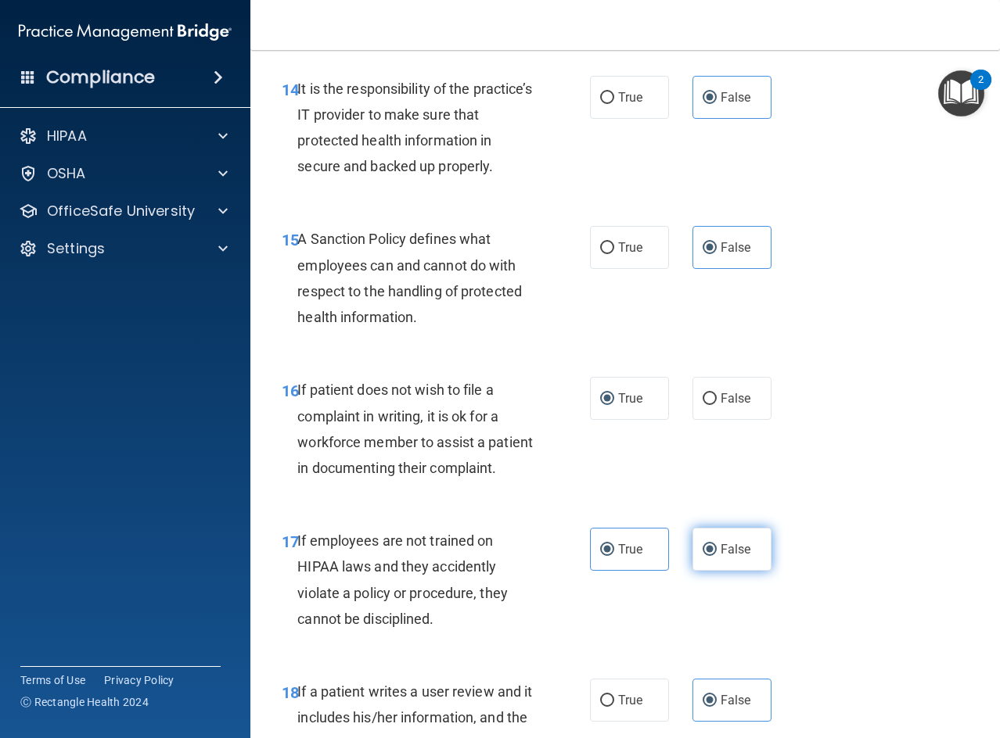
radio input "false"
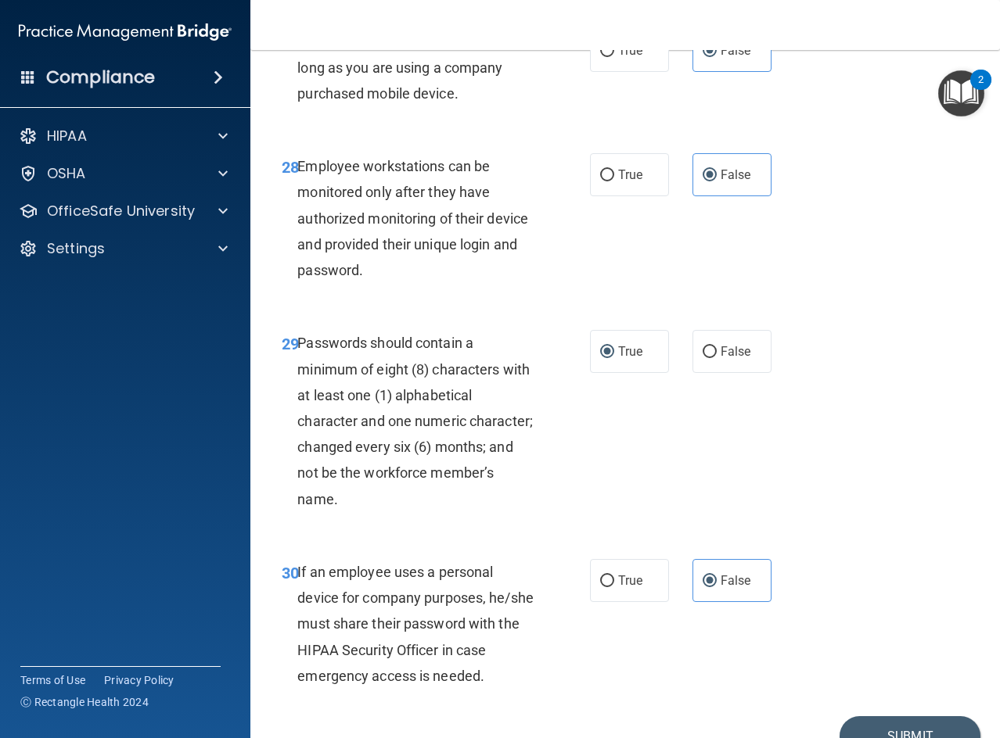
scroll to position [4851, 0]
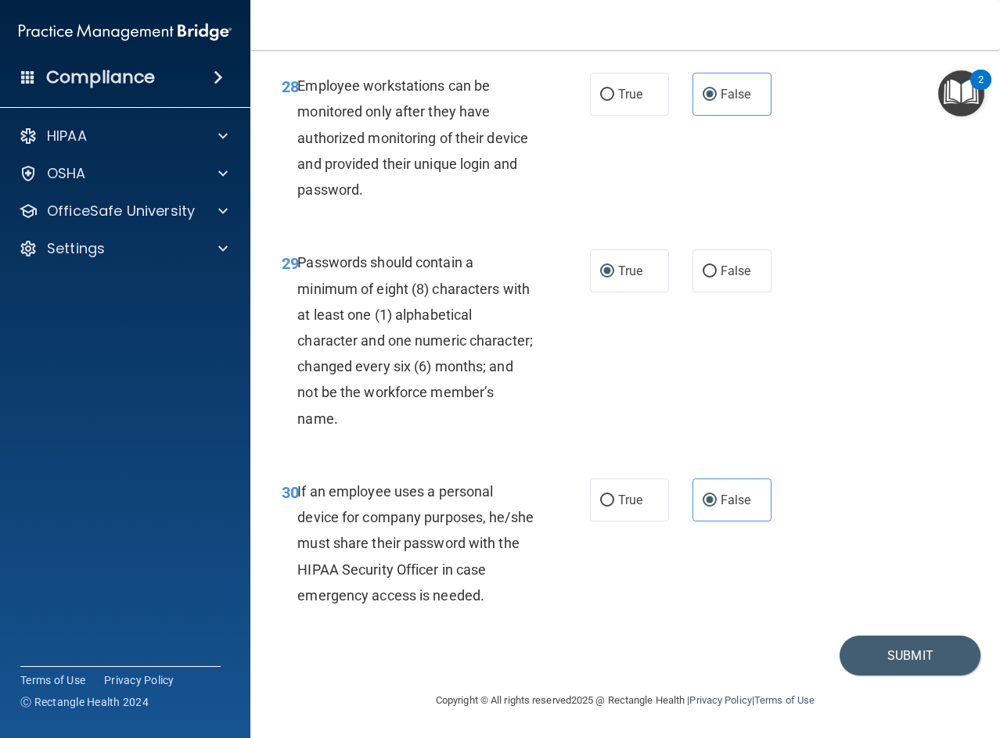
click at [885, 677] on div "Copyright © All rights reserved 2025 @ Rectangle Health | Privacy Policy | Term…" at bounding box center [624, 701] width 571 height 50
click at [888, 655] on button "Submit" at bounding box center [909, 656] width 141 height 40
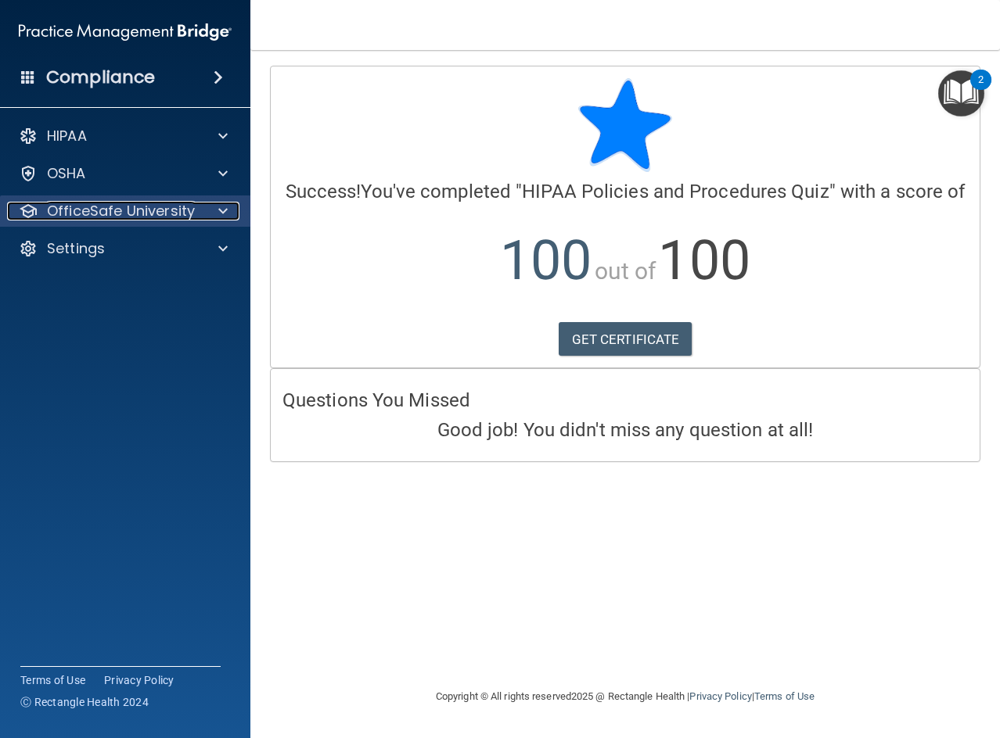
click at [182, 215] on p "OfficeSafe University" at bounding box center [121, 211] width 148 height 19
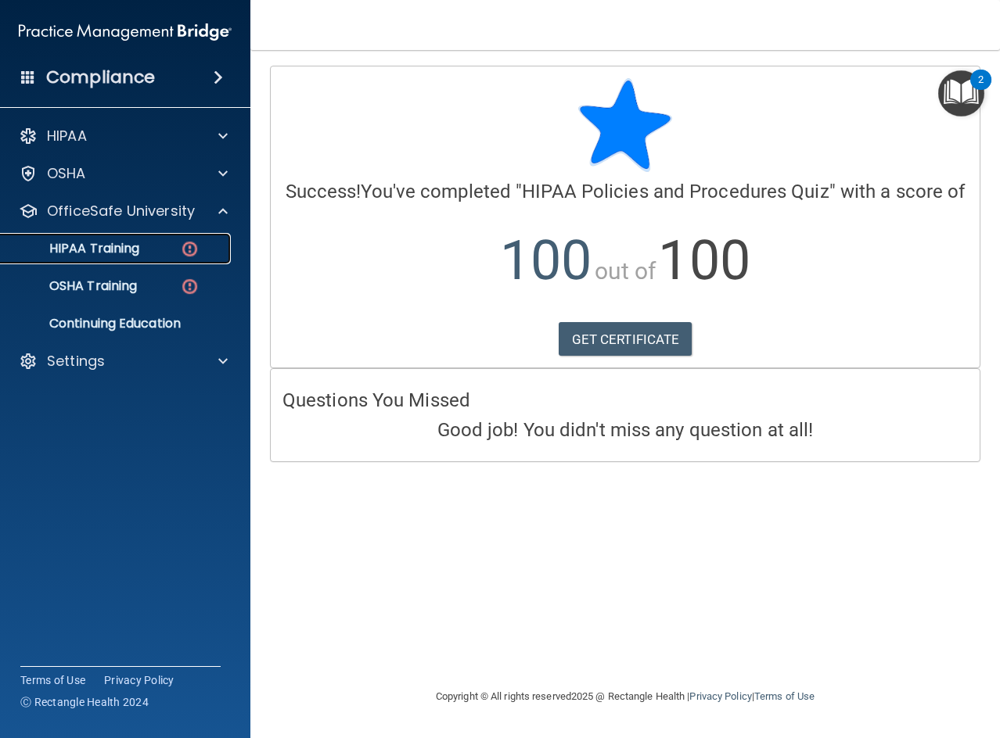
click at [170, 260] on link "HIPAA Training" at bounding box center [107, 248] width 246 height 31
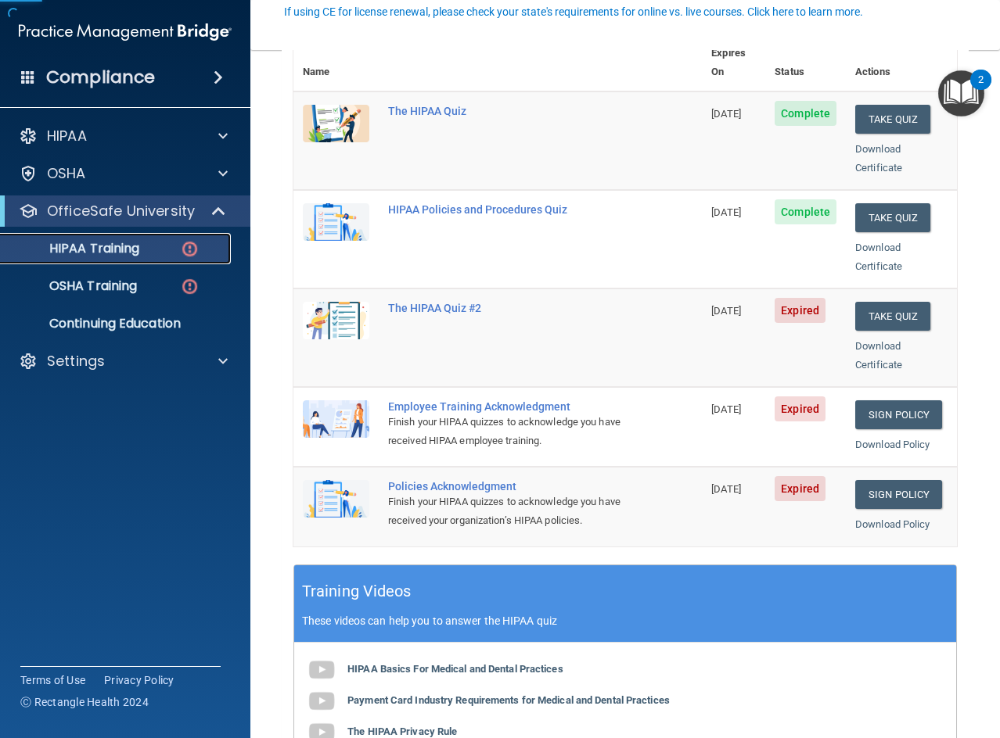
scroll to position [235, 0]
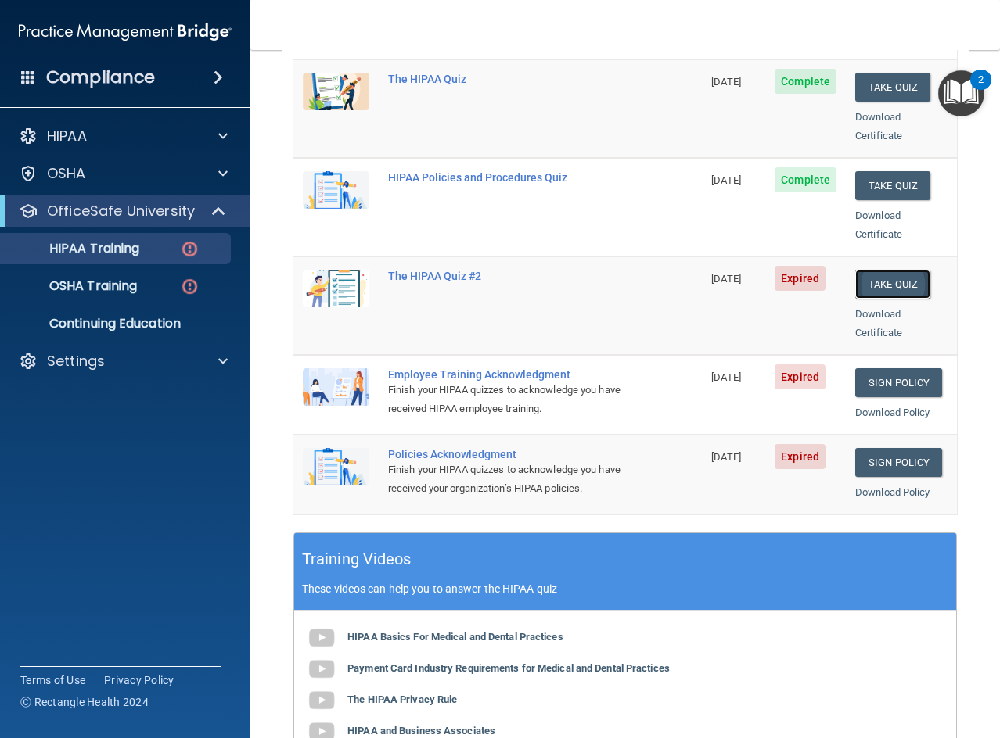
click at [870, 270] on button "Take Quiz" at bounding box center [892, 284] width 75 height 29
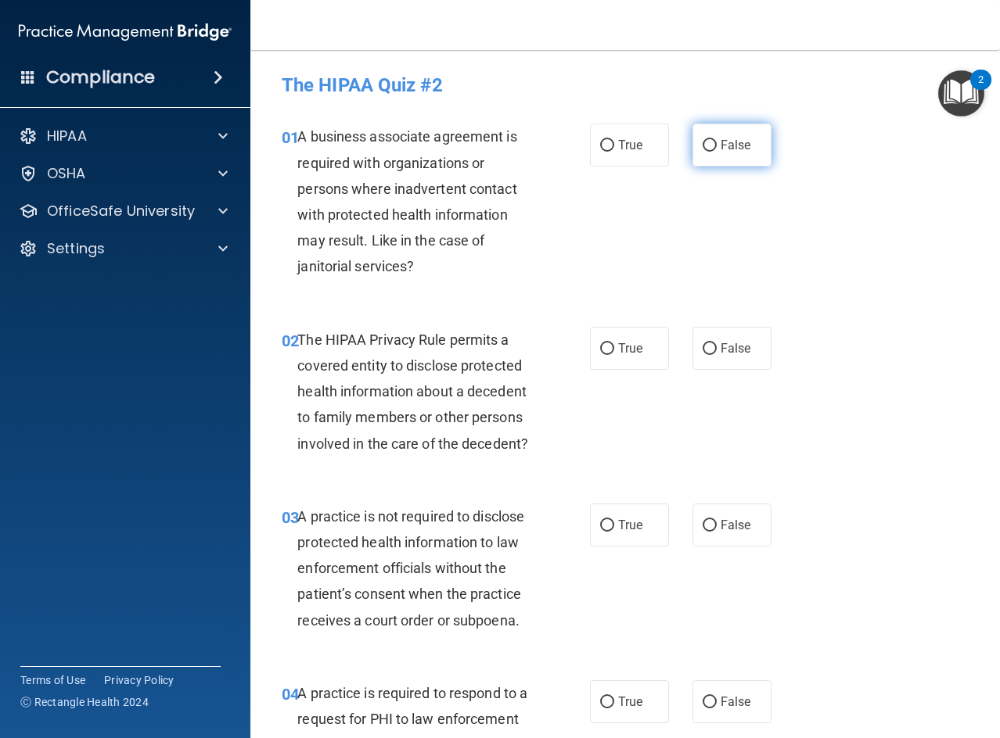
click at [707, 153] on label "False" at bounding box center [731, 145] width 79 height 43
click at [707, 152] on input "False" at bounding box center [709, 146] width 14 height 12
radio input "true"
click at [627, 322] on div "02 The HIPAA Privacy Rule permits a covered entity to disclose protected health…" at bounding box center [625, 395] width 710 height 177
click at [637, 344] on label "True" at bounding box center [629, 348] width 79 height 43
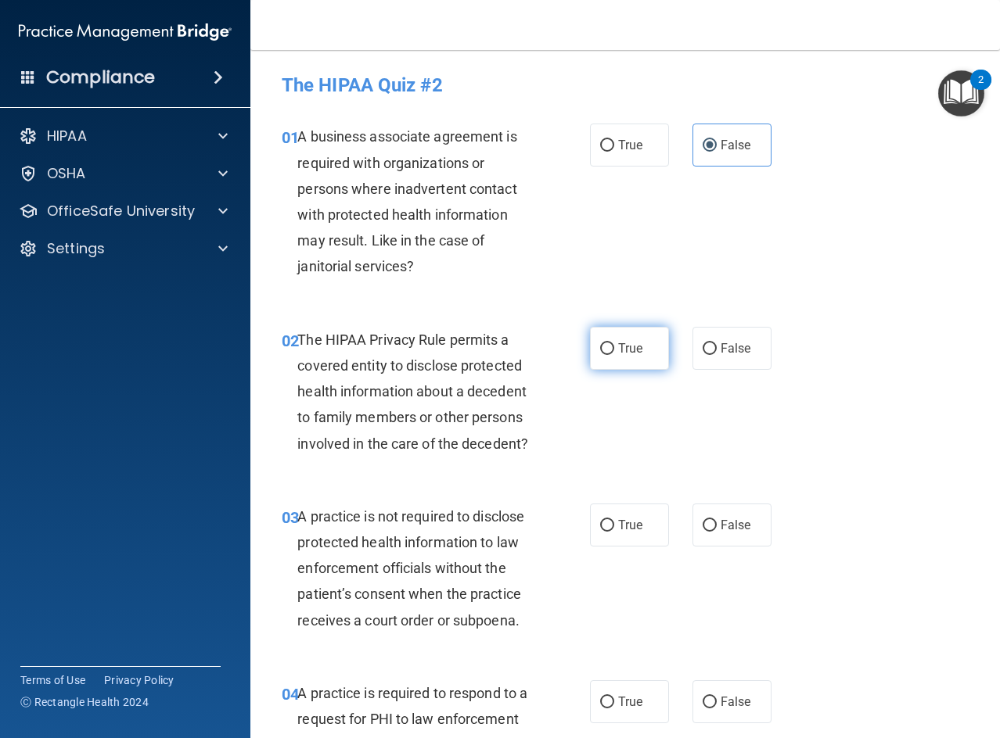
click at [614, 344] on input "True" at bounding box center [607, 349] width 14 height 12
radio input "true"
click at [742, 536] on label "False" at bounding box center [731, 525] width 79 height 43
click at [716, 532] on input "False" at bounding box center [709, 526] width 14 height 12
radio input "true"
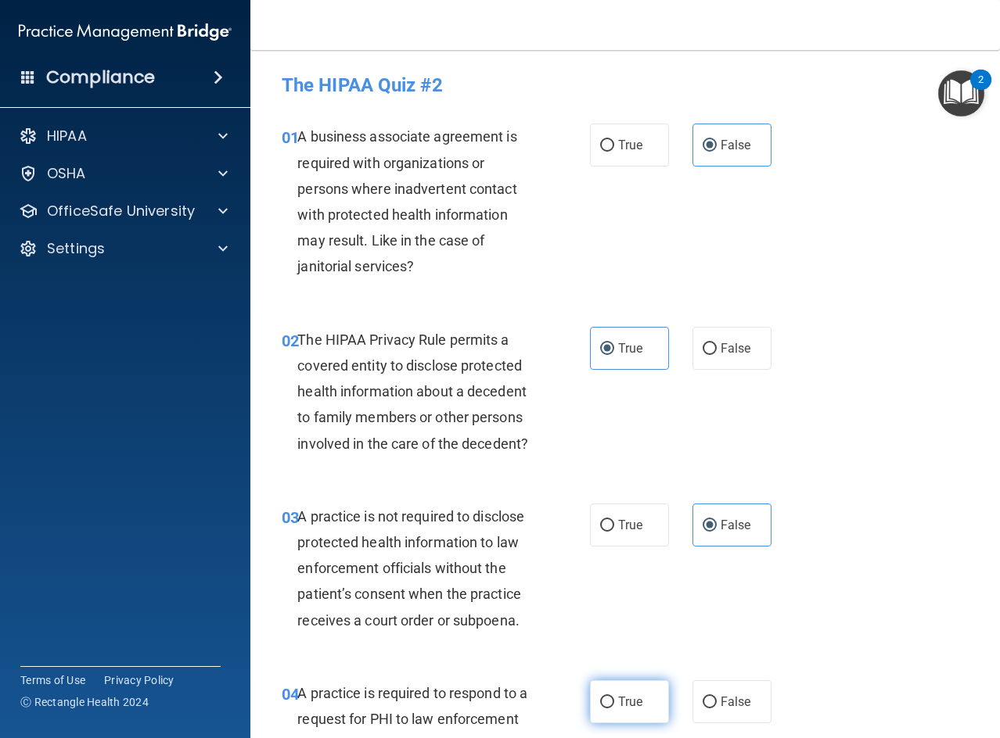
click at [606, 711] on label "True" at bounding box center [629, 701] width 79 height 43
click at [606, 709] on input "True" at bounding box center [607, 703] width 14 height 12
radio input "true"
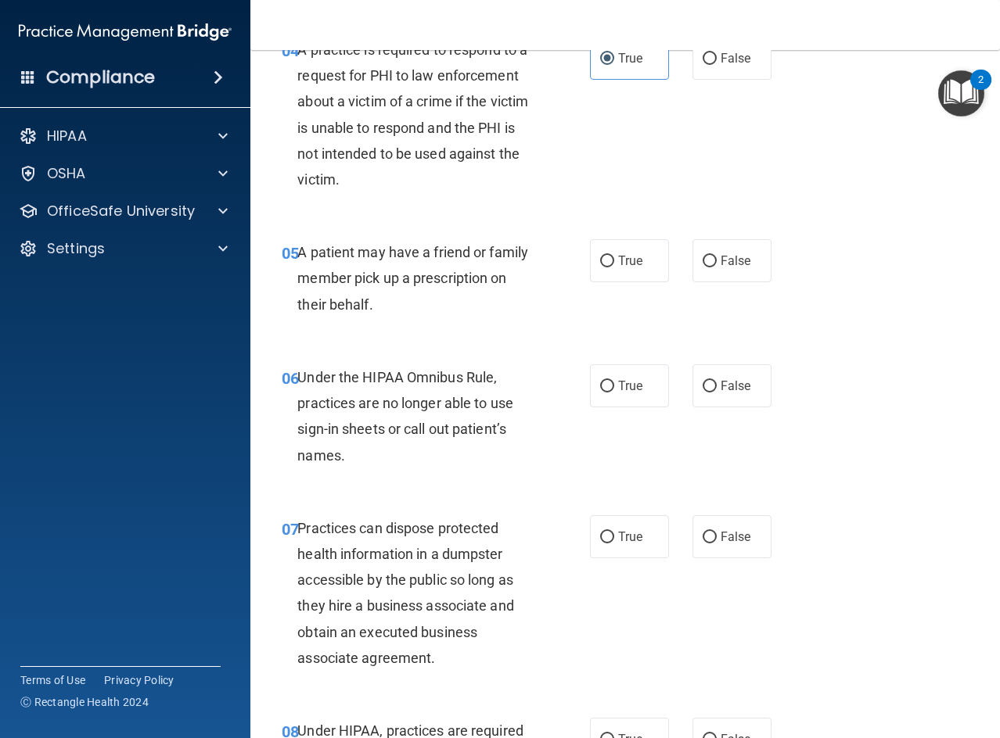
scroll to position [704, 0]
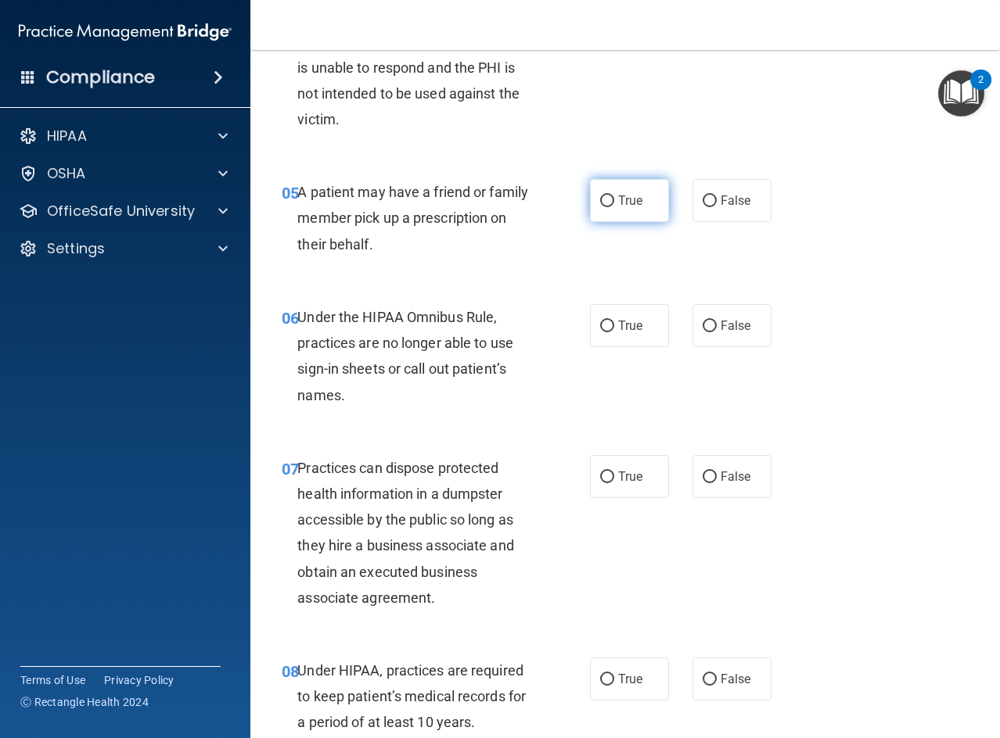
click at [613, 210] on label "True" at bounding box center [629, 200] width 79 height 43
click at [613, 207] on input "True" at bounding box center [607, 202] width 14 height 12
radio input "true"
click at [629, 317] on label "True" at bounding box center [629, 325] width 79 height 43
click at [614, 321] on input "True" at bounding box center [607, 327] width 14 height 12
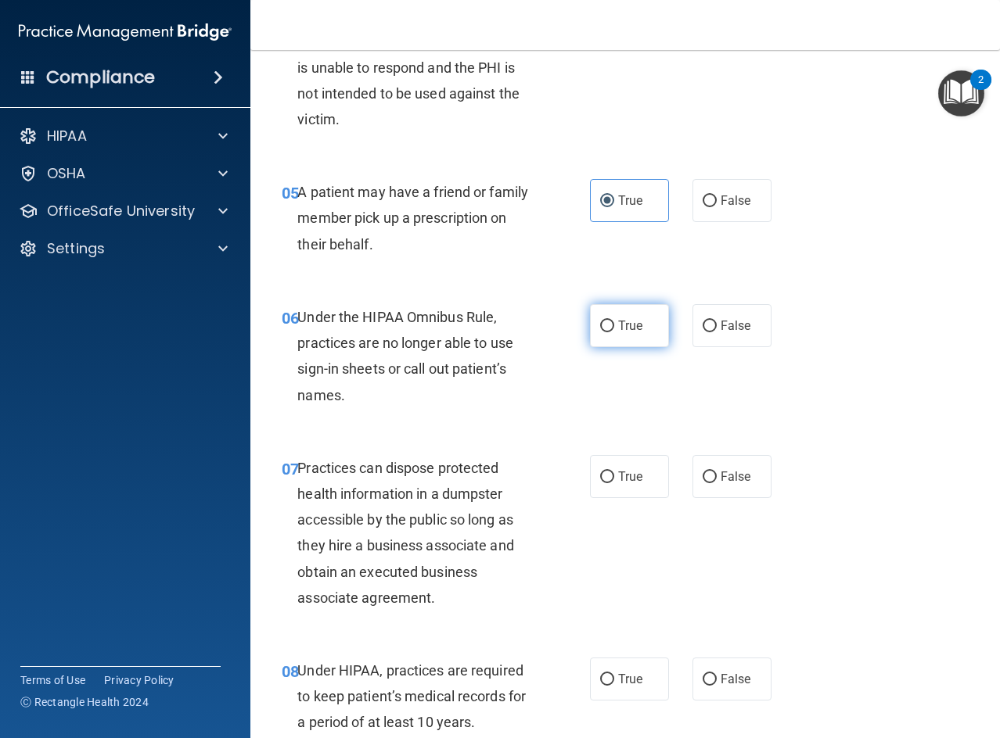
radio input "true"
click at [738, 468] on label "False" at bounding box center [731, 476] width 79 height 43
click at [716, 472] on input "False" at bounding box center [709, 478] width 14 height 12
radio input "true"
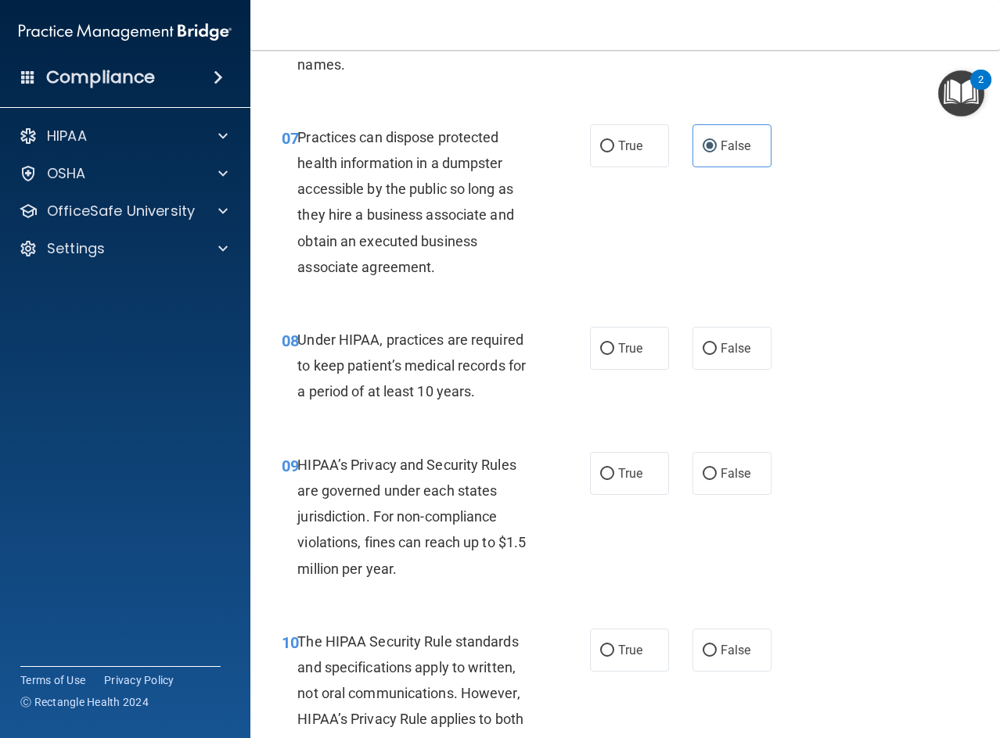
scroll to position [1095, 0]
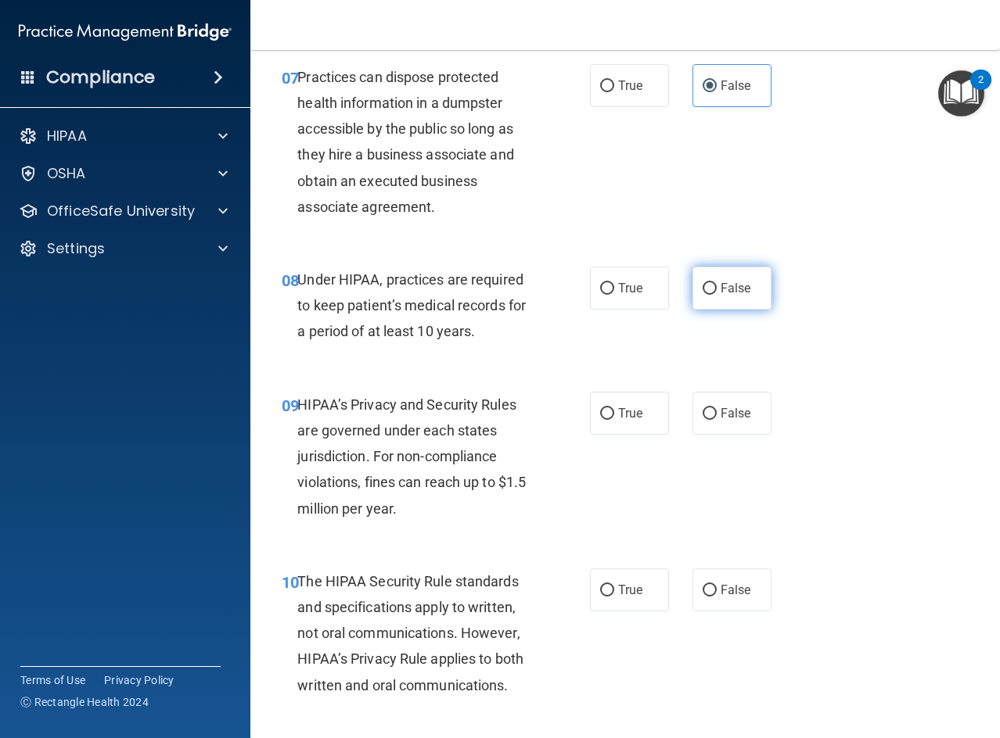
click at [720, 295] on span "False" at bounding box center [735, 288] width 31 height 15
click at [716, 295] on input "False" at bounding box center [709, 289] width 14 height 12
radio input "true"
click at [734, 415] on span "False" at bounding box center [735, 413] width 31 height 15
click at [716, 415] on input "False" at bounding box center [709, 414] width 14 height 12
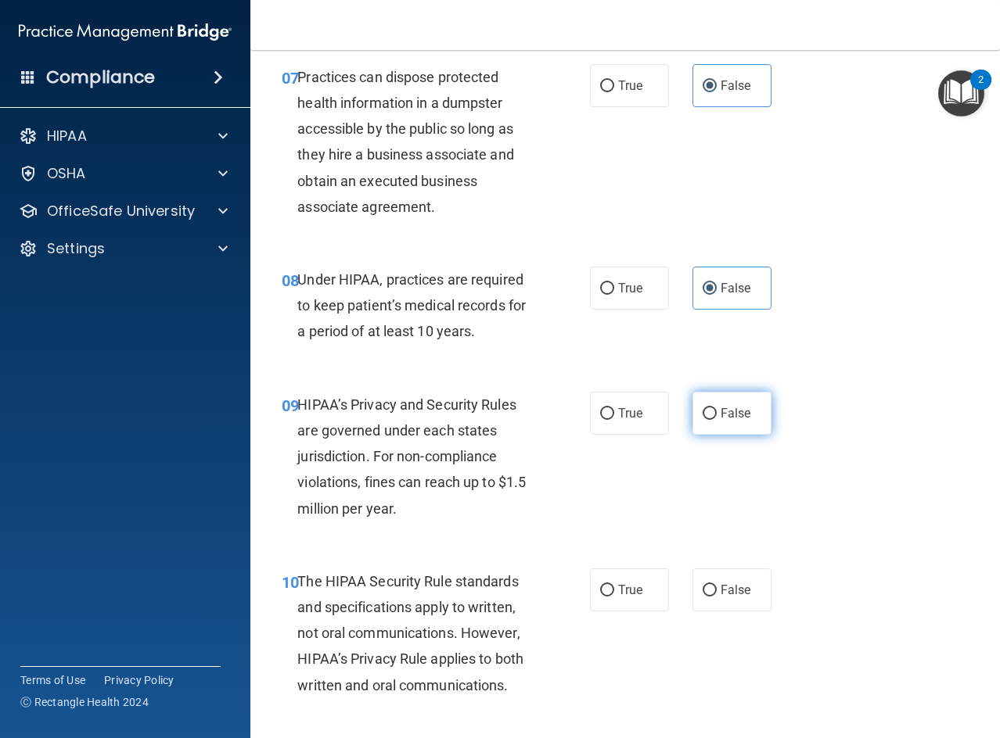
radio input "true"
click at [603, 592] on input "True" at bounding box center [607, 591] width 14 height 12
radio input "true"
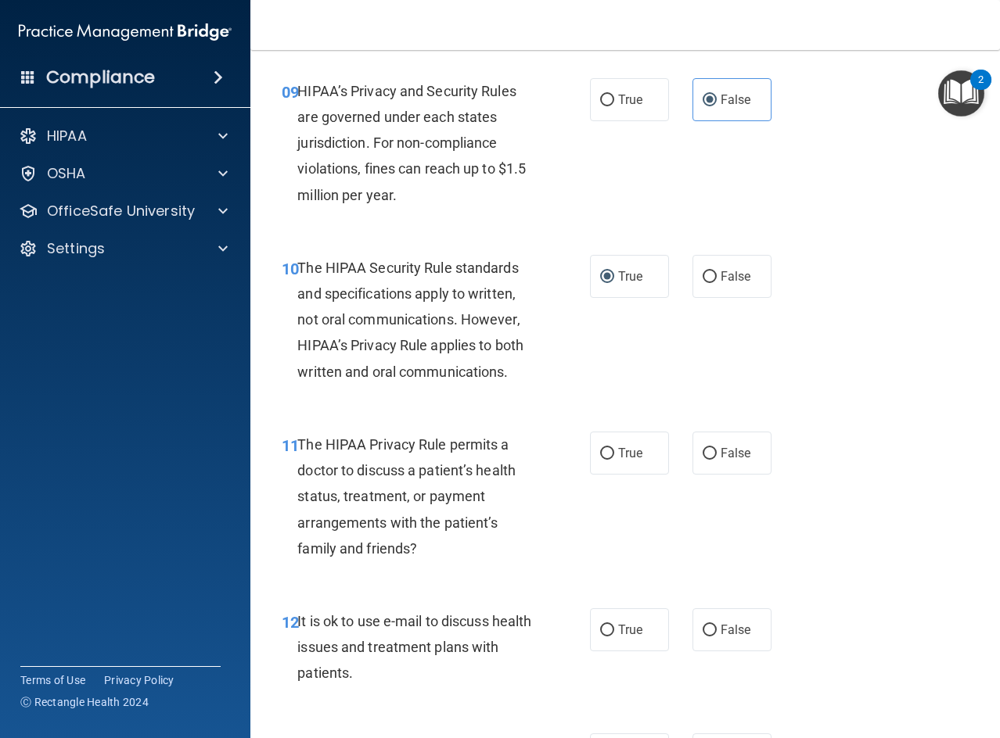
scroll to position [1408, 0]
click at [624, 468] on label "True" at bounding box center [629, 453] width 79 height 43
click at [614, 461] on input "True" at bounding box center [607, 455] width 14 height 12
radio input "true"
click at [619, 629] on span "True" at bounding box center [630, 630] width 24 height 15
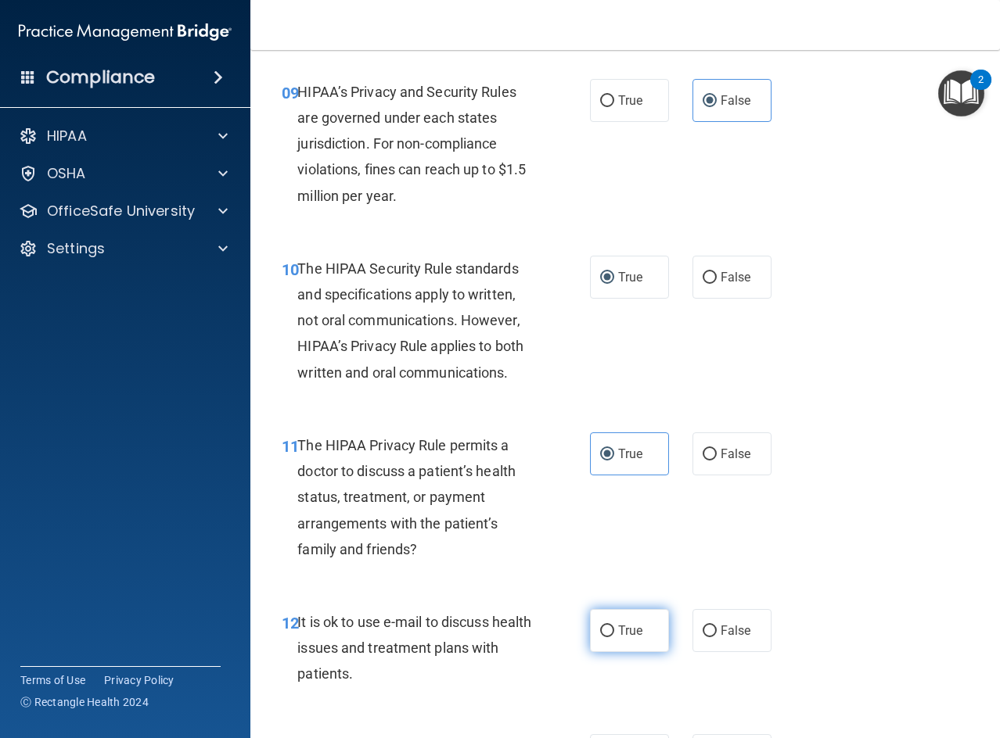
click at [614, 629] on input "True" at bounding box center [607, 632] width 14 height 12
radio input "true"
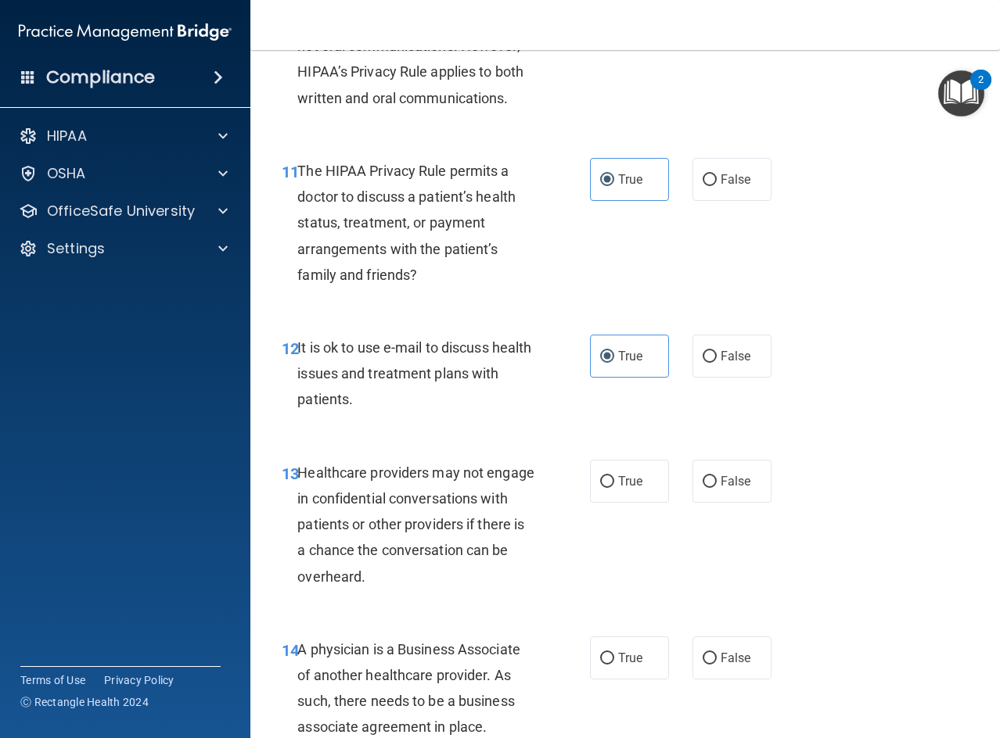
scroll to position [1955, 0]
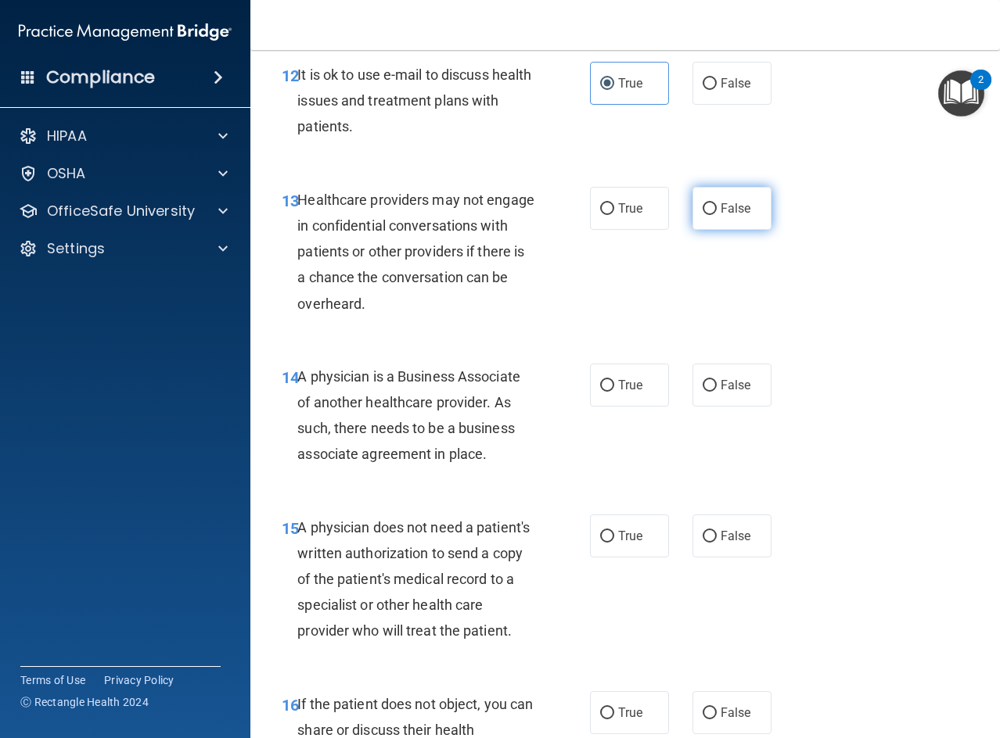
click at [734, 208] on span "False" at bounding box center [735, 208] width 31 height 15
click at [716, 208] on input "False" at bounding box center [709, 209] width 14 height 12
radio input "true"
click at [749, 386] on label "False" at bounding box center [731, 385] width 79 height 43
click at [716, 386] on input "False" at bounding box center [709, 386] width 14 height 12
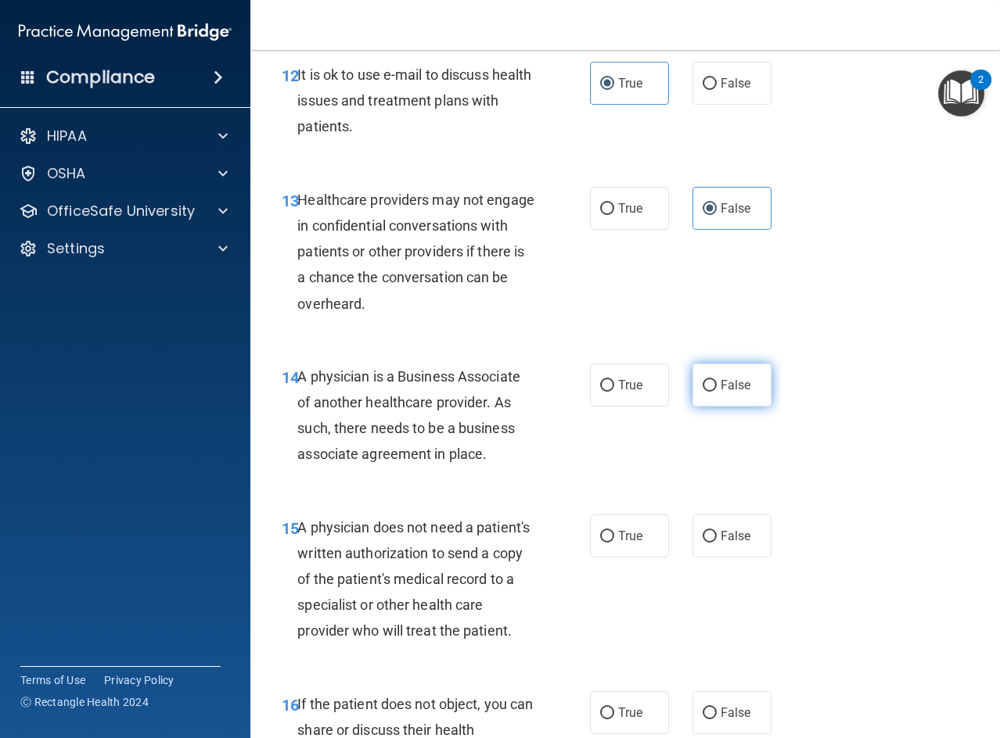
radio input "true"
click at [634, 535] on span "True" at bounding box center [630, 536] width 24 height 15
click at [614, 535] on input "True" at bounding box center [607, 537] width 14 height 12
radio input "true"
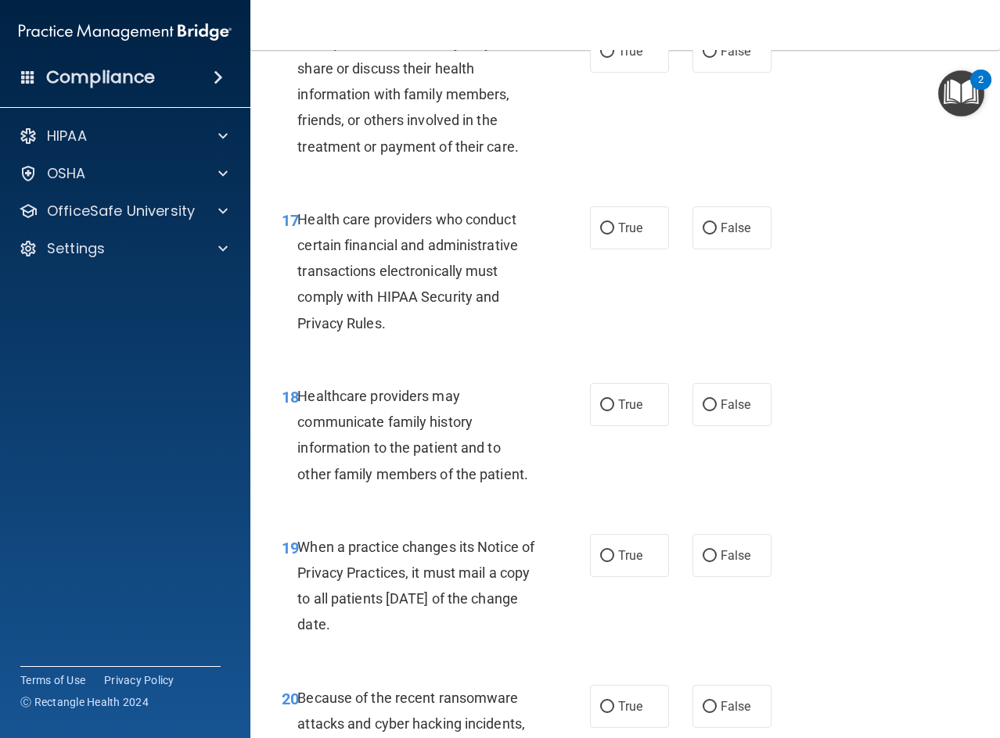
scroll to position [2581, 0]
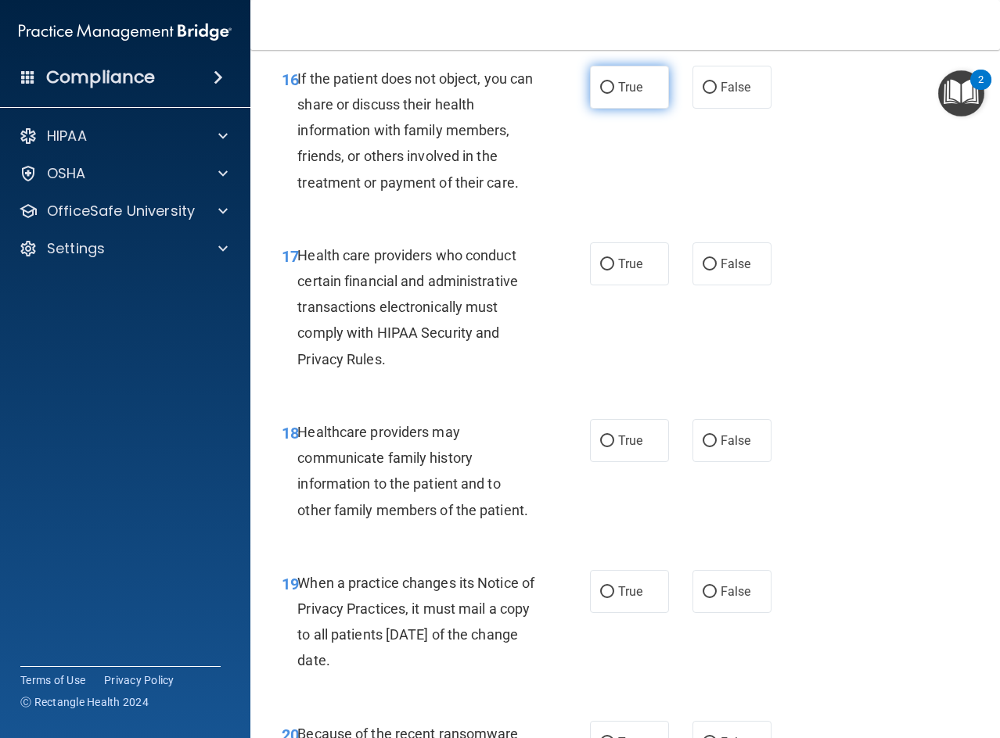
click at [626, 95] on span "True" at bounding box center [630, 87] width 24 height 15
click at [614, 94] on input "True" at bounding box center [607, 88] width 14 height 12
radio input "true"
click at [642, 285] on label "True" at bounding box center [629, 263] width 79 height 43
click at [614, 271] on input "True" at bounding box center [607, 265] width 14 height 12
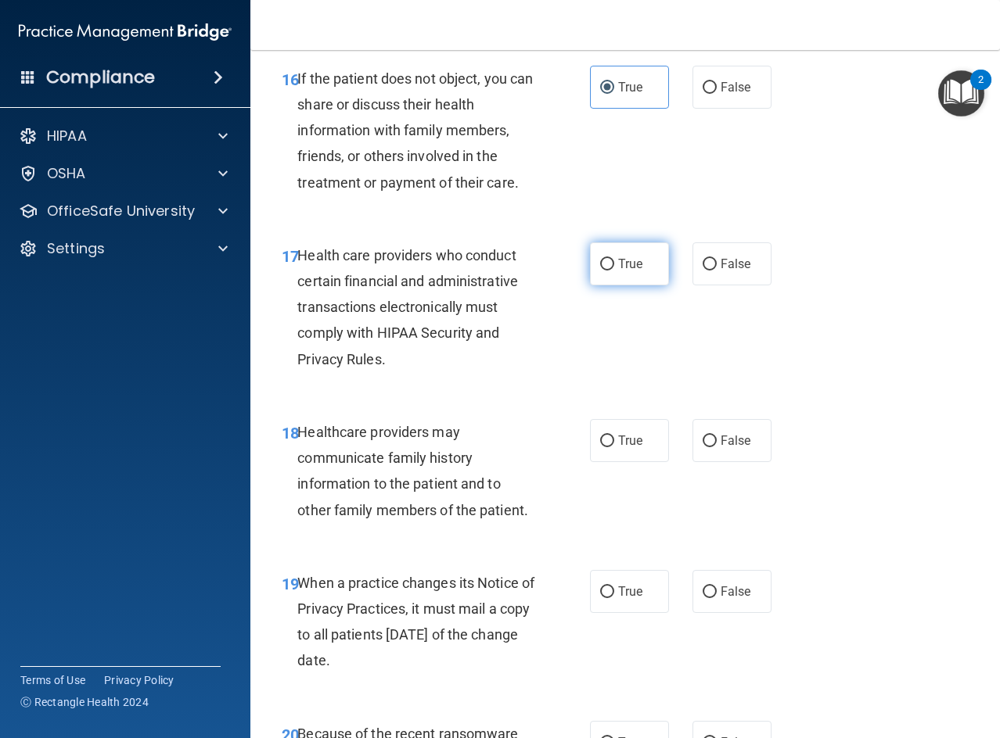
radio input "true"
click at [737, 448] on span "False" at bounding box center [735, 440] width 31 height 15
click at [716, 447] on input "False" at bounding box center [709, 442] width 14 height 12
radio input "true"
drag, startPoint x: 727, startPoint y: 611, endPoint x: 720, endPoint y: 623, distance: 14.1
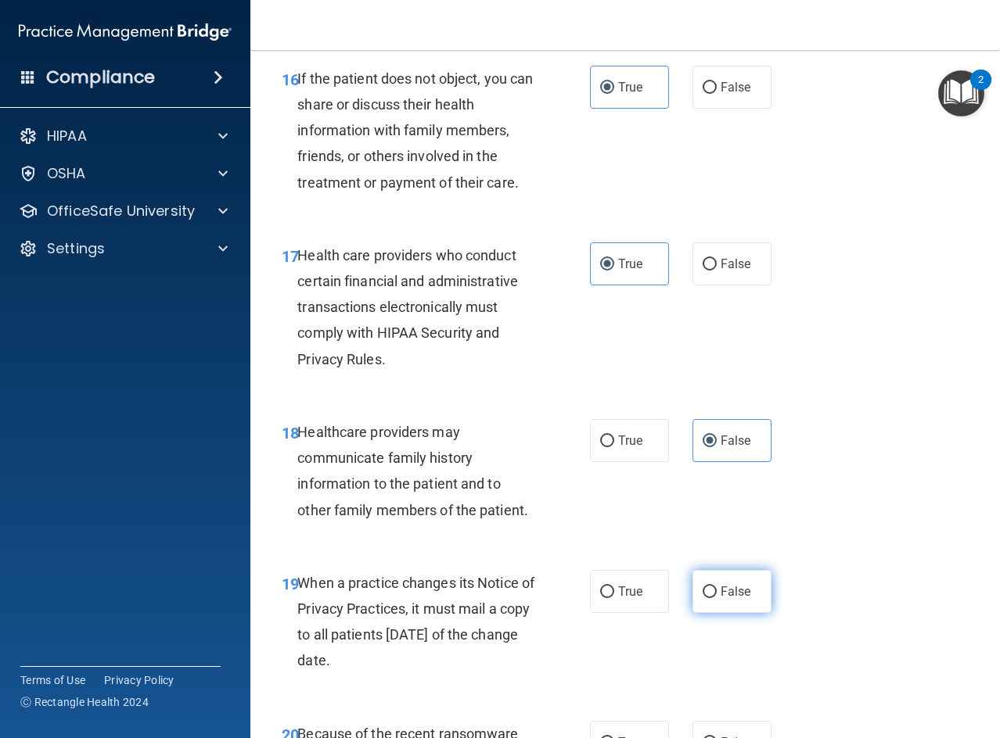
click at [720, 599] on span "False" at bounding box center [735, 591] width 31 height 15
click at [716, 598] on input "False" at bounding box center [709, 593] width 14 height 12
radio input "true"
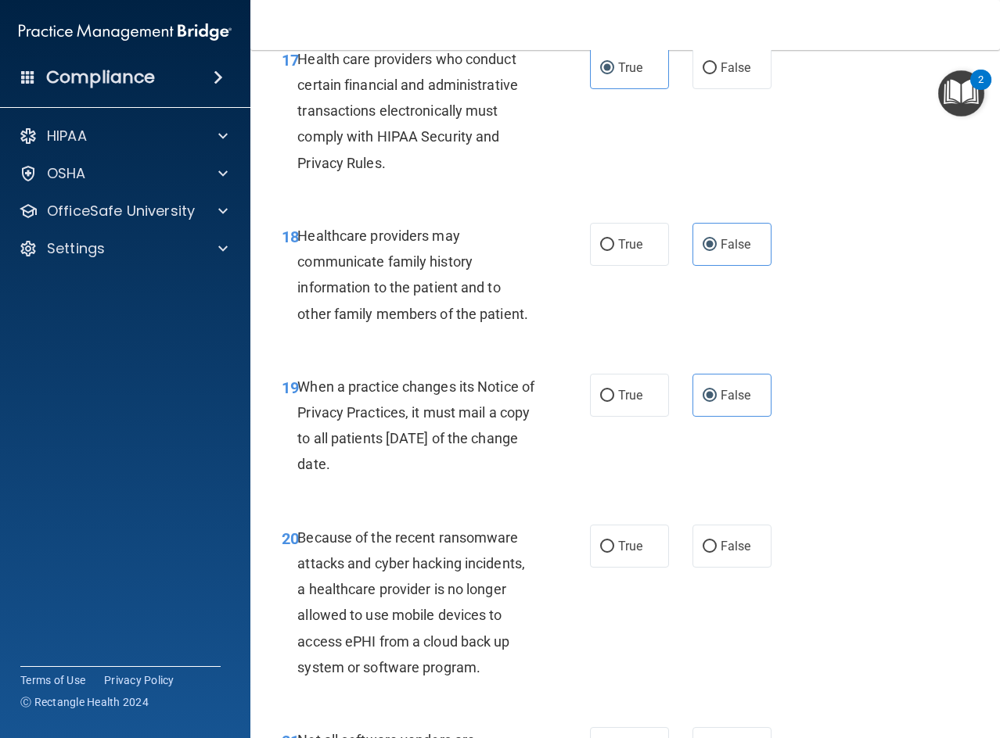
scroll to position [3050, 0]
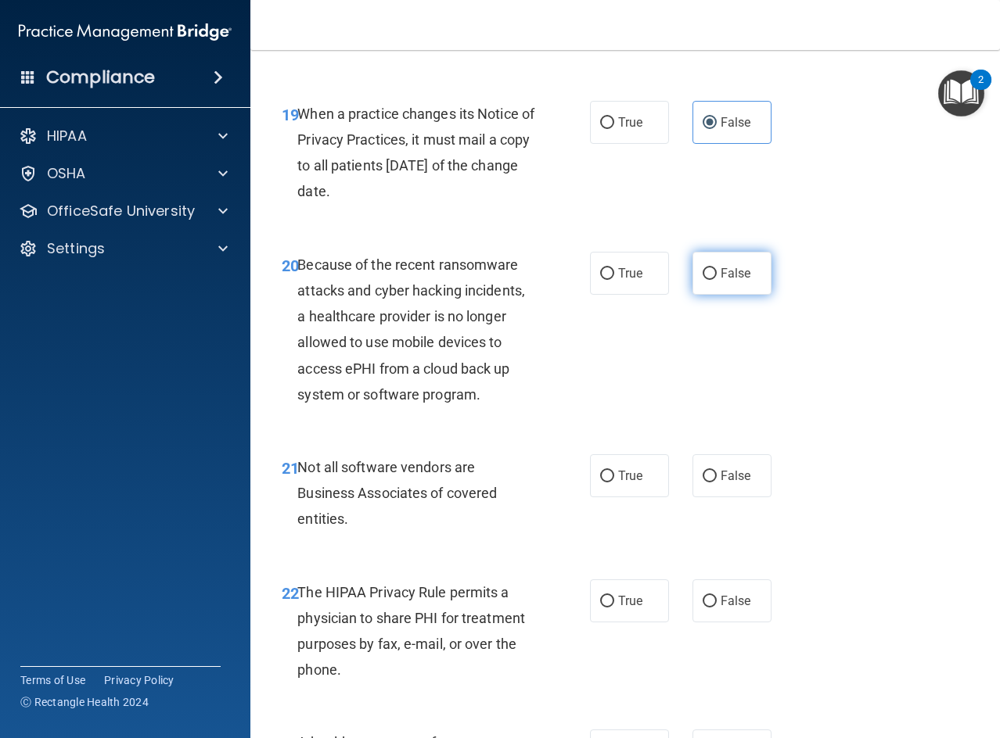
click at [692, 293] on label "False" at bounding box center [731, 273] width 79 height 43
click at [702, 280] on input "False" at bounding box center [709, 274] width 14 height 12
radio input "true"
click at [611, 497] on label "True" at bounding box center [629, 475] width 79 height 43
click at [611, 483] on input "True" at bounding box center [607, 477] width 14 height 12
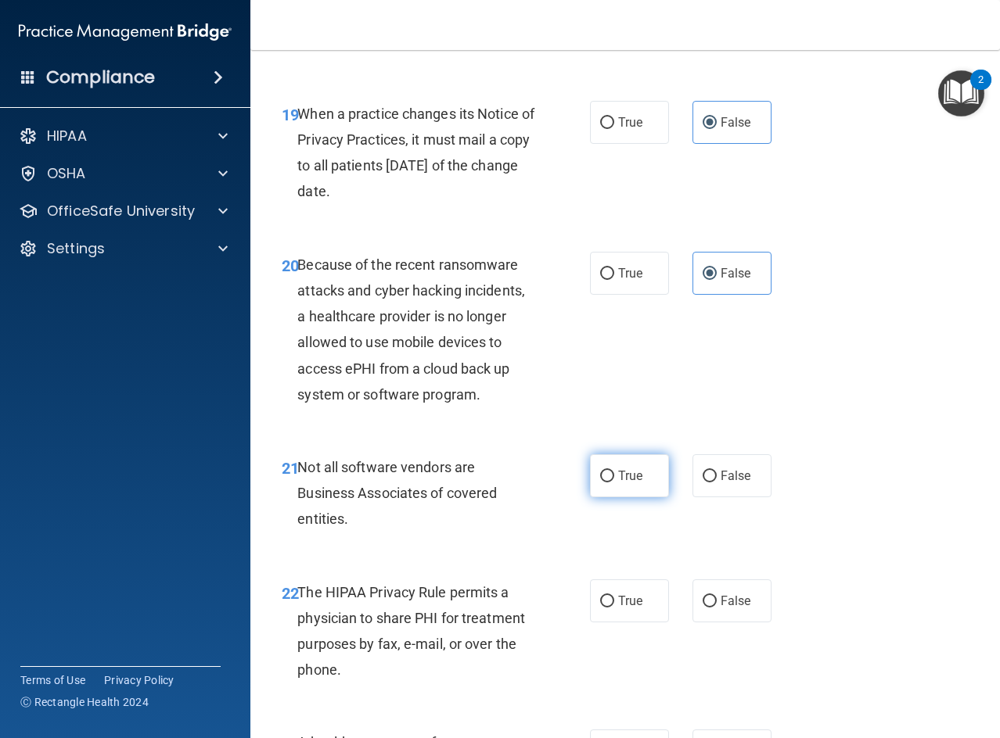
radio input "true"
click at [623, 608] on span "True" at bounding box center [630, 601] width 24 height 15
click at [614, 608] on input "True" at bounding box center [607, 602] width 14 height 12
radio input "true"
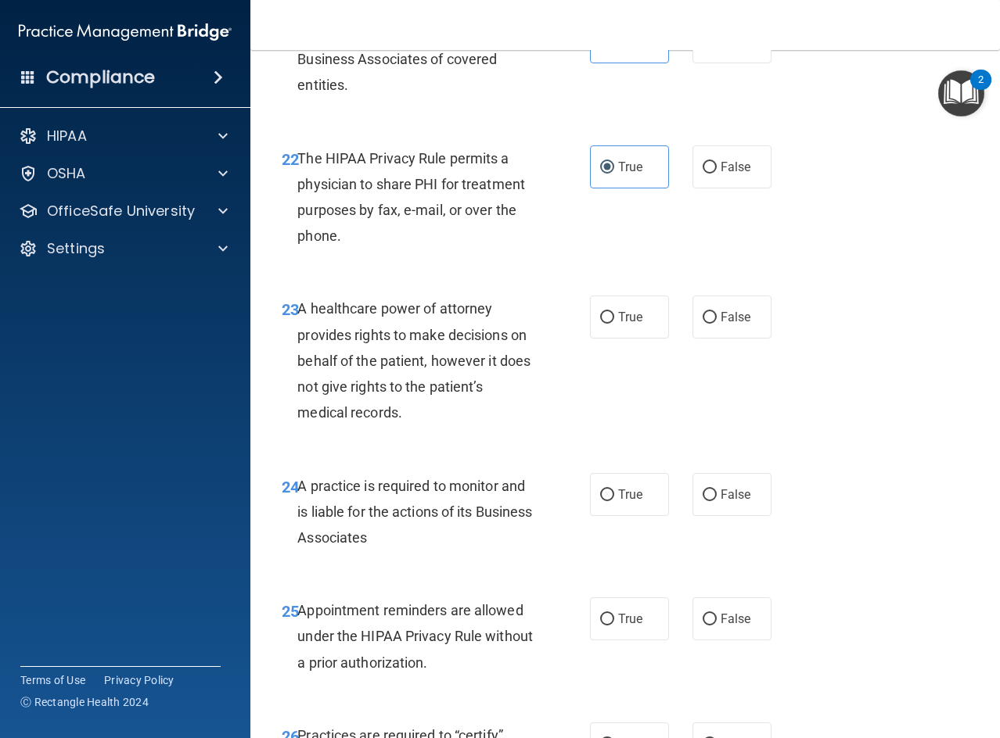
scroll to position [3519, 0]
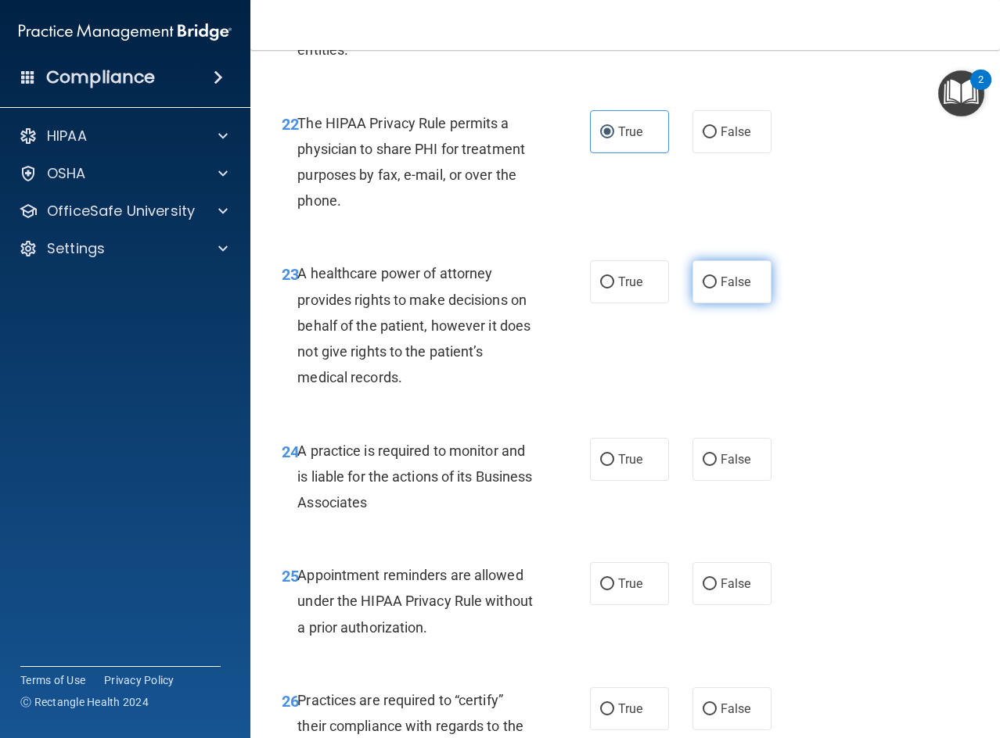
click at [734, 291] on label "False" at bounding box center [731, 281] width 79 height 43
click at [716, 289] on input "False" at bounding box center [709, 283] width 14 height 12
radio input "true"
click at [738, 481] on label "False" at bounding box center [731, 459] width 79 height 43
click at [716, 466] on input "False" at bounding box center [709, 460] width 14 height 12
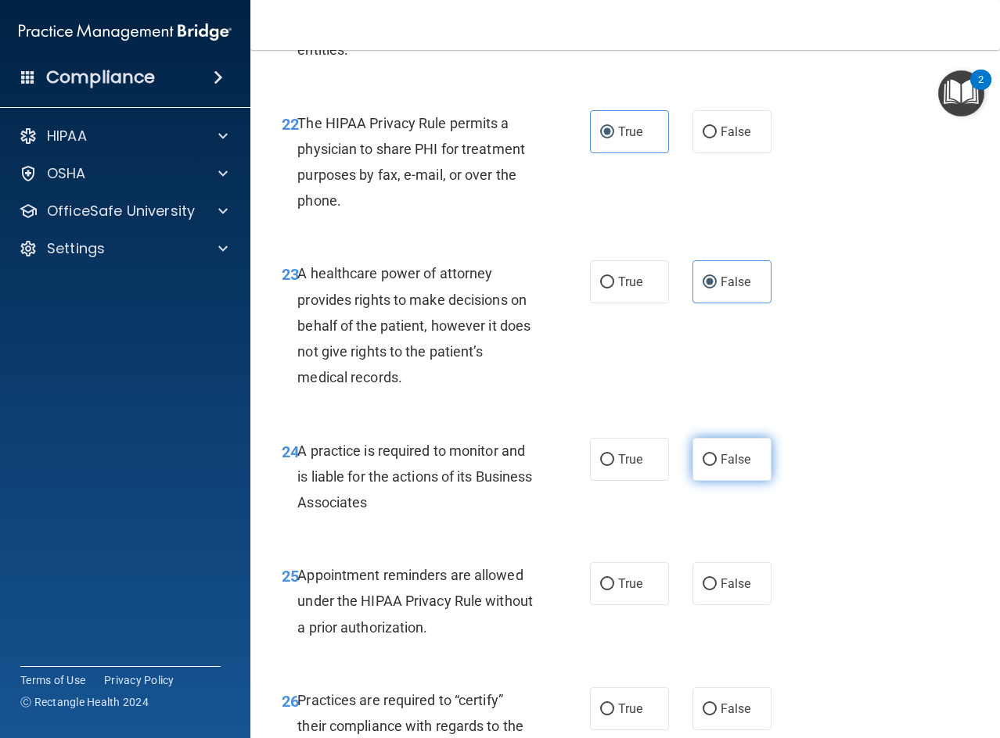
radio input "true"
click at [640, 602] on label "True" at bounding box center [629, 583] width 79 height 43
click at [614, 590] on input "True" at bounding box center [607, 585] width 14 height 12
radio input "true"
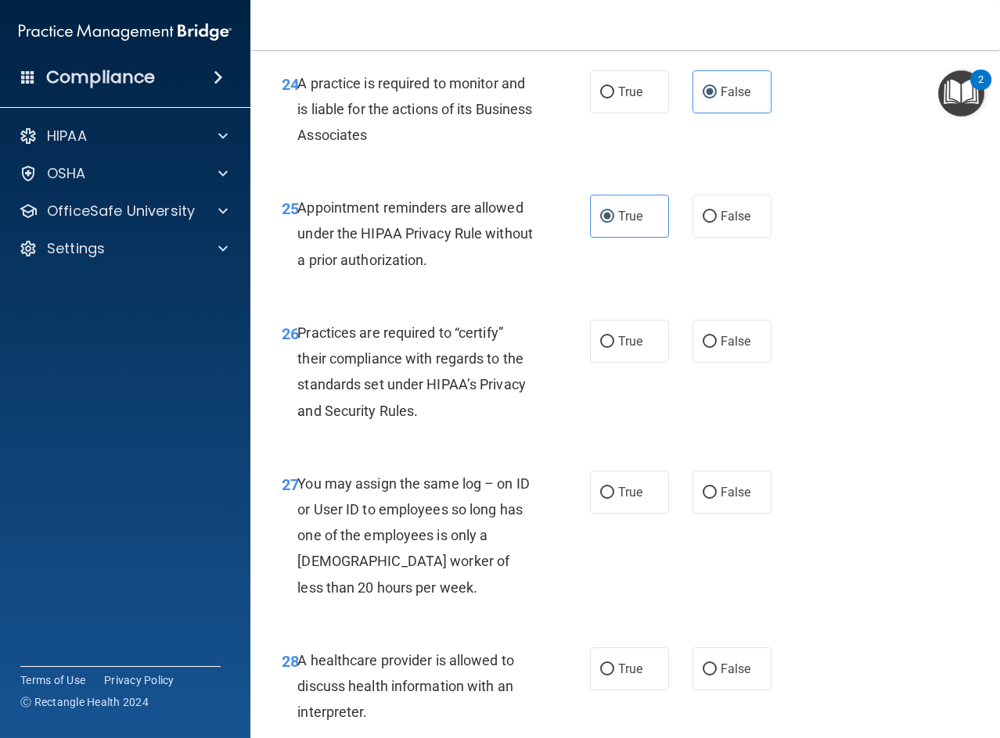
scroll to position [3910, 0]
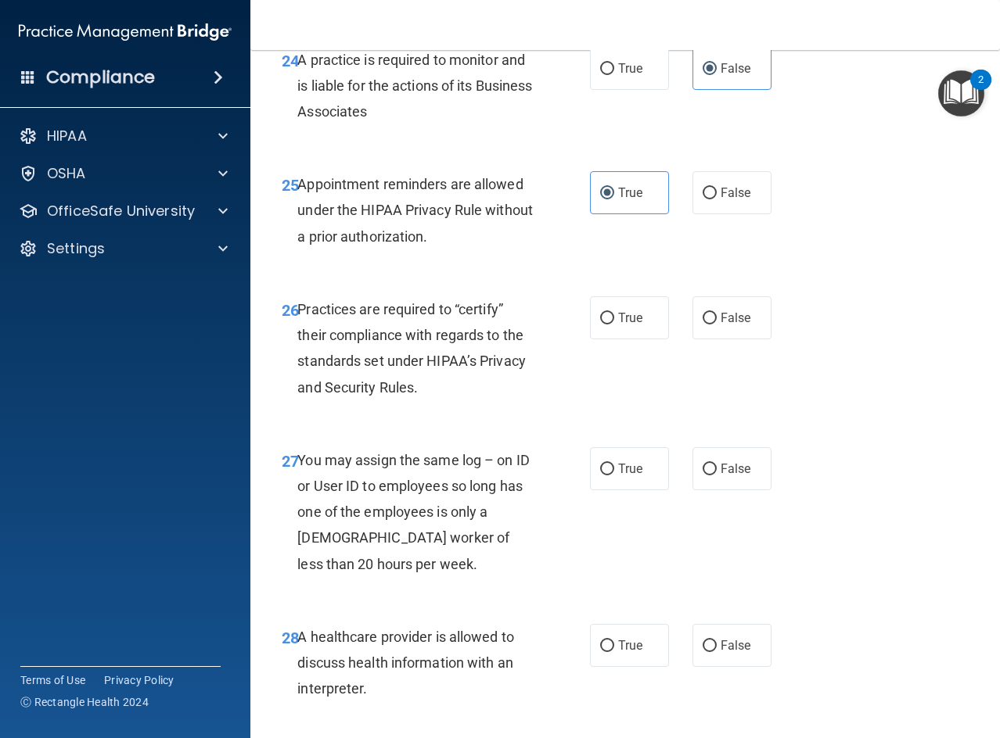
drag, startPoint x: 727, startPoint y: 354, endPoint x: 759, endPoint y: 462, distance: 113.3
click at [727, 339] on label "False" at bounding box center [731, 317] width 79 height 43
click at [716, 325] on input "False" at bounding box center [709, 319] width 14 height 12
radio input "true"
click at [754, 490] on label "False" at bounding box center [731, 468] width 79 height 43
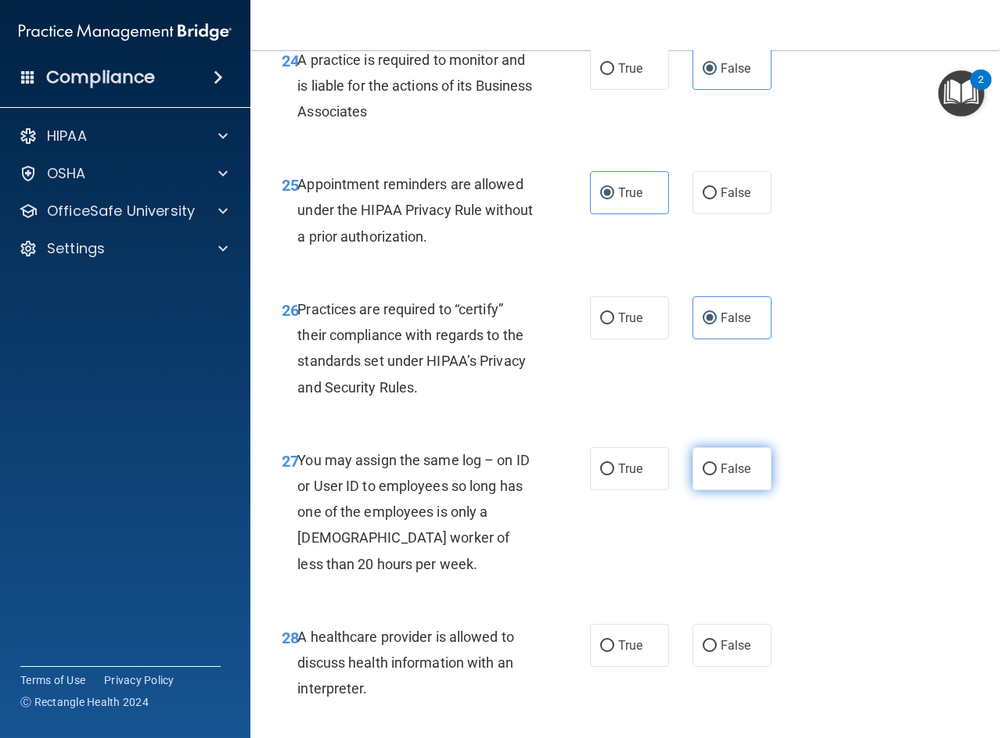
click at [716, 476] on input "False" at bounding box center [709, 470] width 14 height 12
radio input "true"
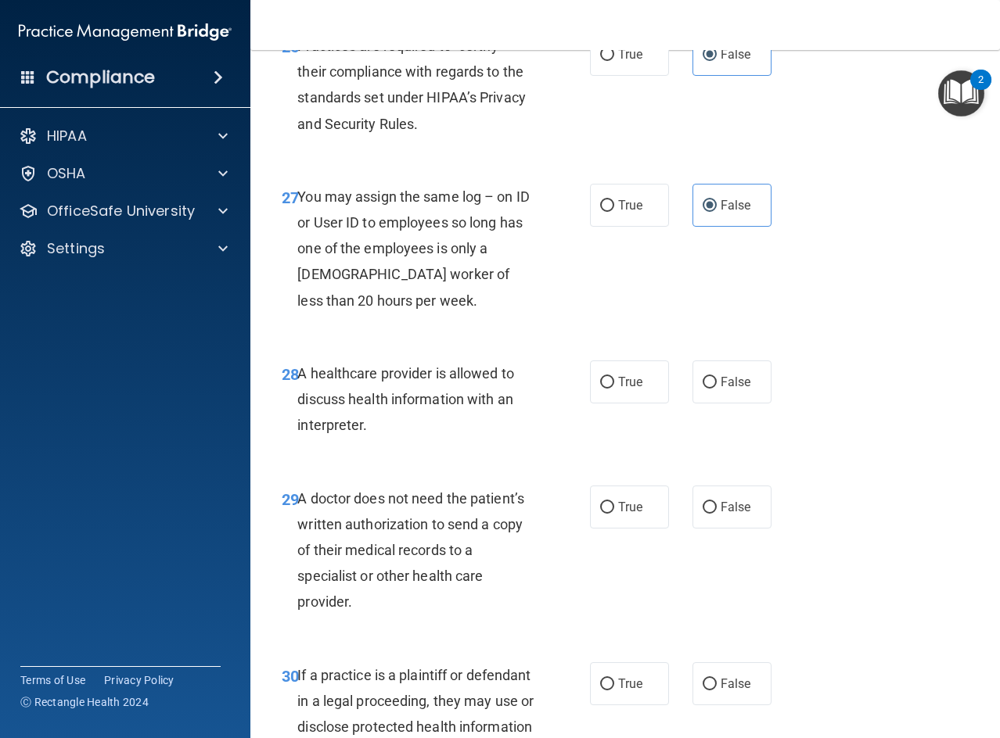
scroll to position [4357, 0]
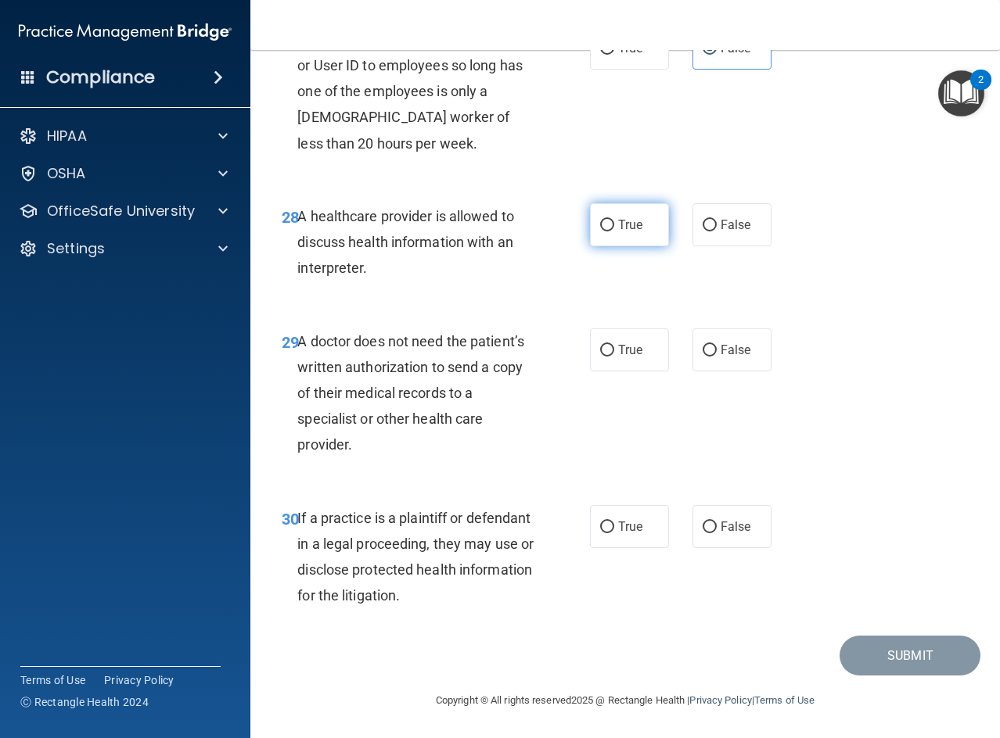
click at [599, 206] on label "True" at bounding box center [629, 224] width 79 height 43
click at [600, 220] on input "True" at bounding box center [607, 226] width 14 height 12
radio input "true"
click at [622, 352] on span "True" at bounding box center [630, 350] width 24 height 15
click at [614, 352] on input "True" at bounding box center [607, 351] width 14 height 12
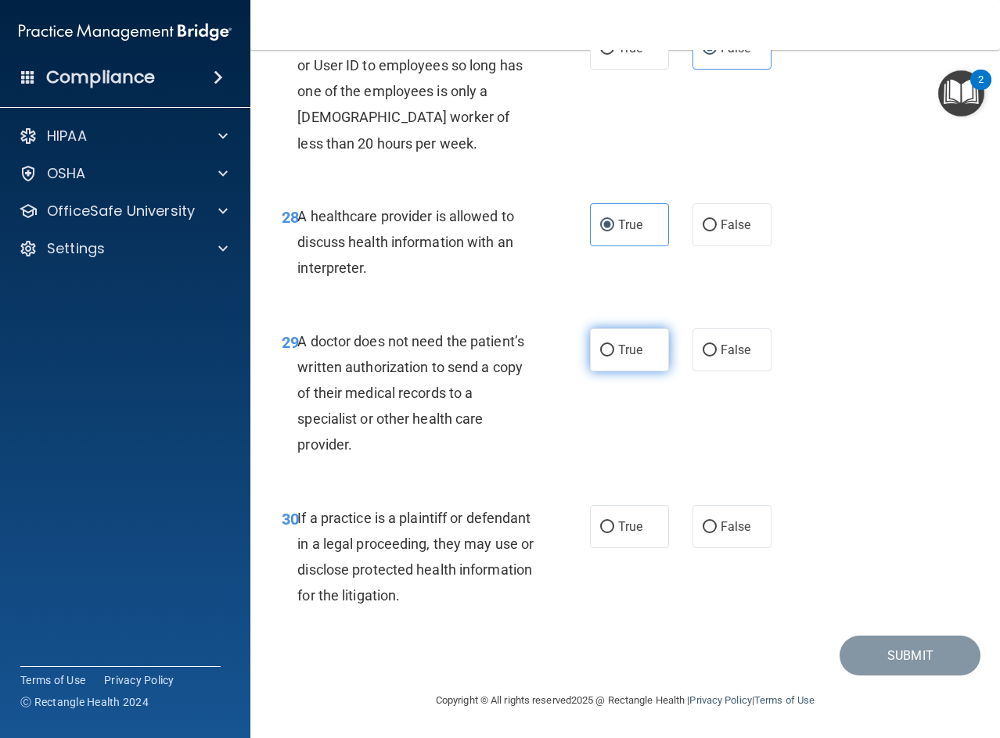
radio input "true"
click at [618, 528] on span "True" at bounding box center [630, 526] width 24 height 15
click at [614, 528] on input "True" at bounding box center [607, 528] width 14 height 12
radio input "true"
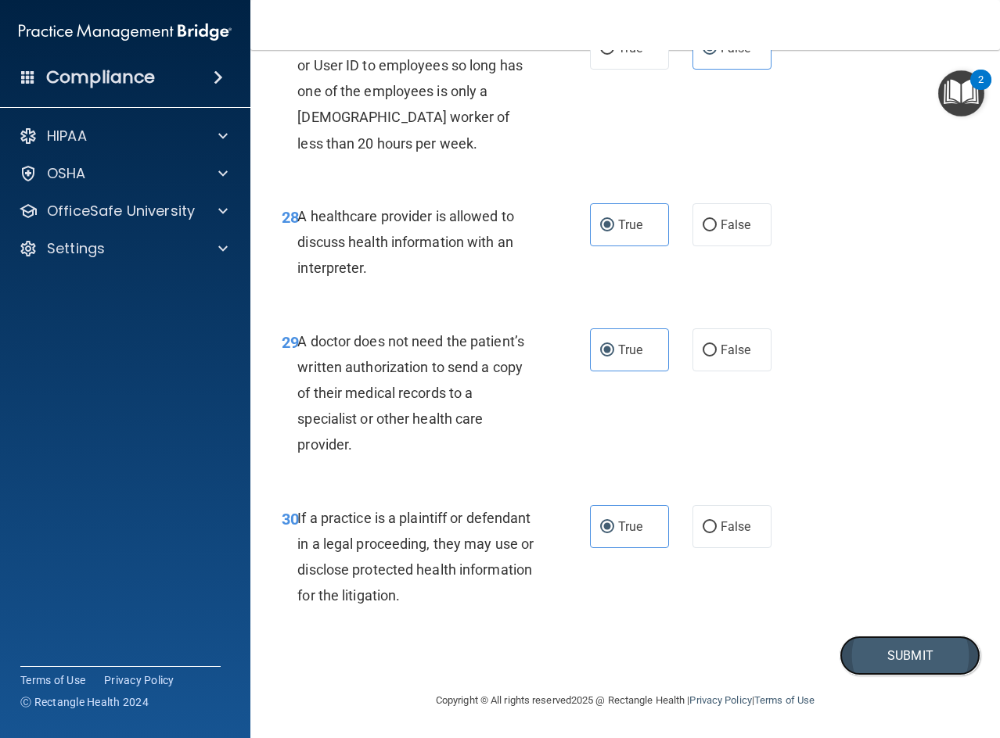
click at [887, 647] on button "Submit" at bounding box center [909, 656] width 141 height 40
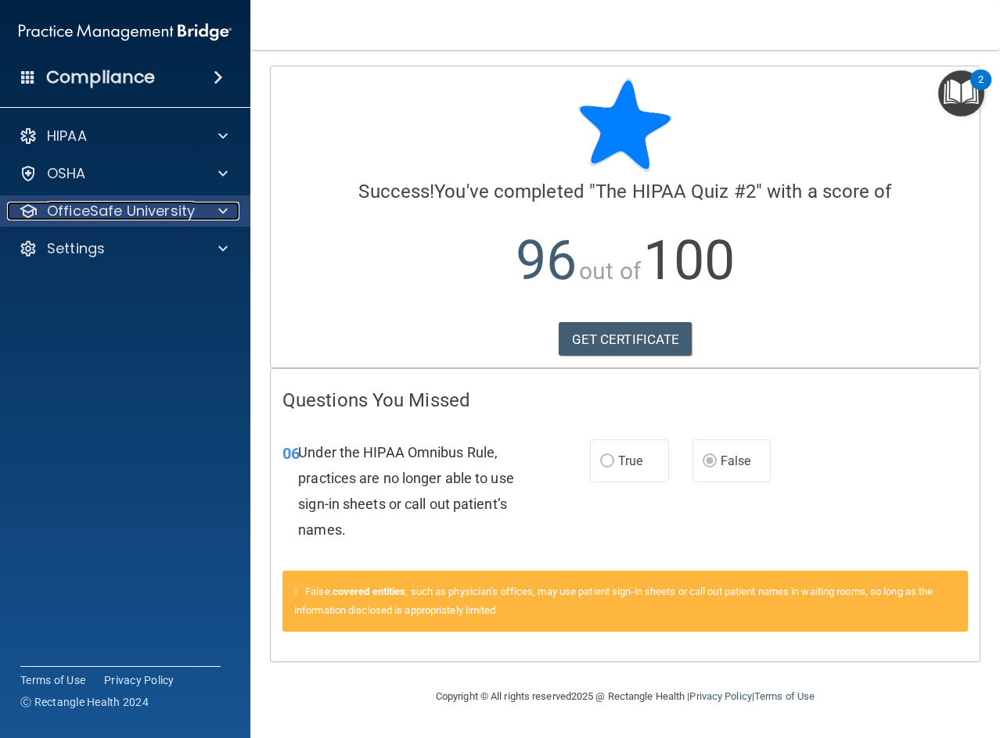
click at [222, 212] on span at bounding box center [222, 211] width 9 height 19
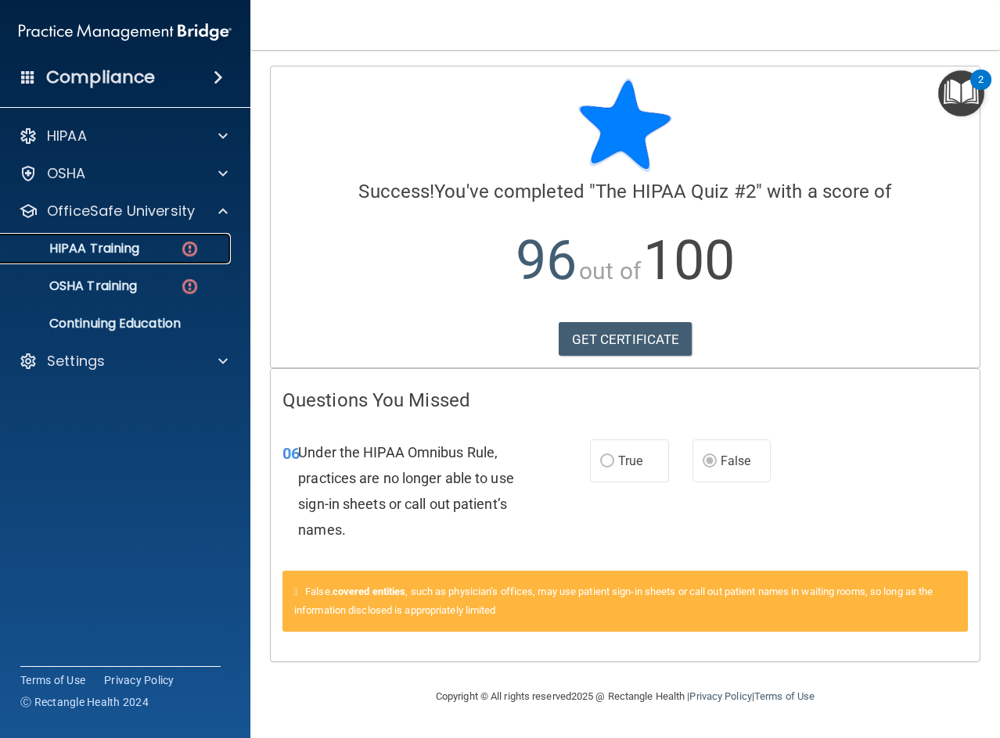
click at [138, 255] on p "HIPAA Training" at bounding box center [74, 249] width 129 height 16
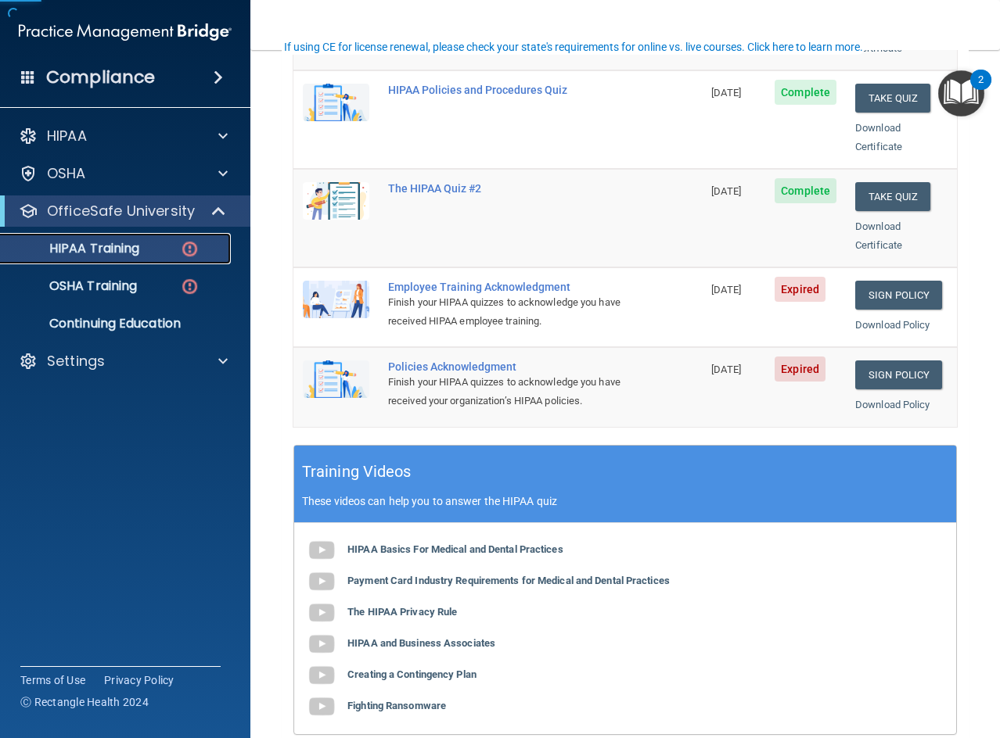
scroll to position [391, 0]
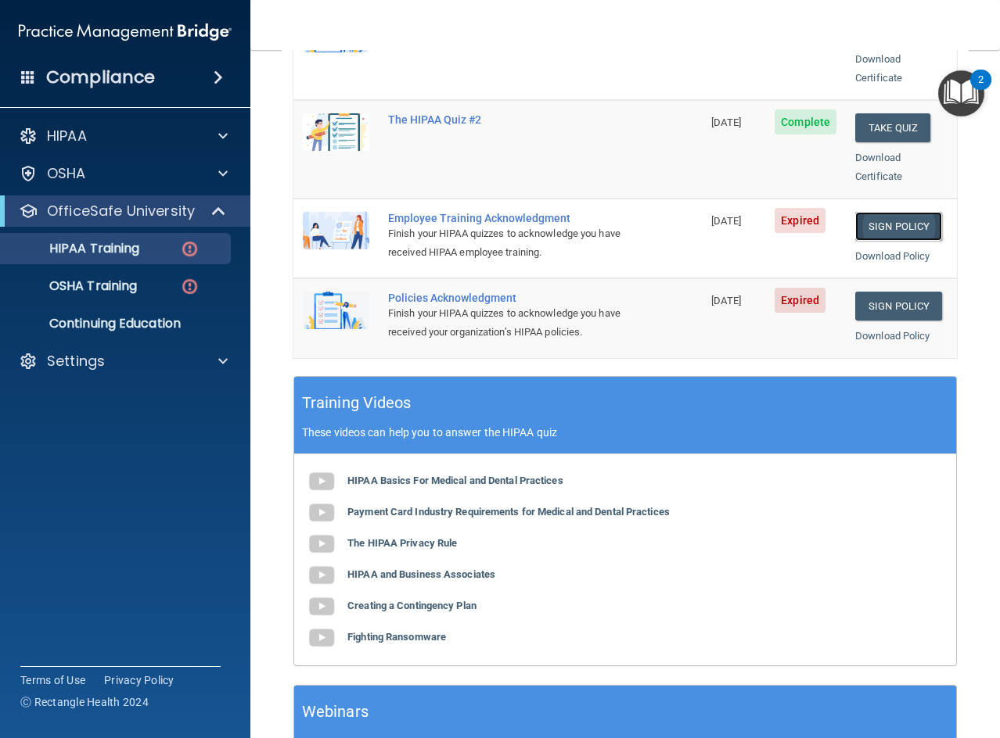
click at [874, 212] on link "Sign Policy" at bounding box center [898, 226] width 87 height 29
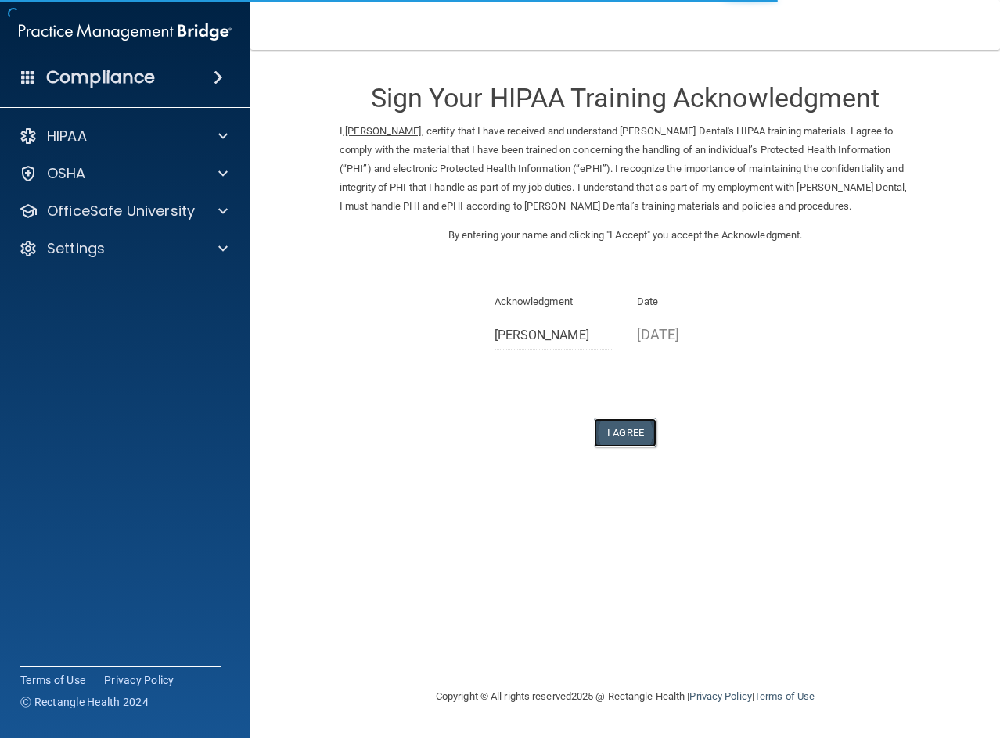
click at [621, 427] on button "I Agree" at bounding box center [625, 432] width 63 height 29
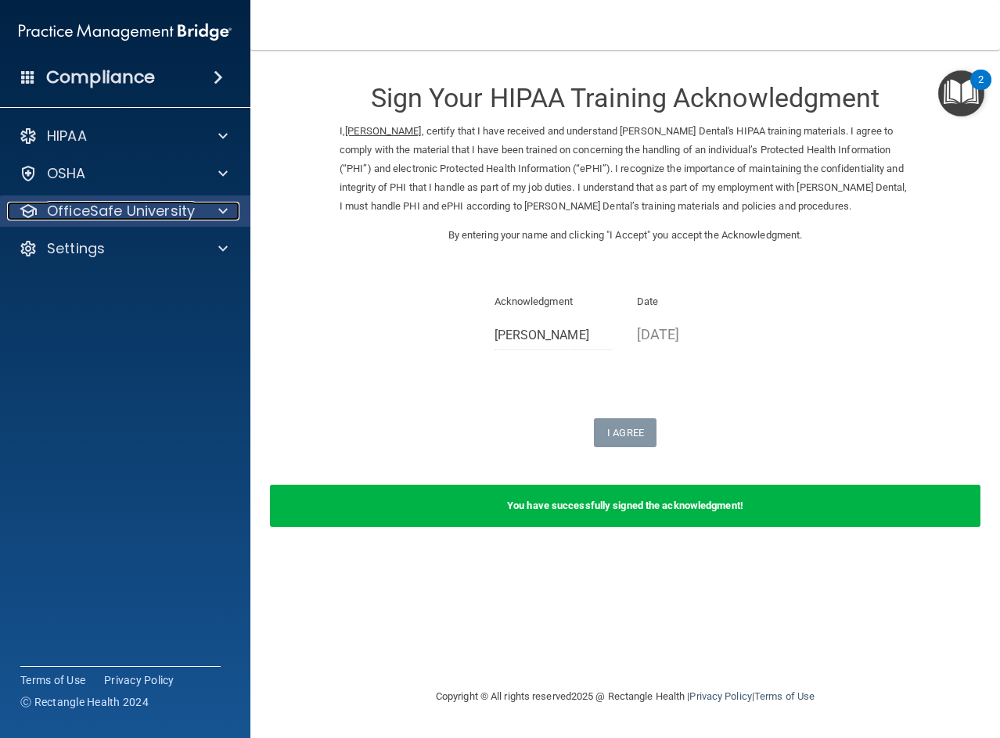
click at [167, 216] on p "OfficeSafe University" at bounding box center [121, 211] width 148 height 19
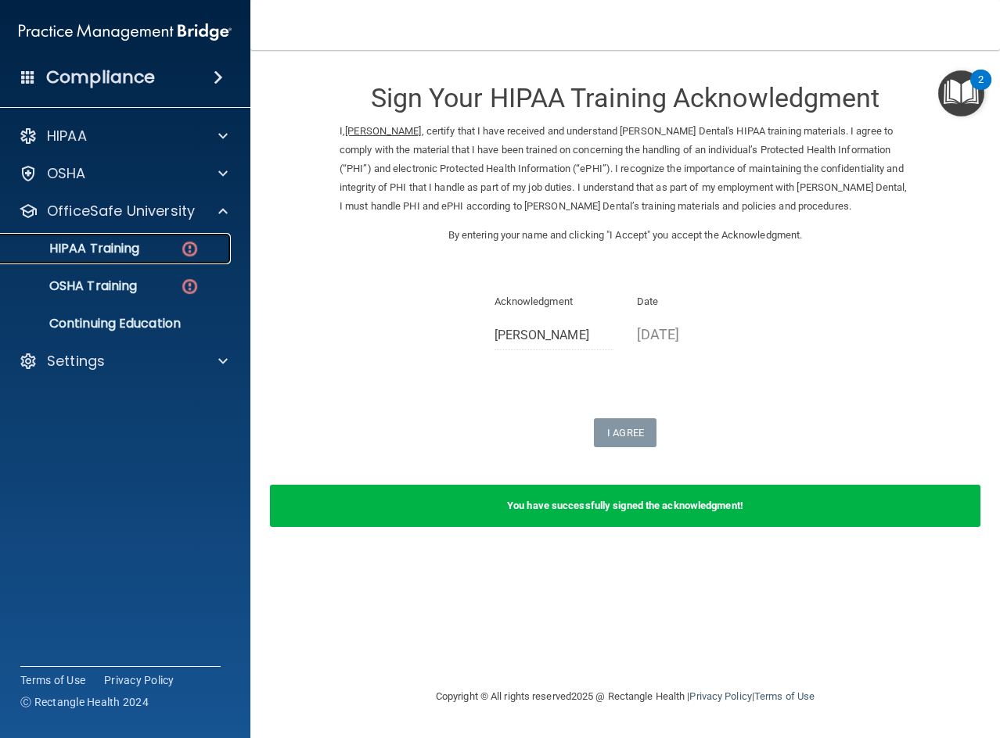
click at [161, 246] on div "HIPAA Training" at bounding box center [117, 249] width 214 height 16
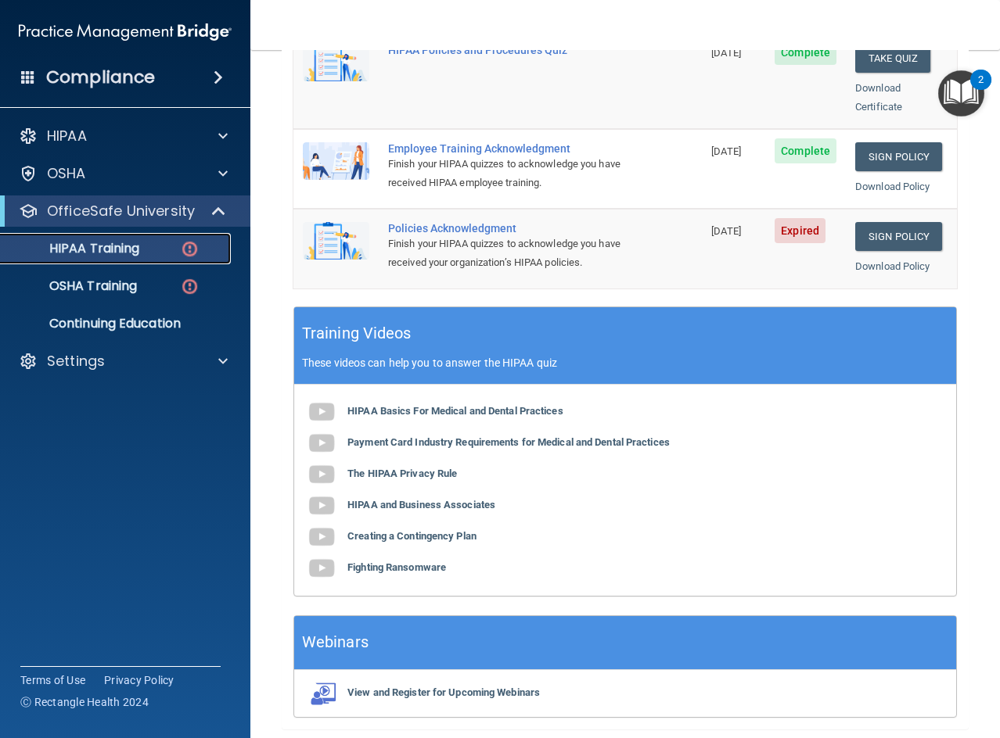
scroll to position [433, 0]
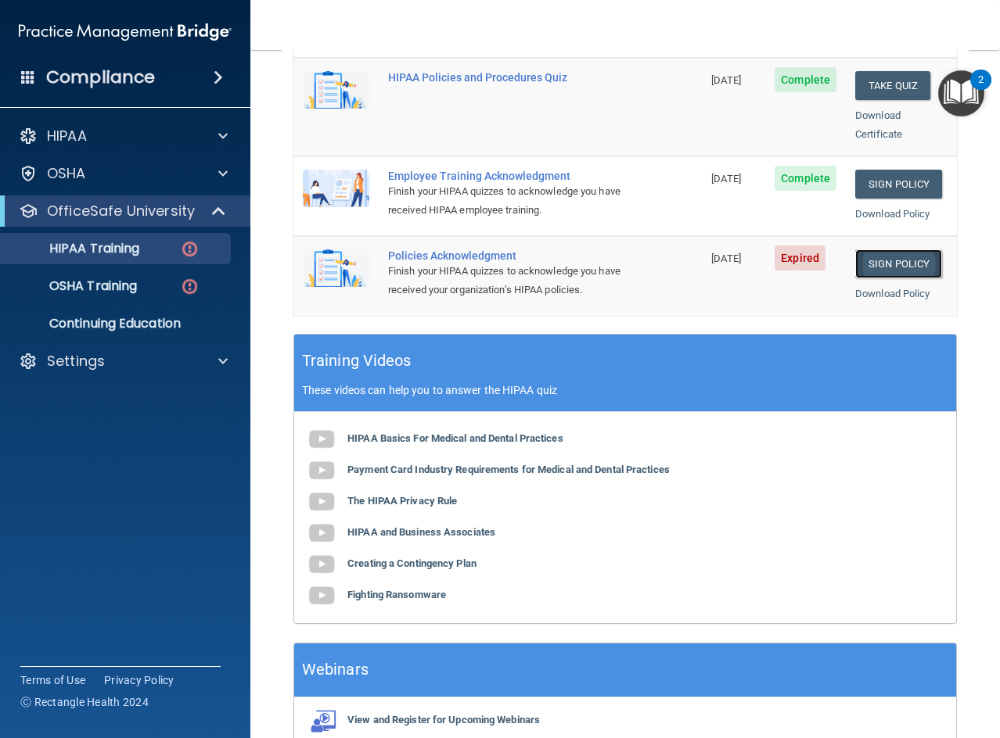
click at [897, 249] on link "Sign Policy" at bounding box center [898, 263] width 87 height 29
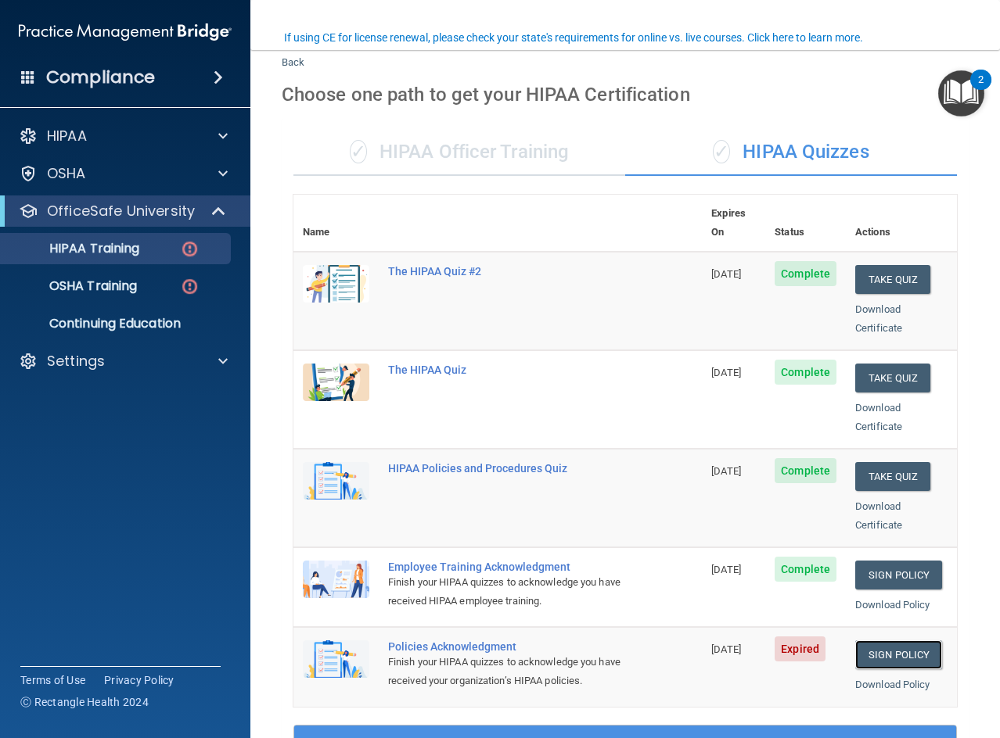
scroll to position [277, 0]
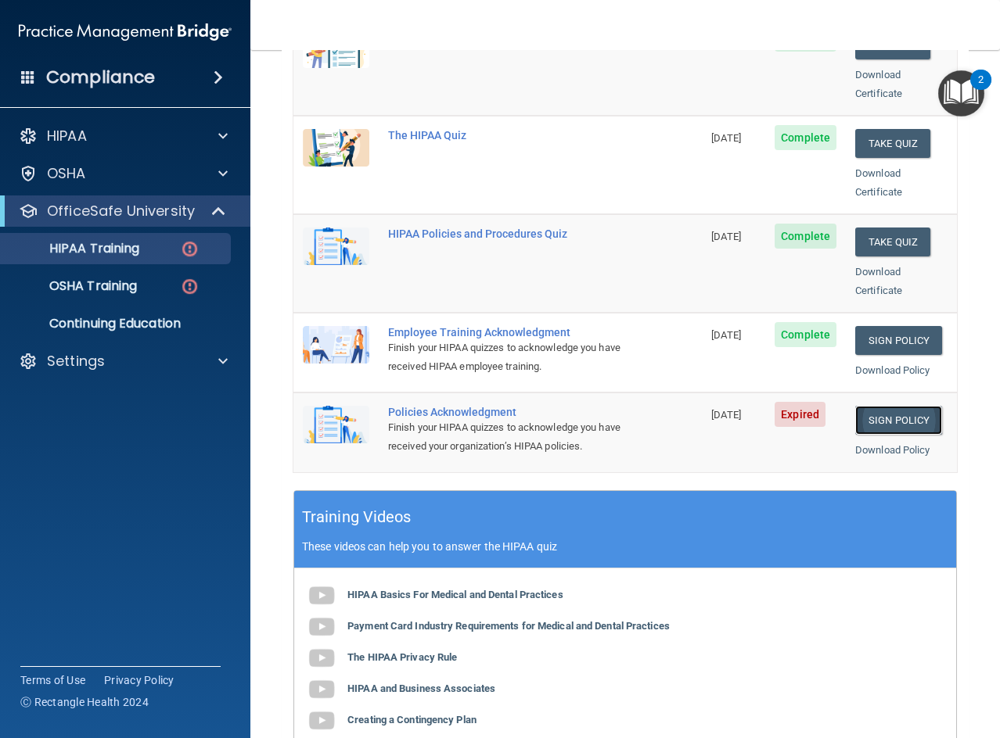
click at [902, 407] on link "Sign Policy" at bounding box center [898, 420] width 87 height 29
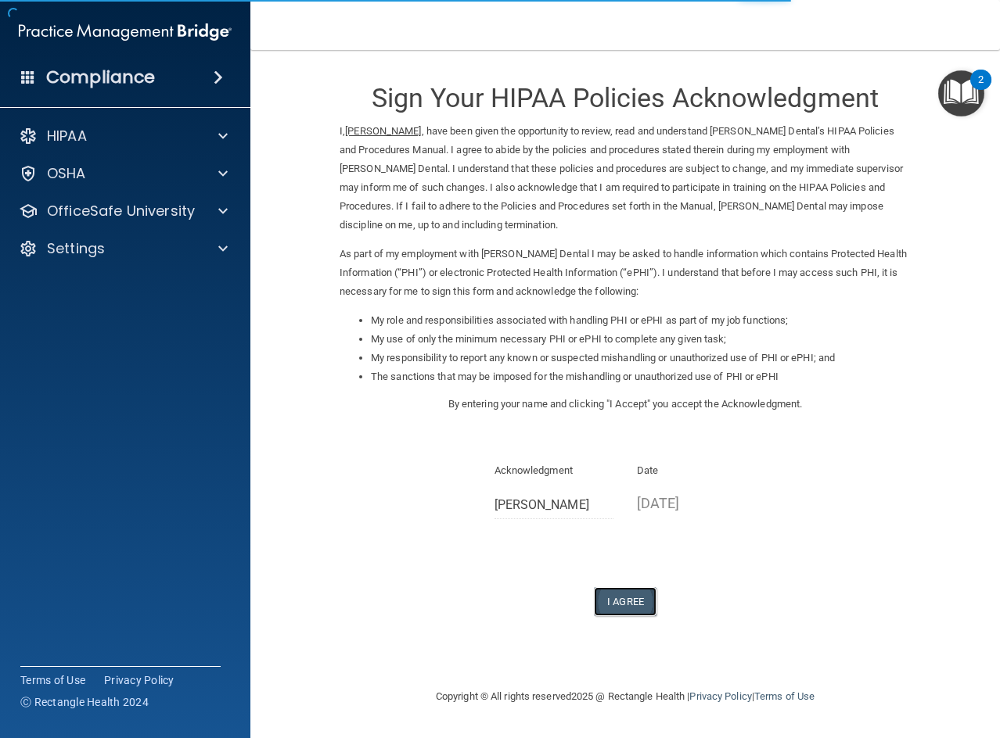
click at [616, 603] on button "I Agree" at bounding box center [625, 601] width 63 height 29
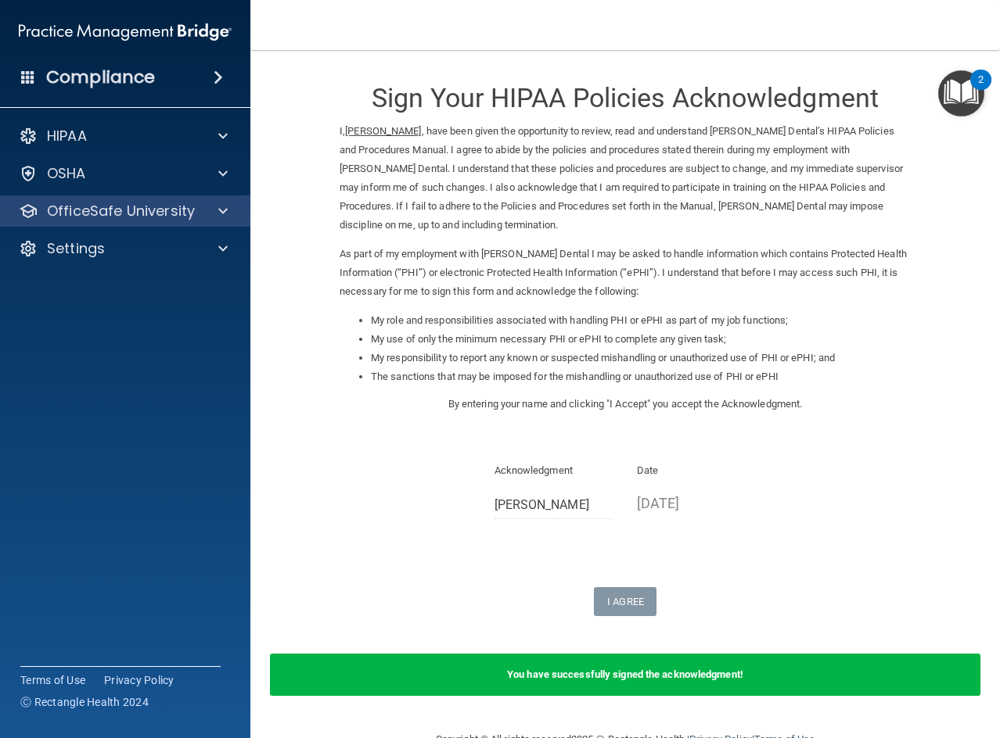
click at [171, 221] on div "OfficeSafe University" at bounding box center [125, 211] width 251 height 31
click at [224, 205] on span at bounding box center [222, 211] width 9 height 19
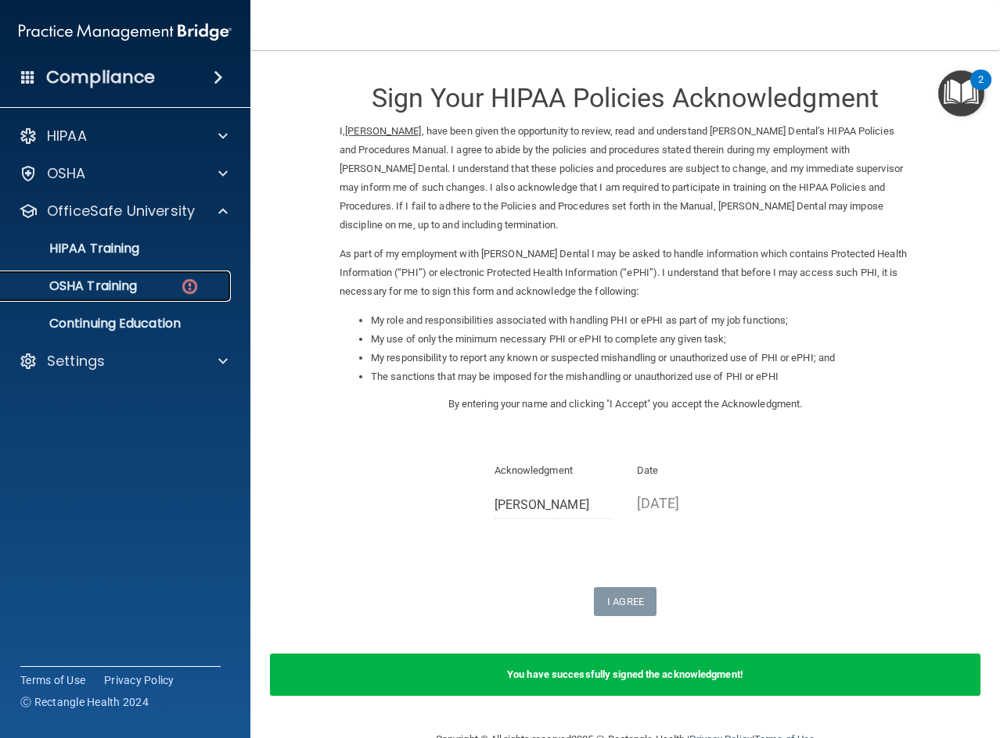
click at [172, 282] on div "OSHA Training" at bounding box center [117, 286] width 214 height 16
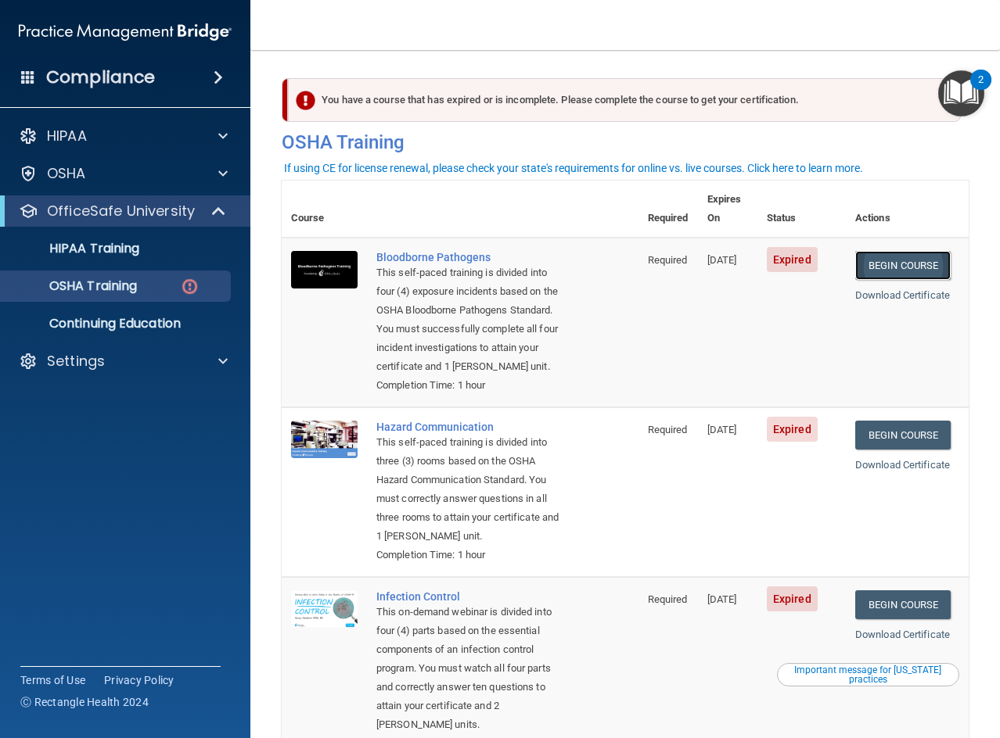
click at [874, 251] on link "Begin Course" at bounding box center [902, 265] width 95 height 29
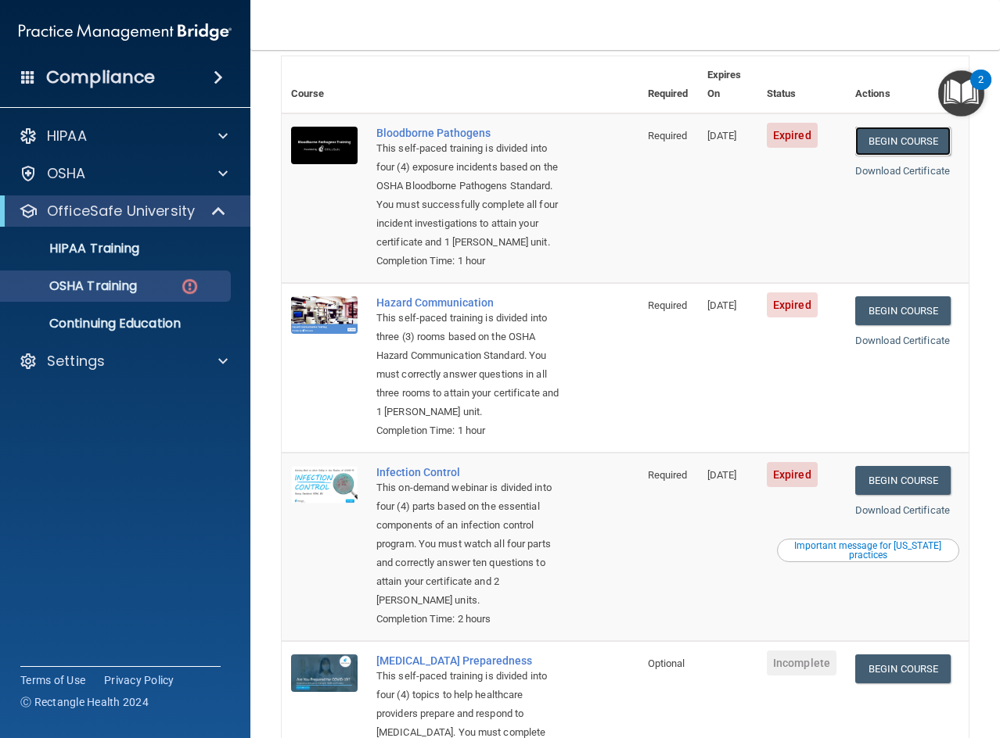
scroll to position [102, 0]
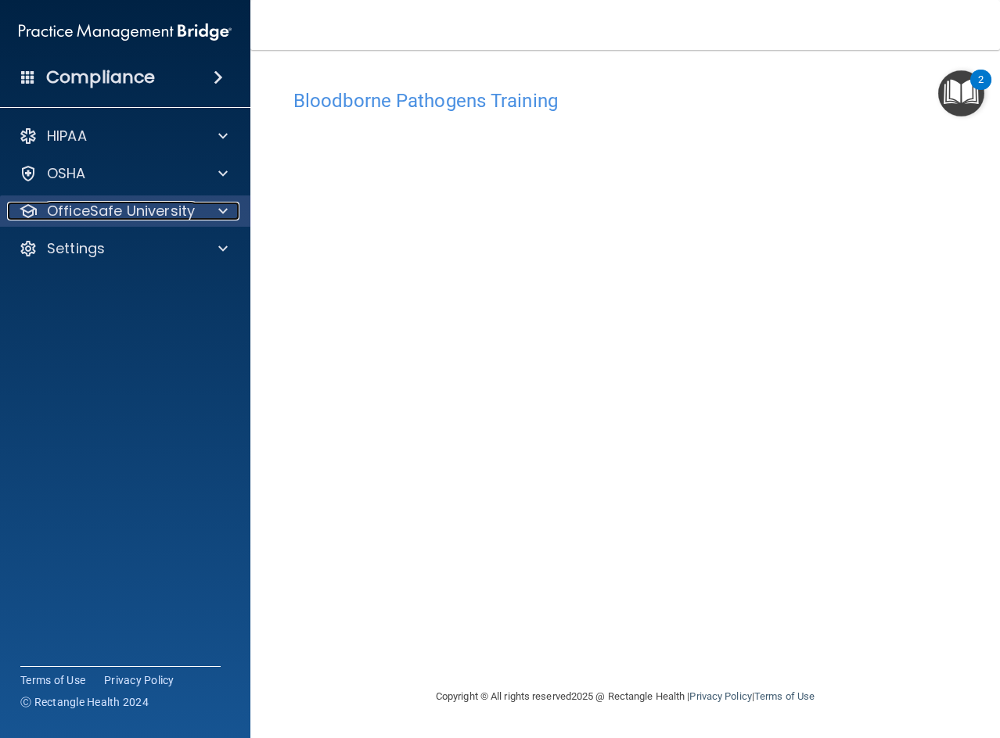
click at [230, 207] on div at bounding box center [220, 211] width 39 height 19
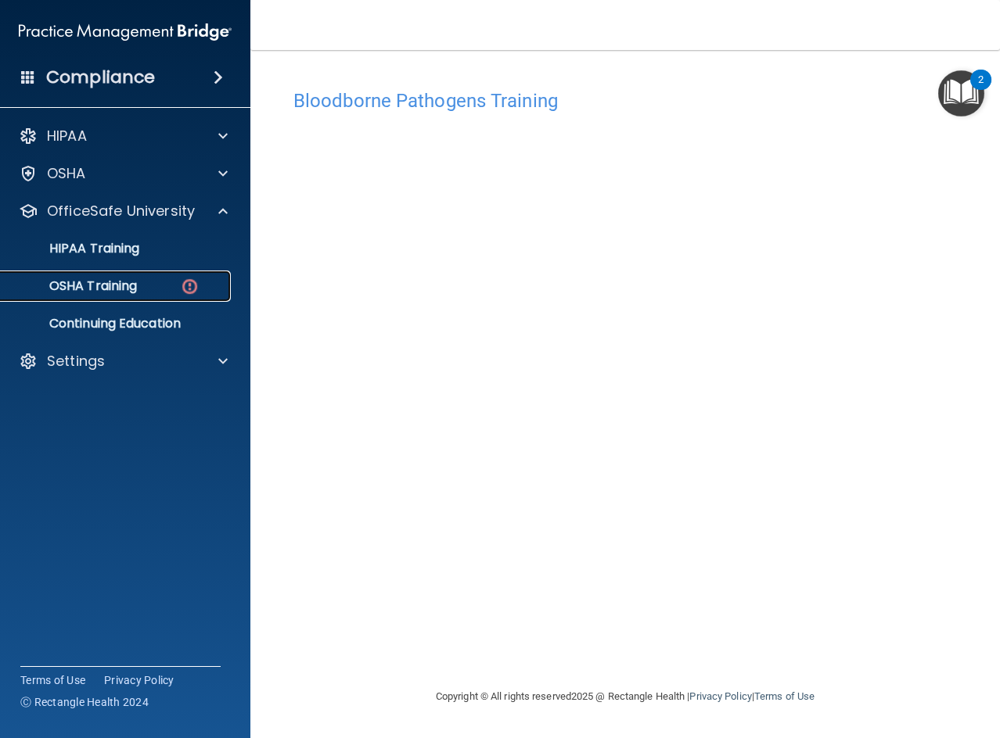
click at [129, 290] on p "OSHA Training" at bounding box center [73, 286] width 127 height 16
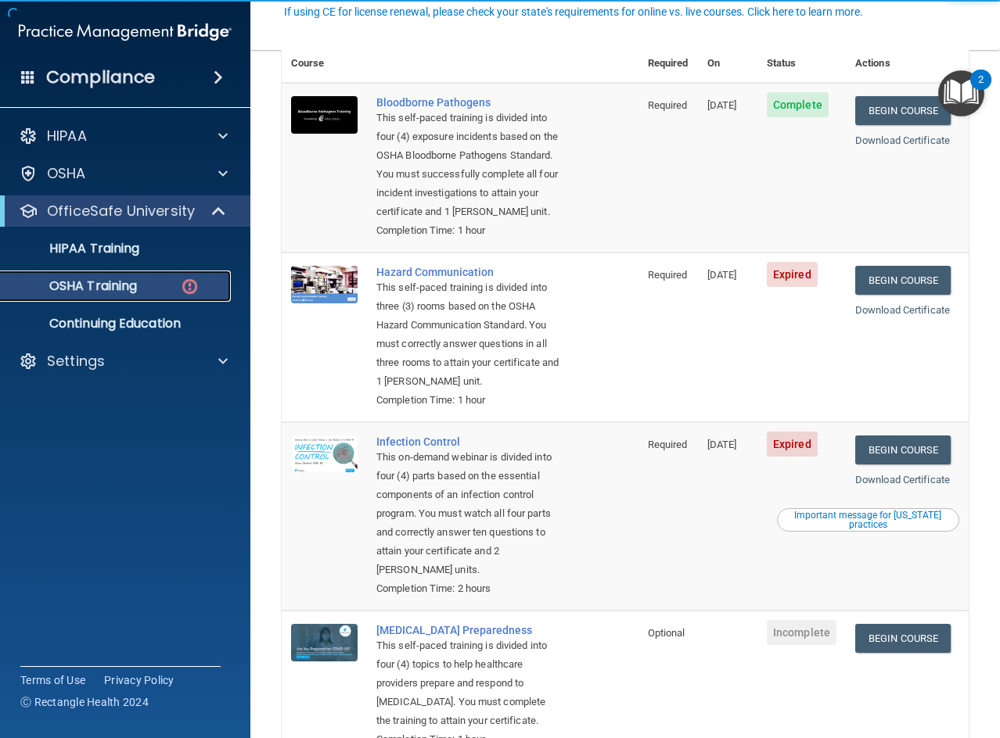
scroll to position [156, 0]
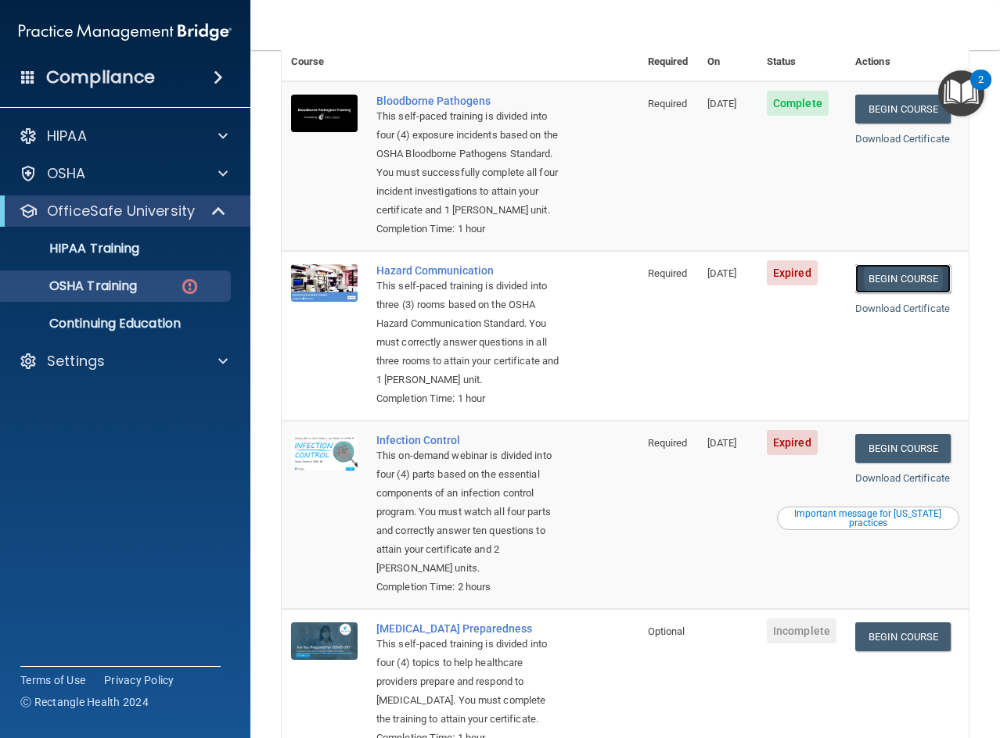
click at [895, 293] on link "Begin Course" at bounding box center [902, 278] width 95 height 29
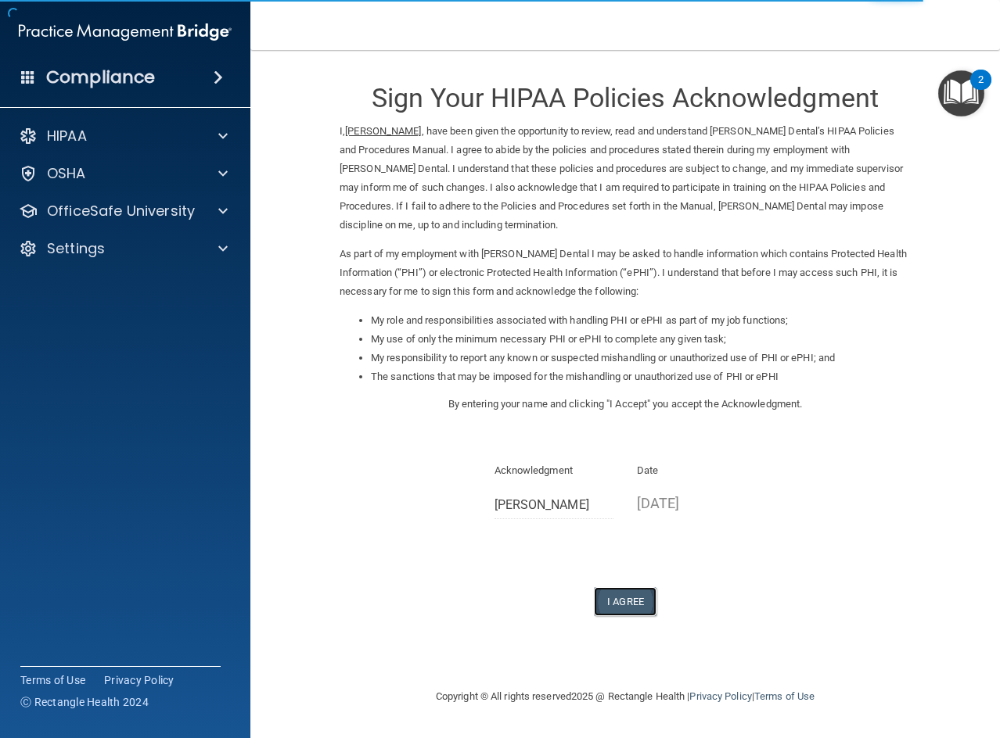
click at [631, 603] on button "I Agree" at bounding box center [625, 601] width 63 height 29
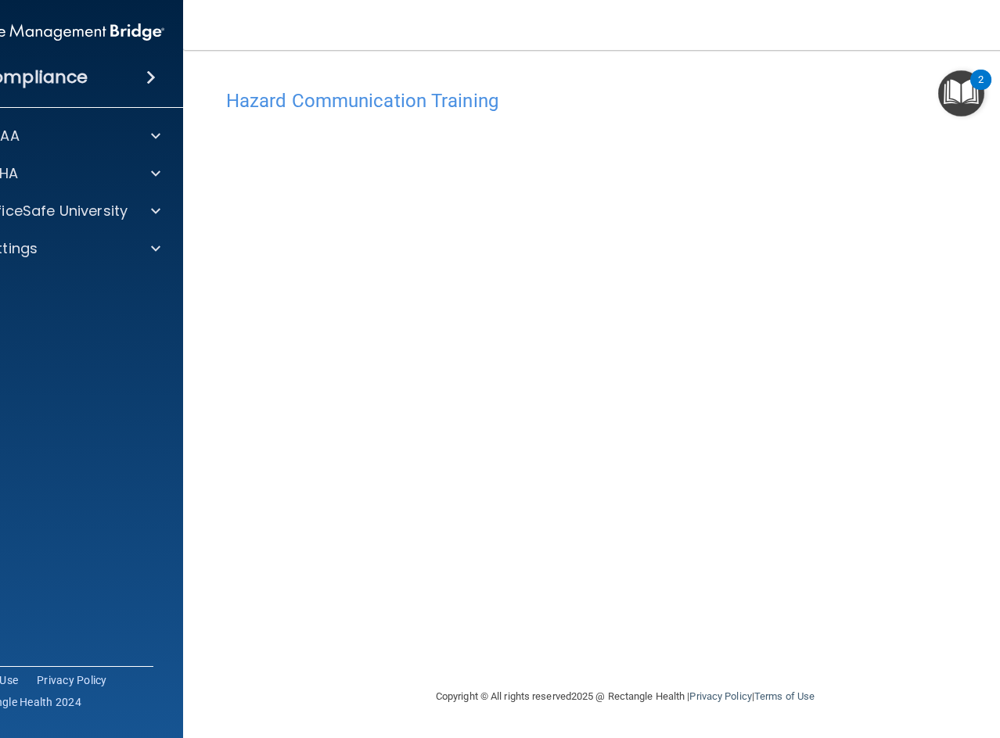
drag, startPoint x: 766, startPoint y: 671, endPoint x: 587, endPoint y: 671, distance: 179.9
click at [587, 671] on div "Hazard Communication Training This course doesn’t expire until 09/30/2025. Are …" at bounding box center [624, 384] width 821 height 606
click at [703, 656] on div "Hazard Communication Training This course doesn’t expire until 09/30/2025. Are …" at bounding box center [624, 384] width 821 height 606
click at [145, 216] on div at bounding box center [153, 211] width 39 height 19
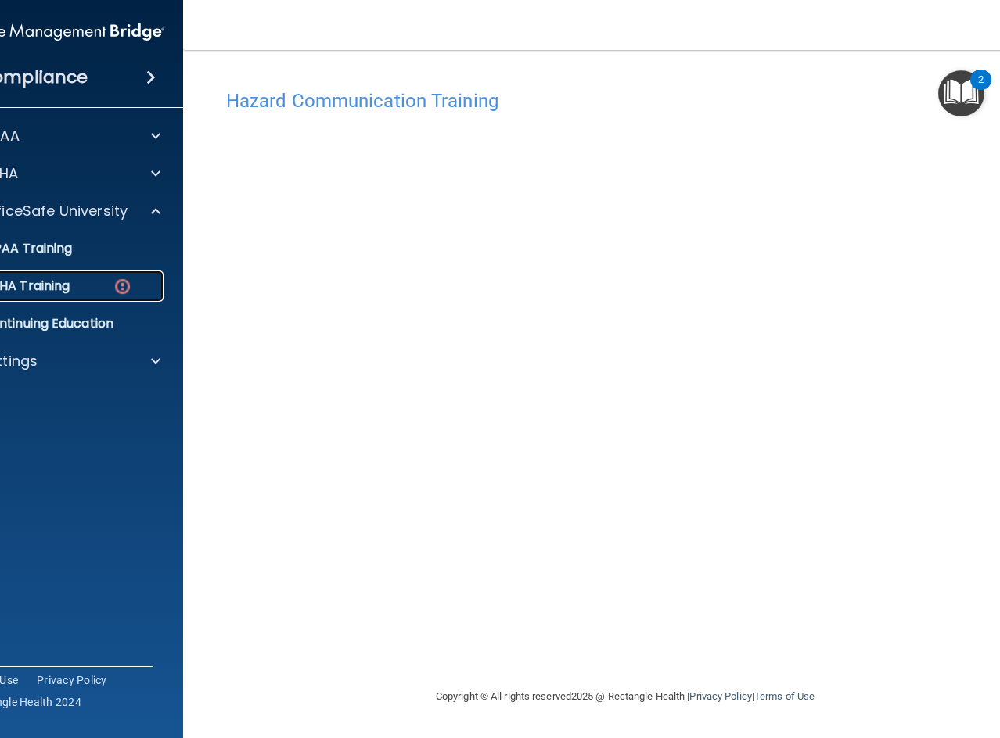
click at [106, 286] on div "OSHA Training" at bounding box center [50, 286] width 214 height 16
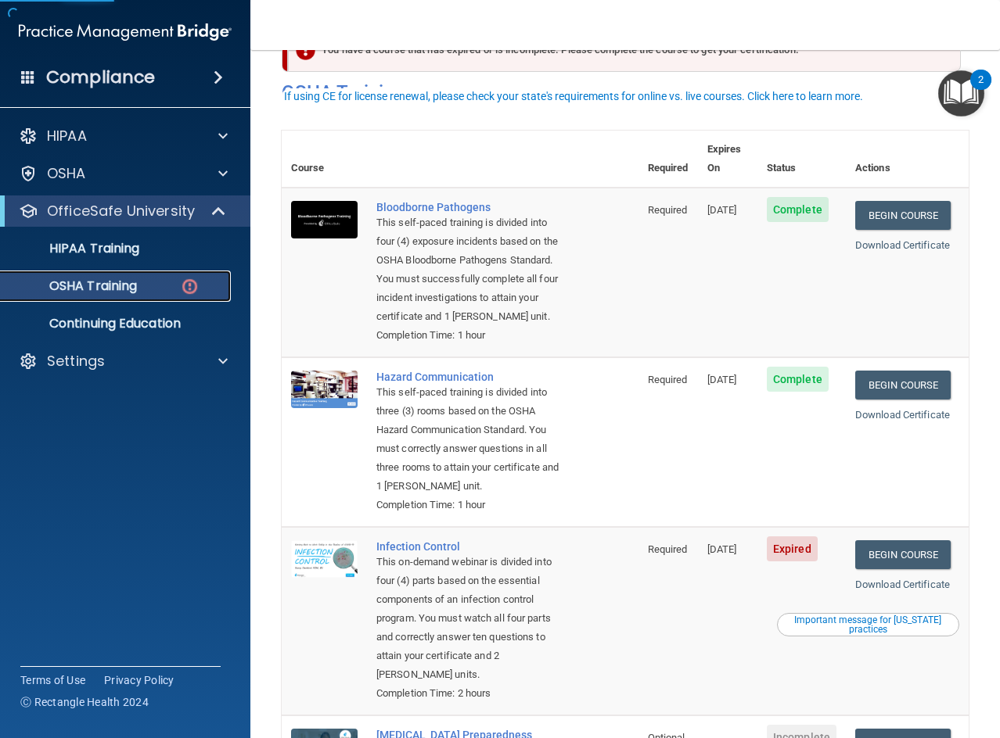
scroll to position [235, 0]
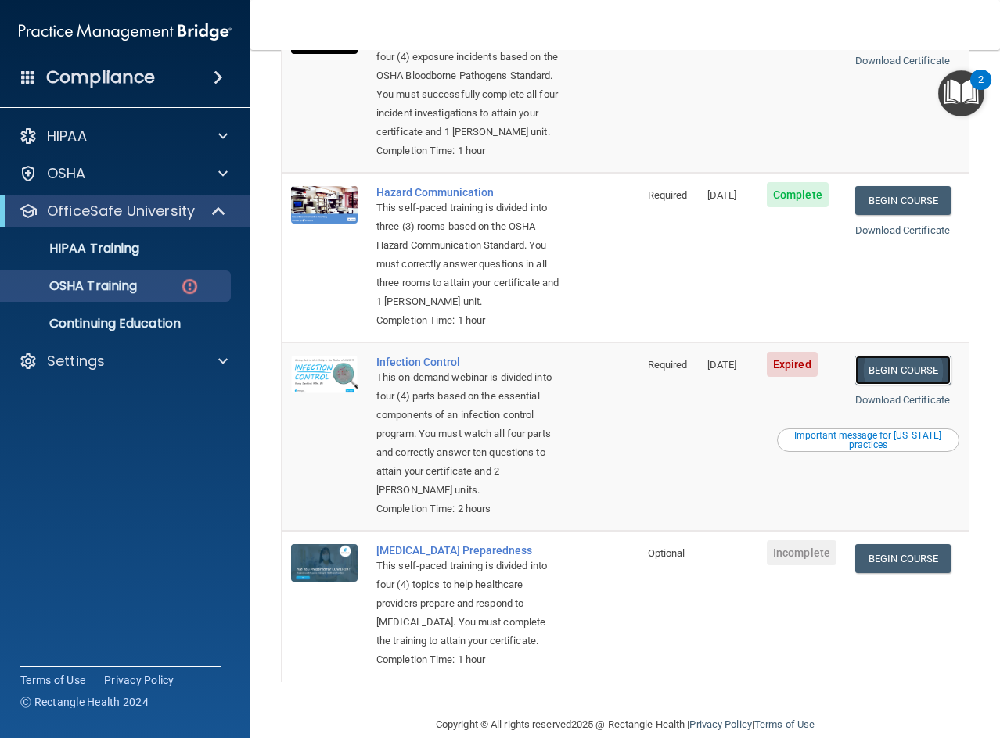
click at [901, 385] on link "Begin Course" at bounding box center [902, 370] width 95 height 29
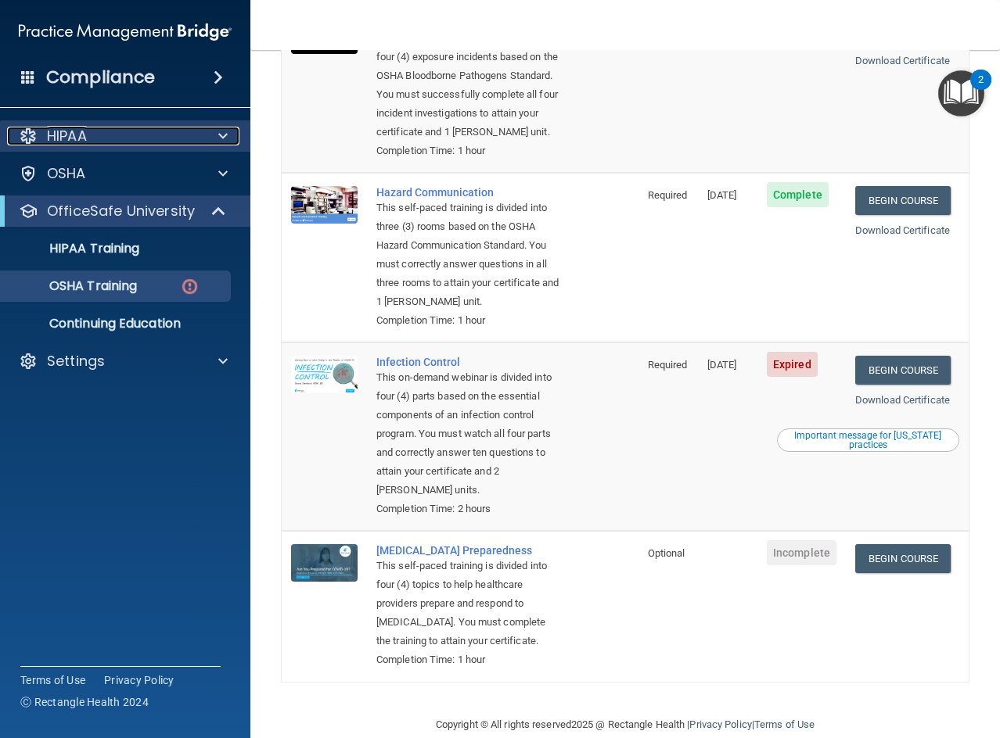
click at [118, 134] on div "HIPAA" at bounding box center [104, 136] width 194 height 19
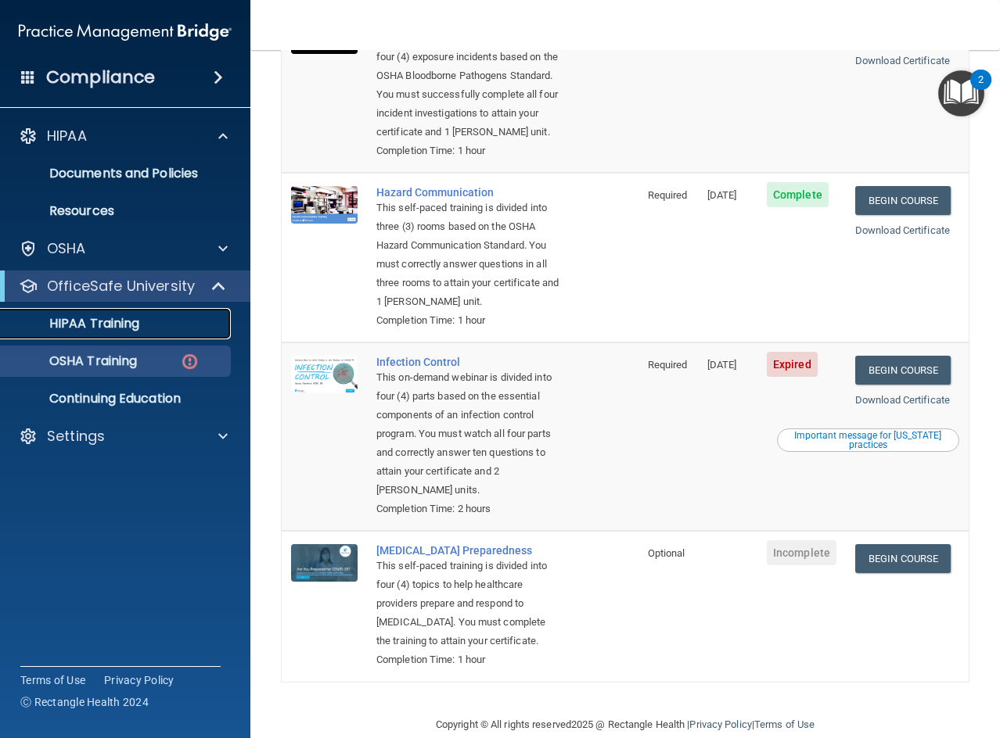
click at [117, 318] on p "HIPAA Training" at bounding box center [74, 324] width 129 height 16
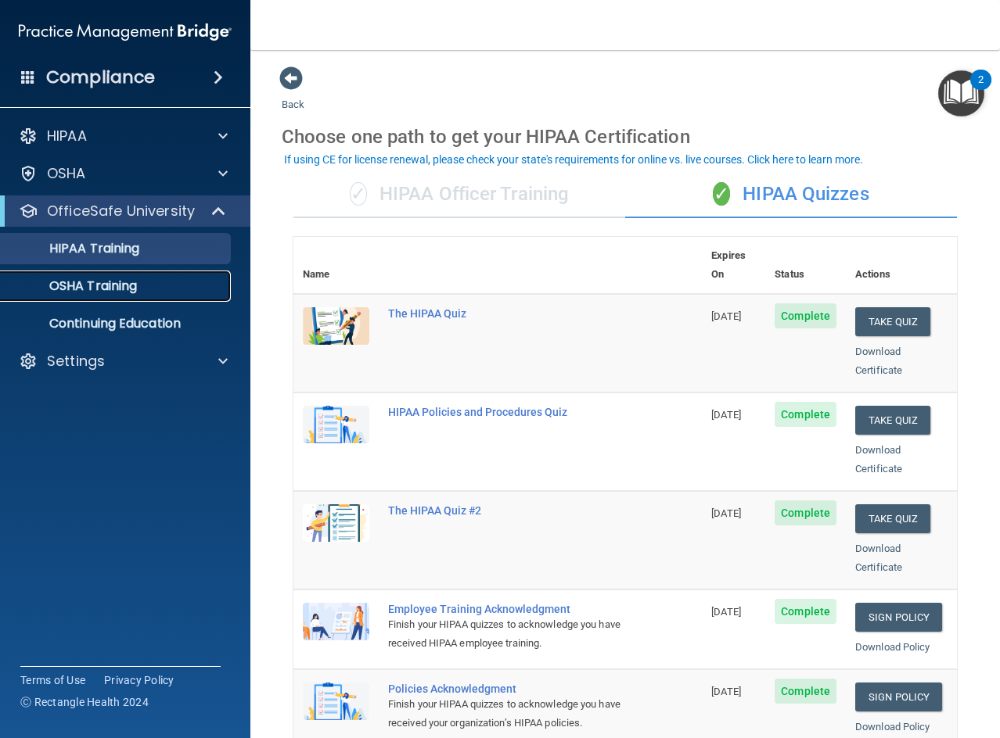
click at [113, 296] on link "OSHA Training" at bounding box center [107, 286] width 246 height 31
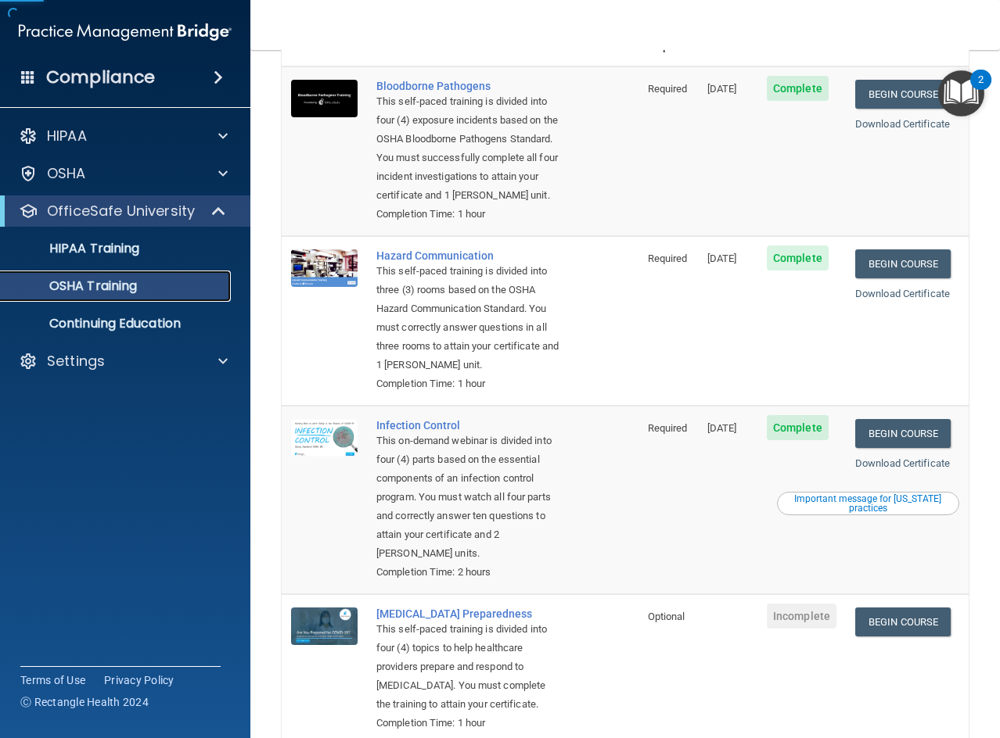
scroll to position [293, 0]
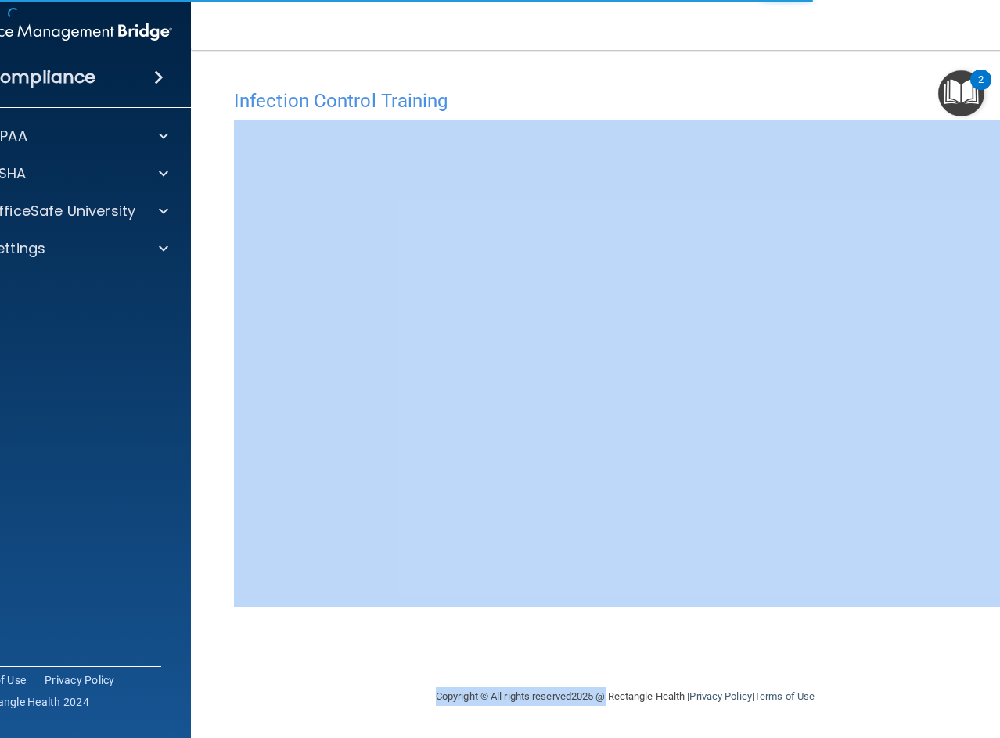
drag, startPoint x: 727, startPoint y: 657, endPoint x: 602, endPoint y: 680, distance: 127.3
click at [602, 680] on main "Infection Control Training This course doesn’t expire until [DATE]. Are you sur…" at bounding box center [625, 394] width 868 height 688
click at [747, 654] on div "Infection Control Training This course doesn’t expire until [DATE]. Are you sur…" at bounding box center [625, 384] width 806 height 606
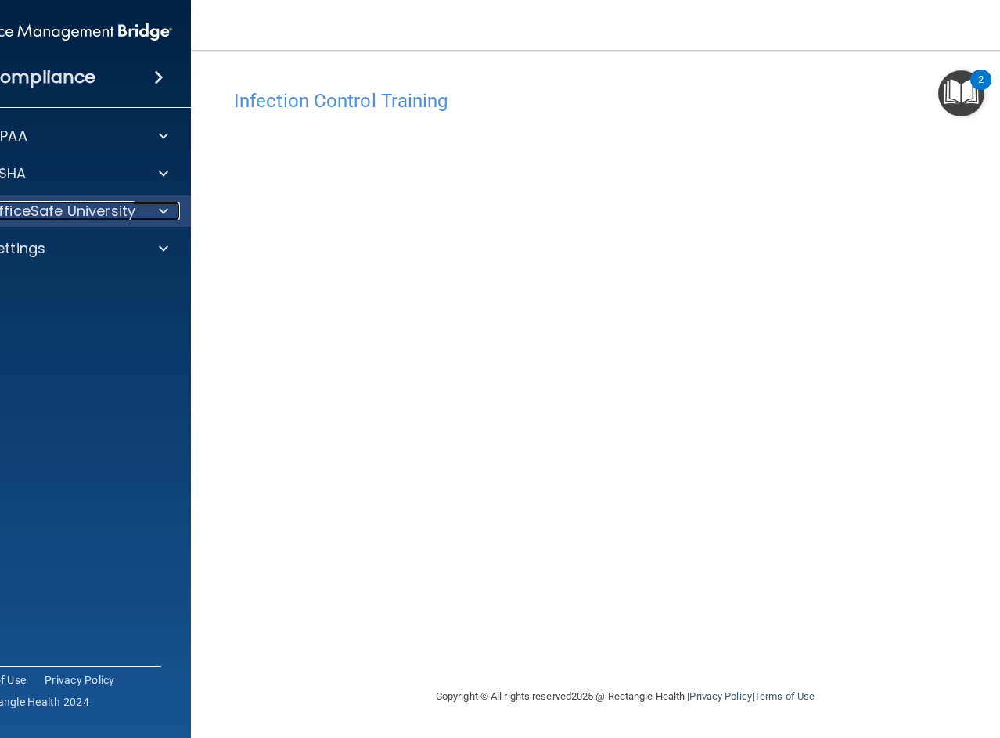
click at [134, 214] on div "OfficeSafe University" at bounding box center [45, 211] width 194 height 19
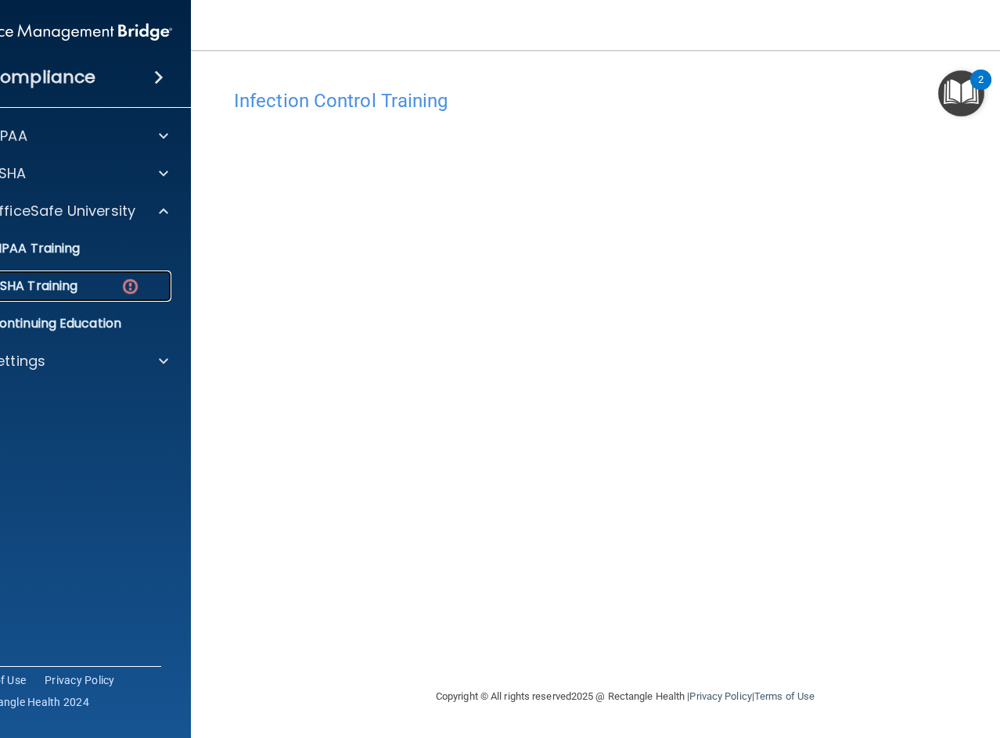
click at [63, 279] on p "OSHA Training" at bounding box center [14, 286] width 127 height 16
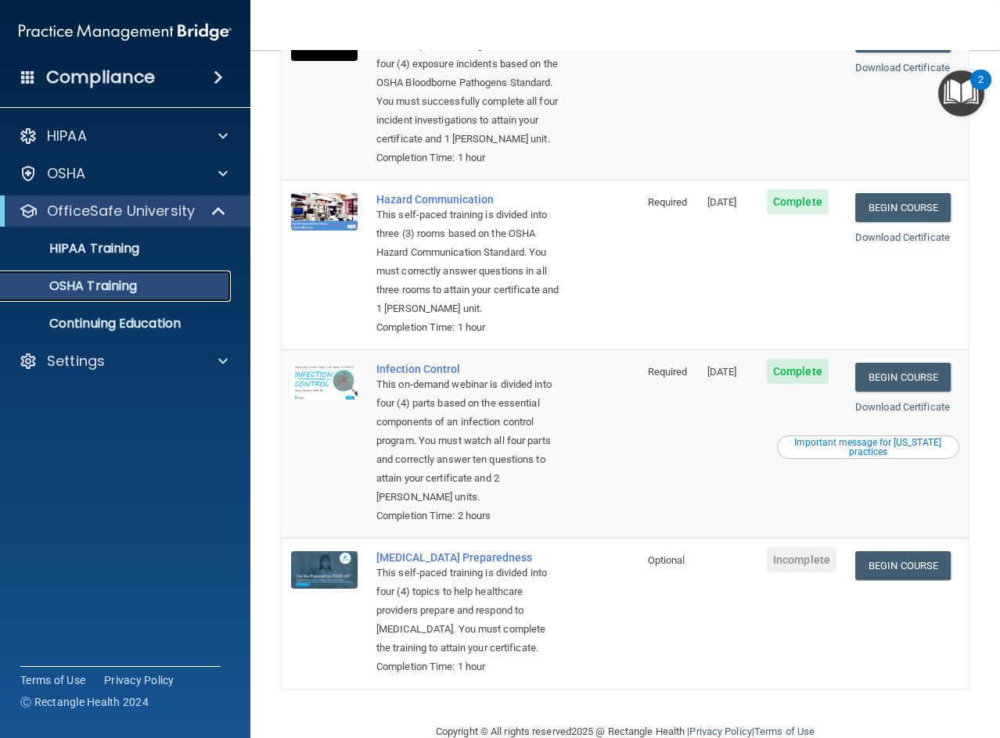
scroll to position [293, 0]
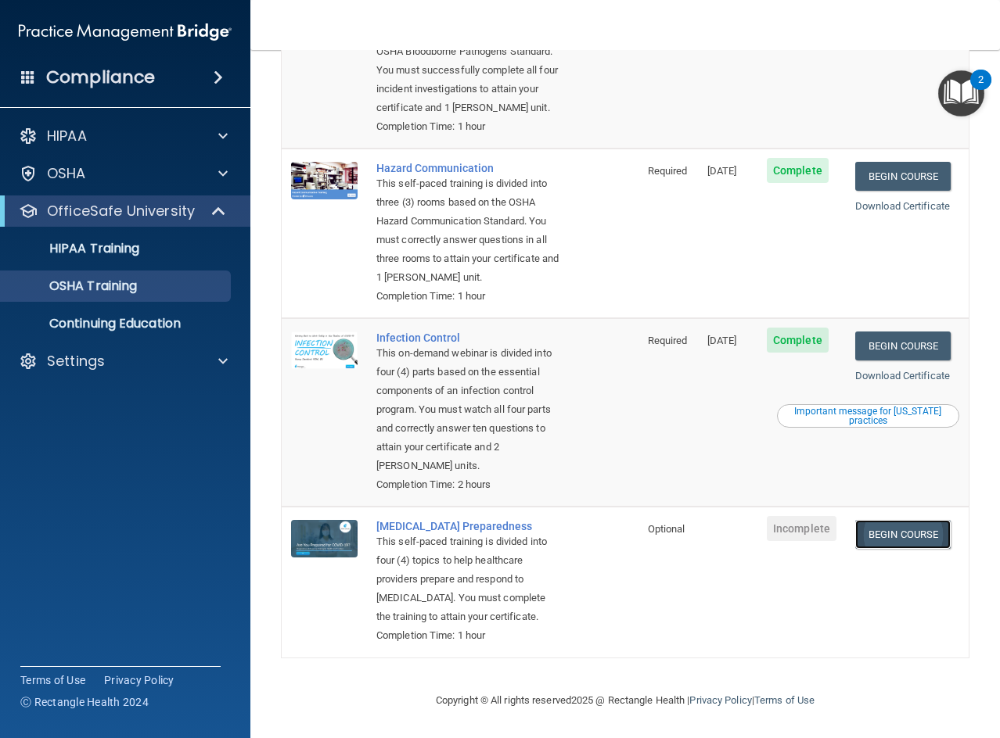
click at [877, 520] on link "Begin Course" at bounding box center [902, 534] width 95 height 29
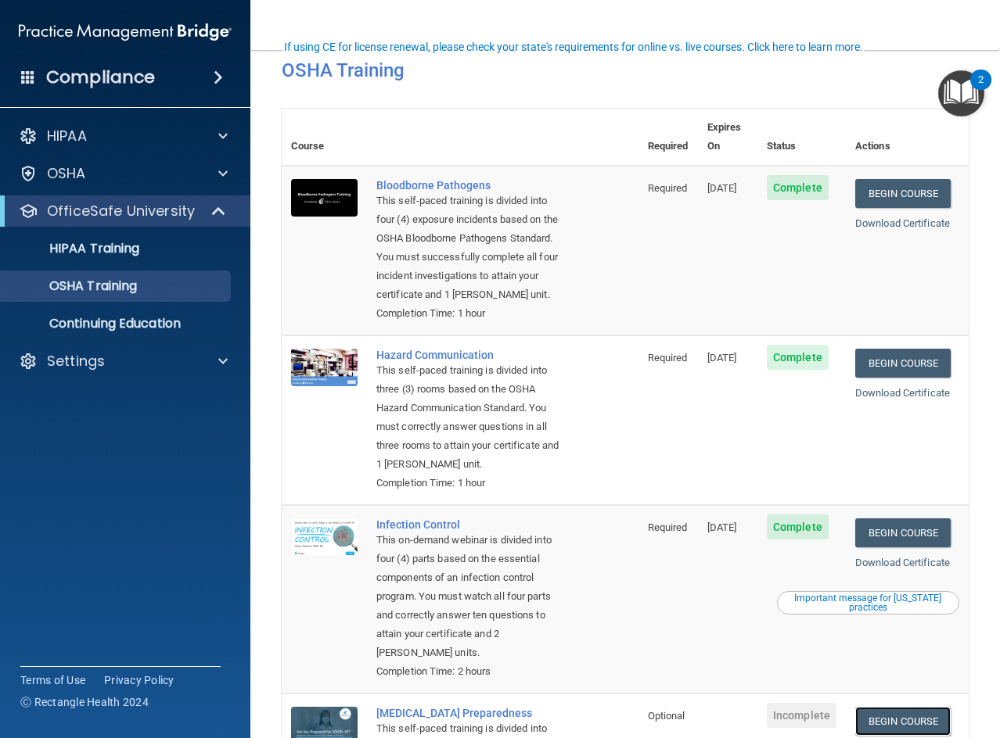
scroll to position [0, 0]
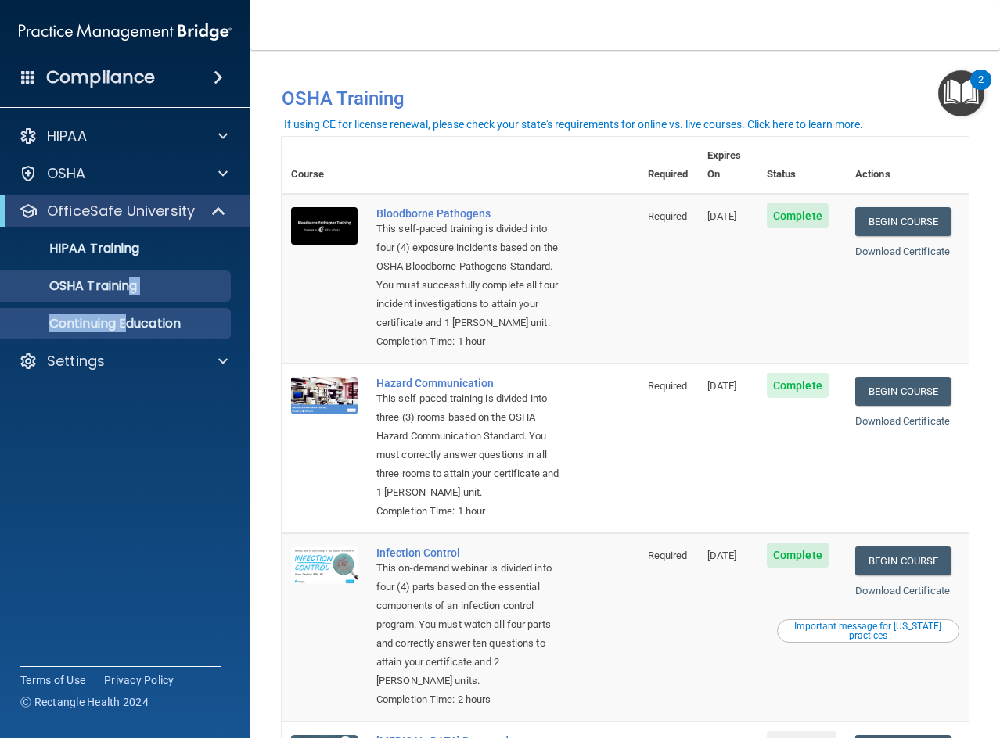
click at [131, 312] on ul "HIPAA Training OSHA Training Continuing Education" at bounding box center [125, 283] width 283 height 113
click at [133, 321] on p "Continuing Education" at bounding box center [117, 324] width 214 height 16
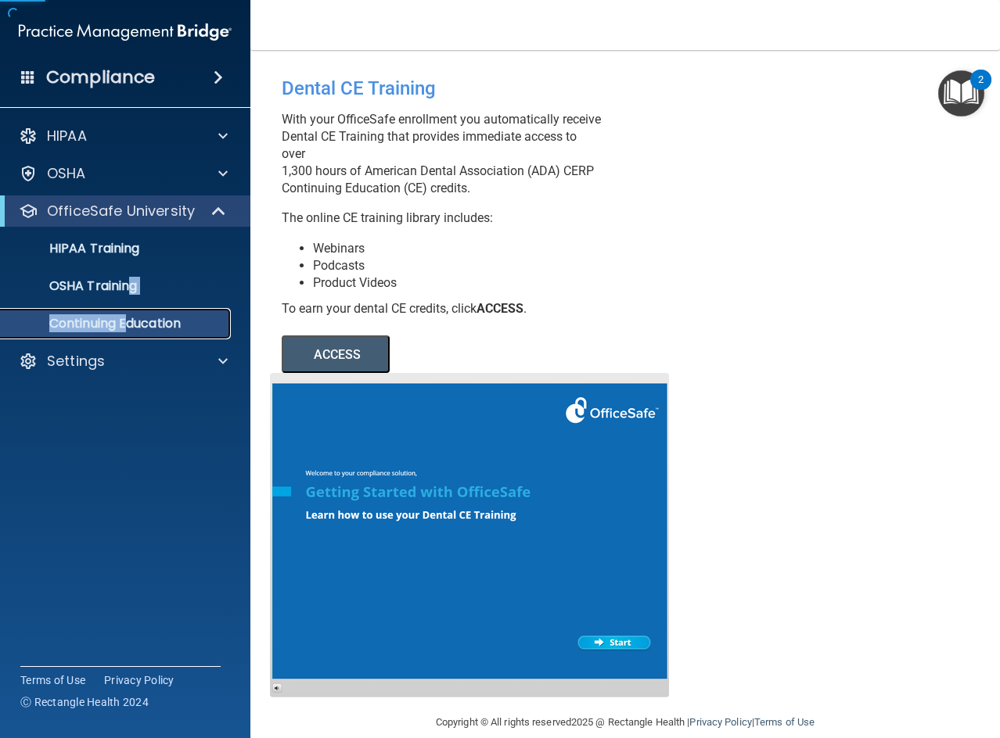
click at [131, 326] on p "Continuing Education" at bounding box center [117, 324] width 214 height 16
